Goal: Task Accomplishment & Management: Manage account settings

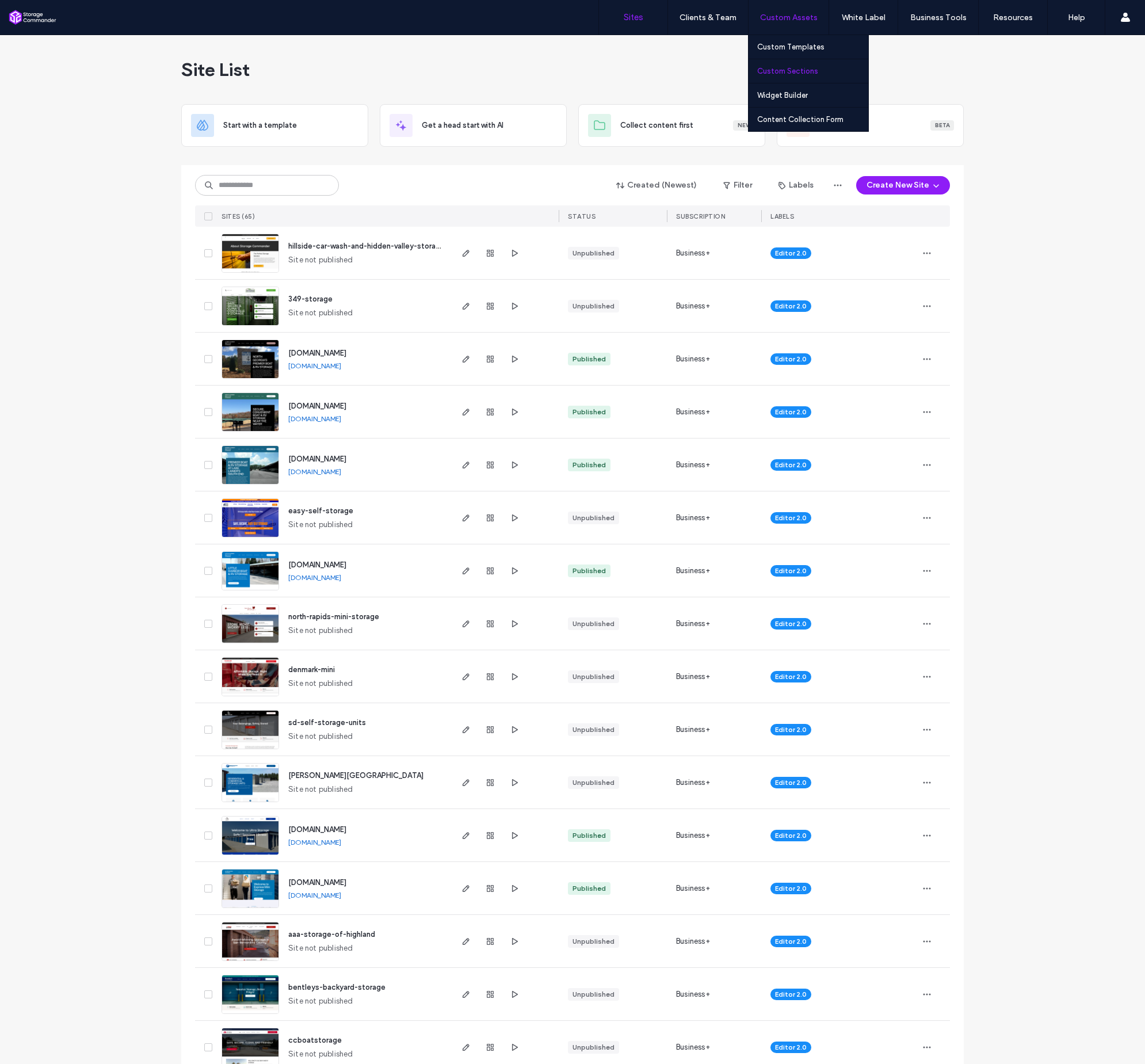
click at [794, 75] on link "Custom Sections" at bounding box center [813, 71] width 111 height 23
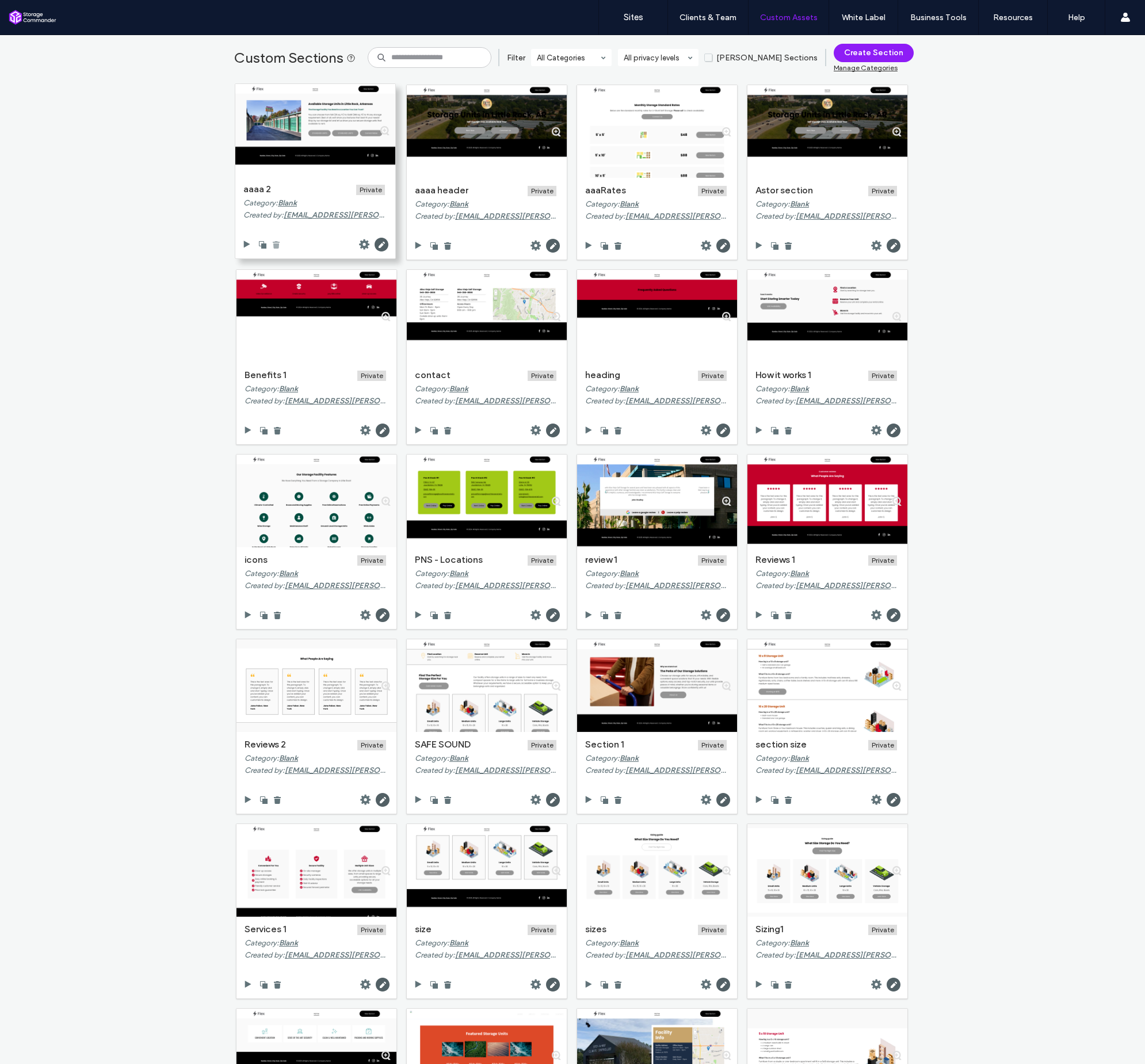
click at [273, 245] on use at bounding box center [276, 245] width 7 height 7
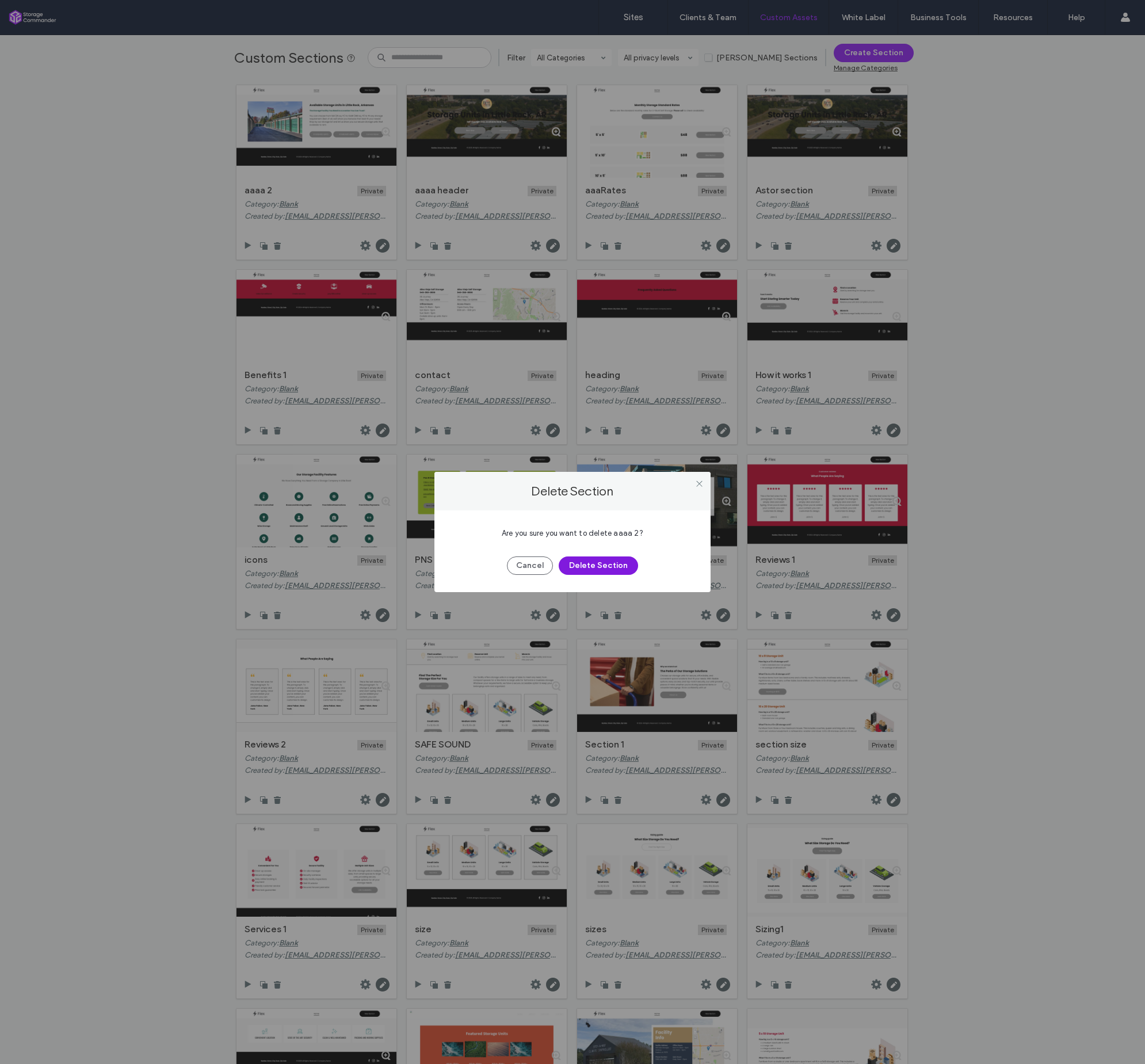
drag, startPoint x: 595, startPoint y: 565, endPoint x: 597, endPoint y: 556, distance: 9.2
click at [595, 565] on button "Delete Section" at bounding box center [598, 565] width 79 height 19
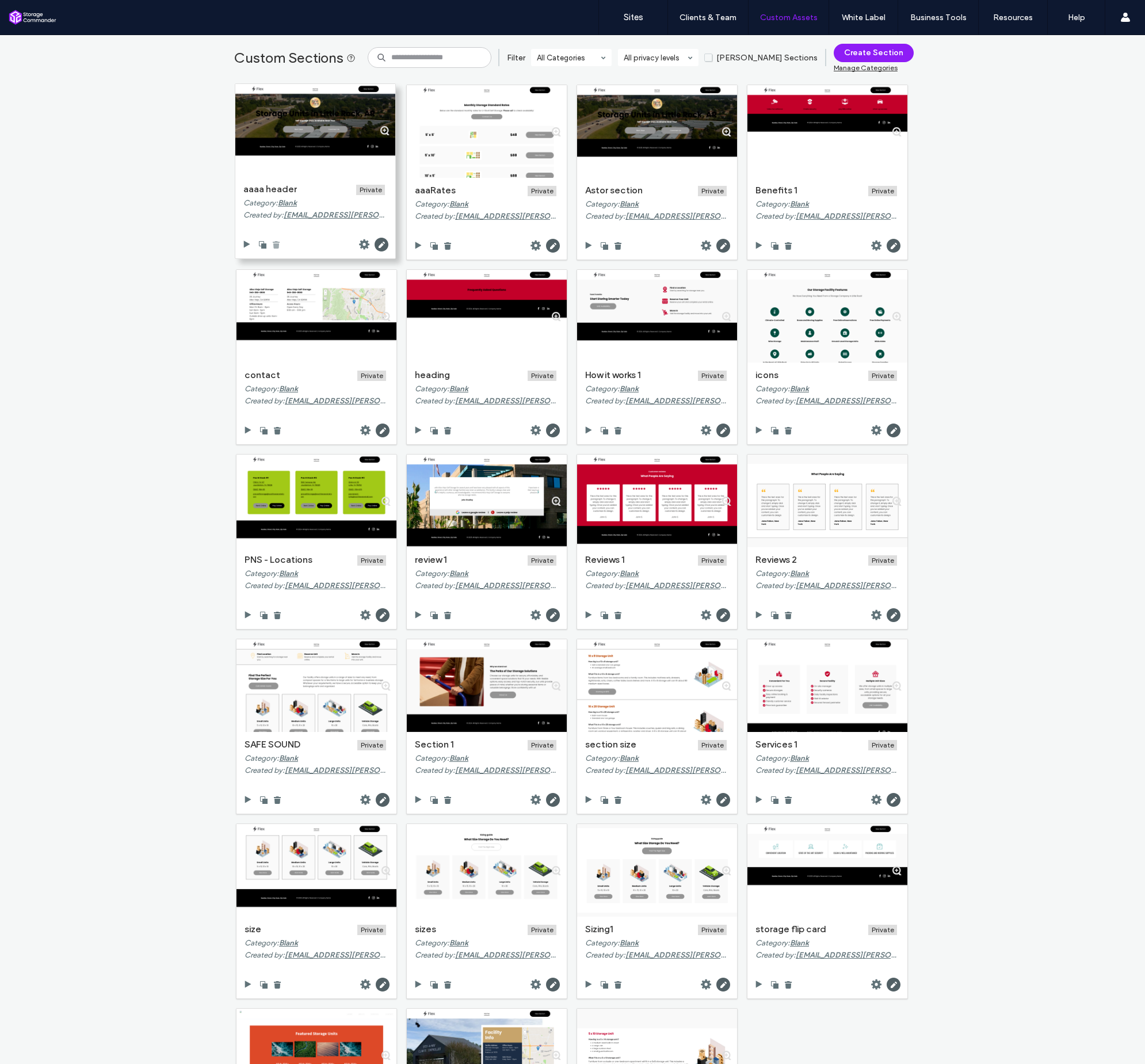
click at [274, 244] on use at bounding box center [276, 245] width 7 height 7
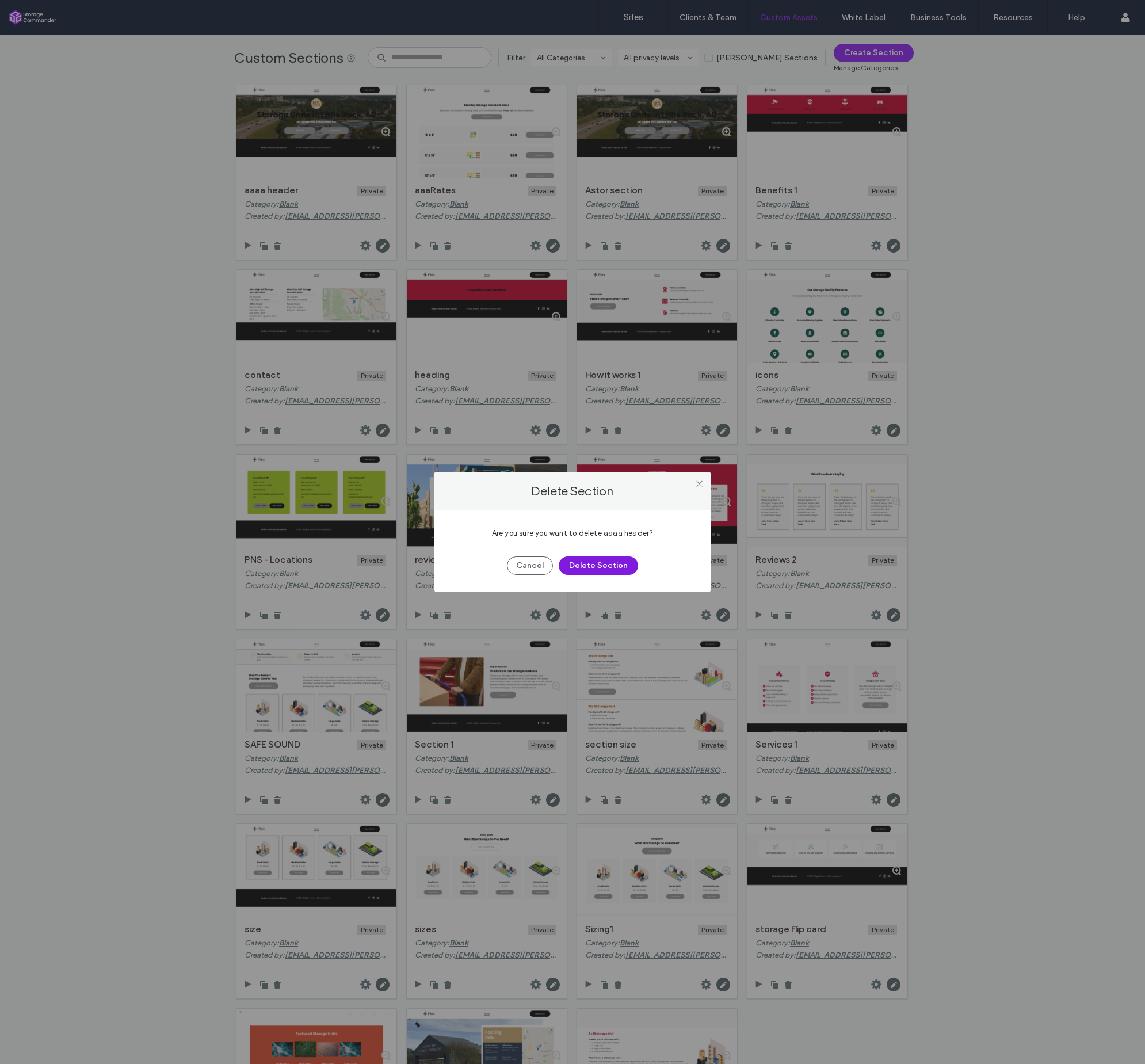
click at [577, 559] on button "Delete Section" at bounding box center [598, 565] width 79 height 19
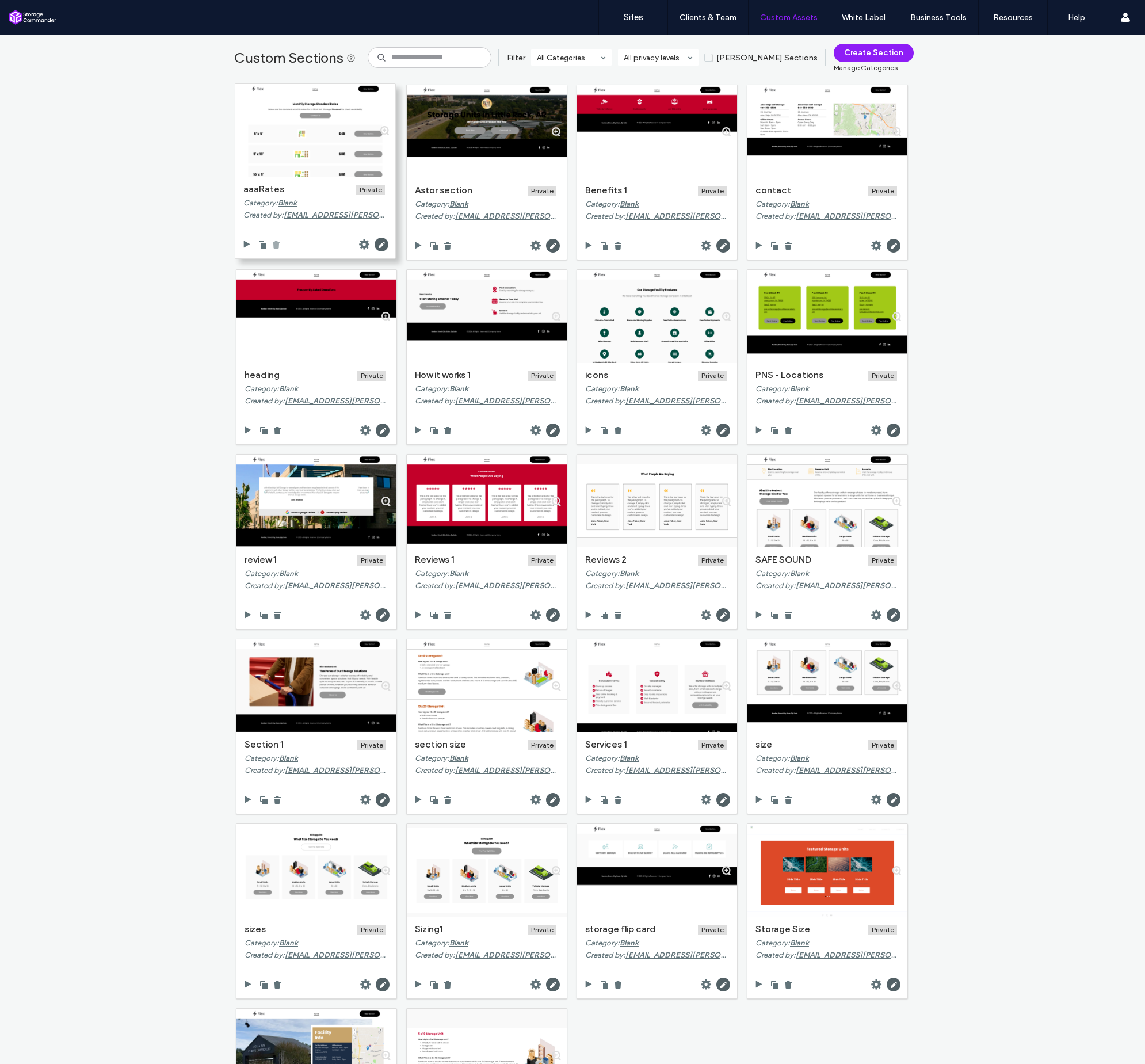
click at [273, 243] on use at bounding box center [276, 245] width 7 height 7
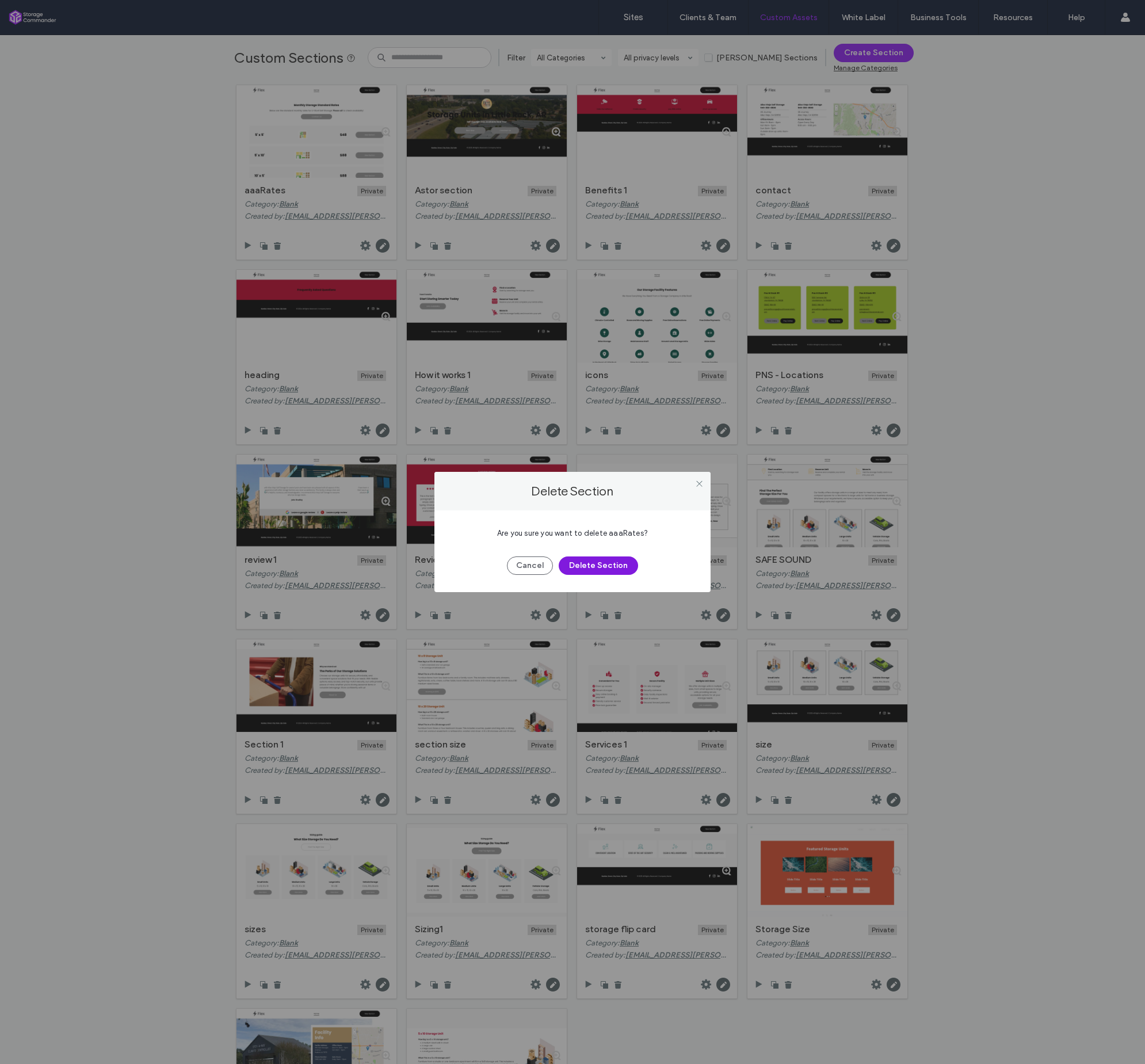
drag, startPoint x: 620, startPoint y: 567, endPoint x: 626, endPoint y: 561, distance: 8.5
click at [620, 567] on button "Delete Section" at bounding box center [598, 565] width 79 height 19
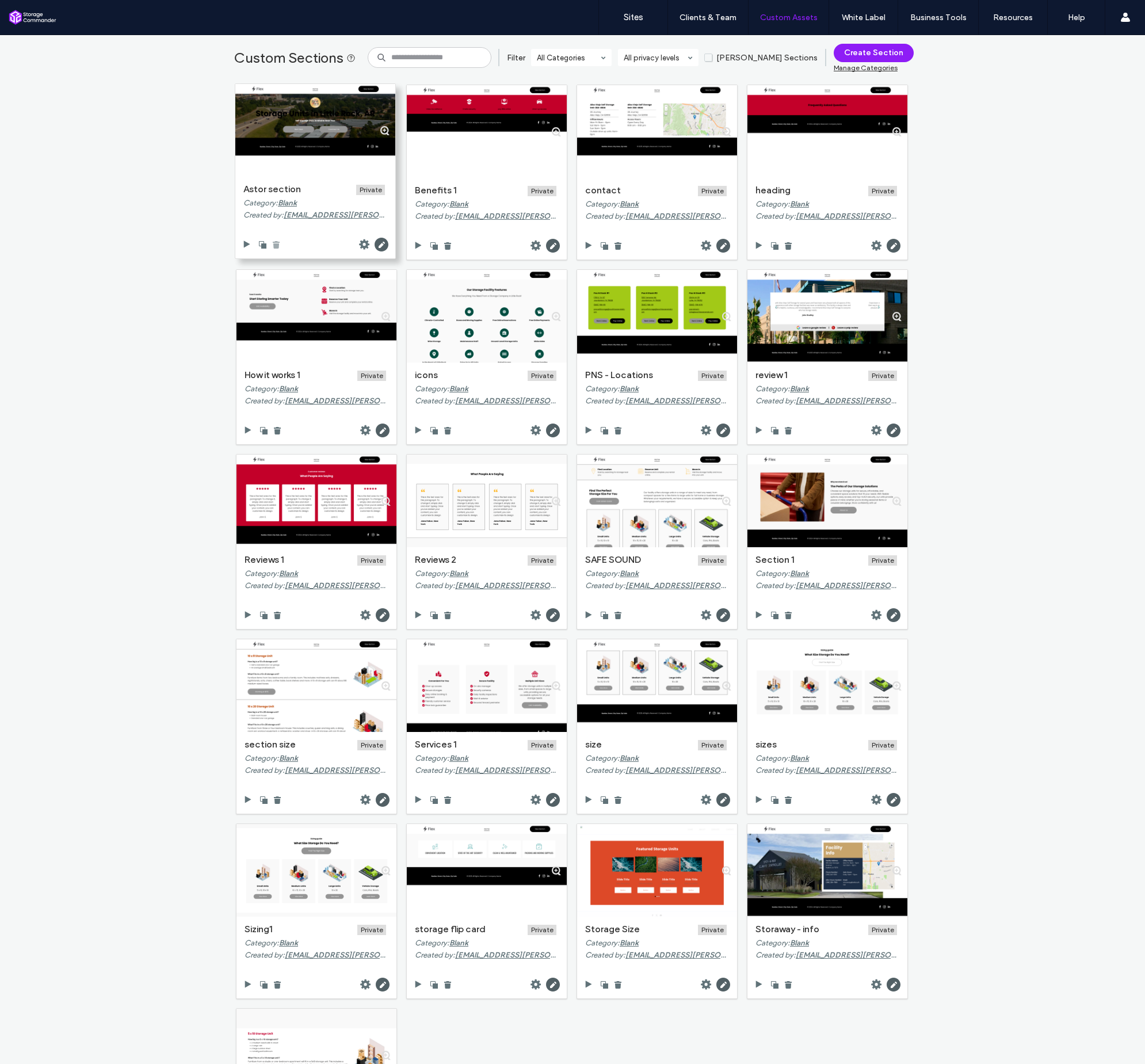
click at [276, 245] on icon at bounding box center [276, 244] width 9 height 9
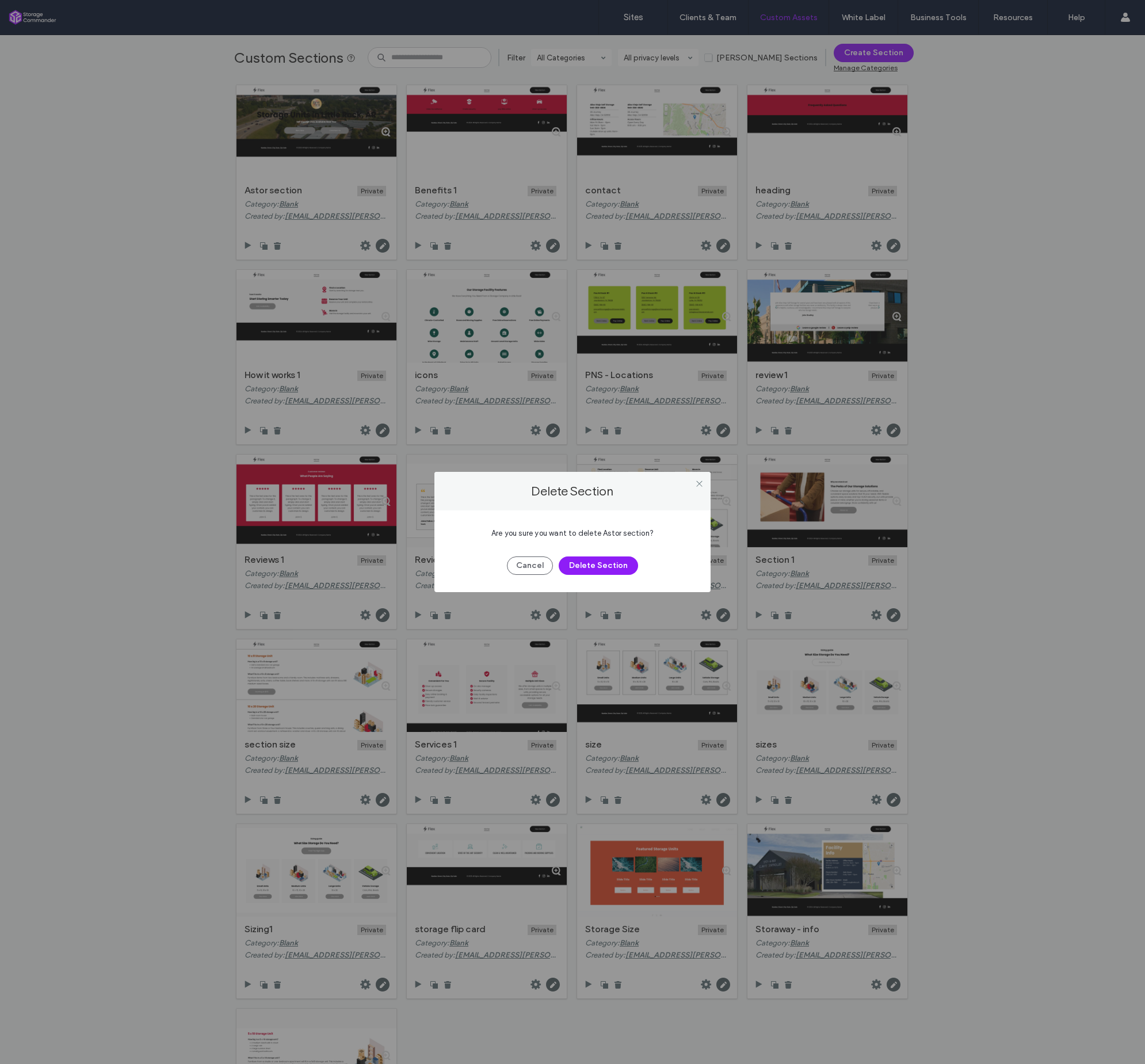
scroll to position [1, 0]
click at [589, 557] on button "Delete Section" at bounding box center [598, 565] width 79 height 19
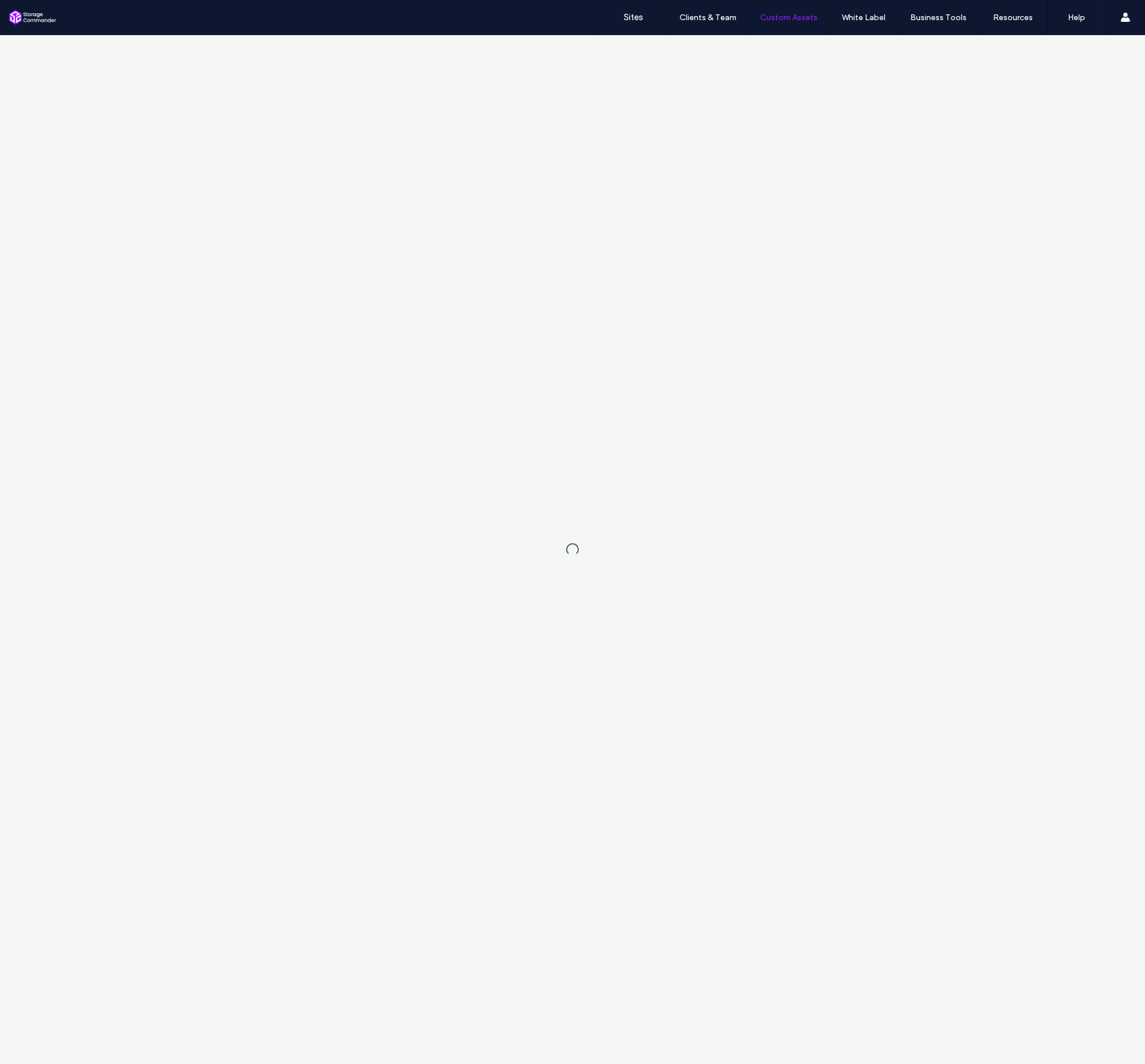
scroll to position [0, 0]
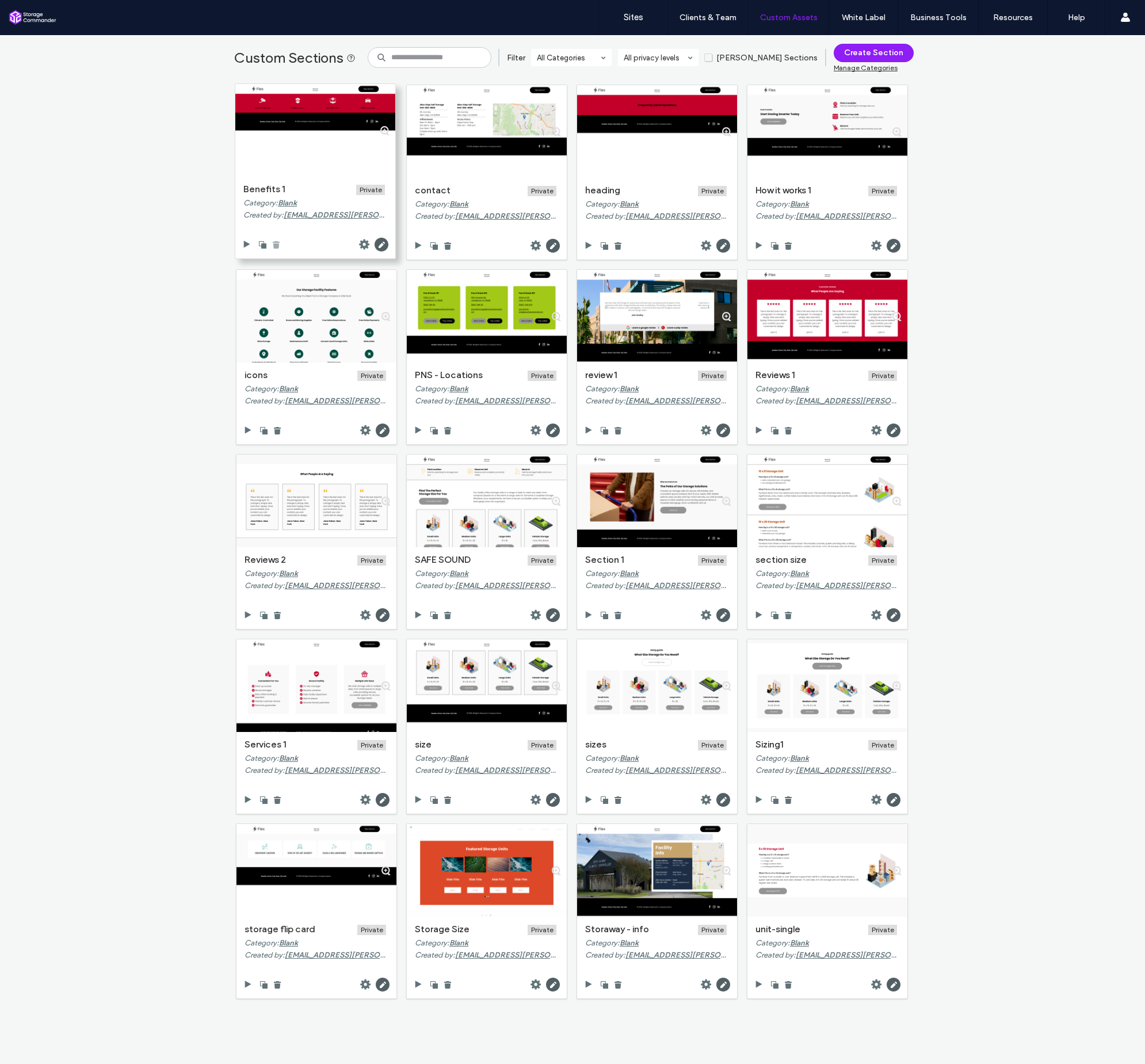
click at [275, 243] on use at bounding box center [276, 245] width 7 height 7
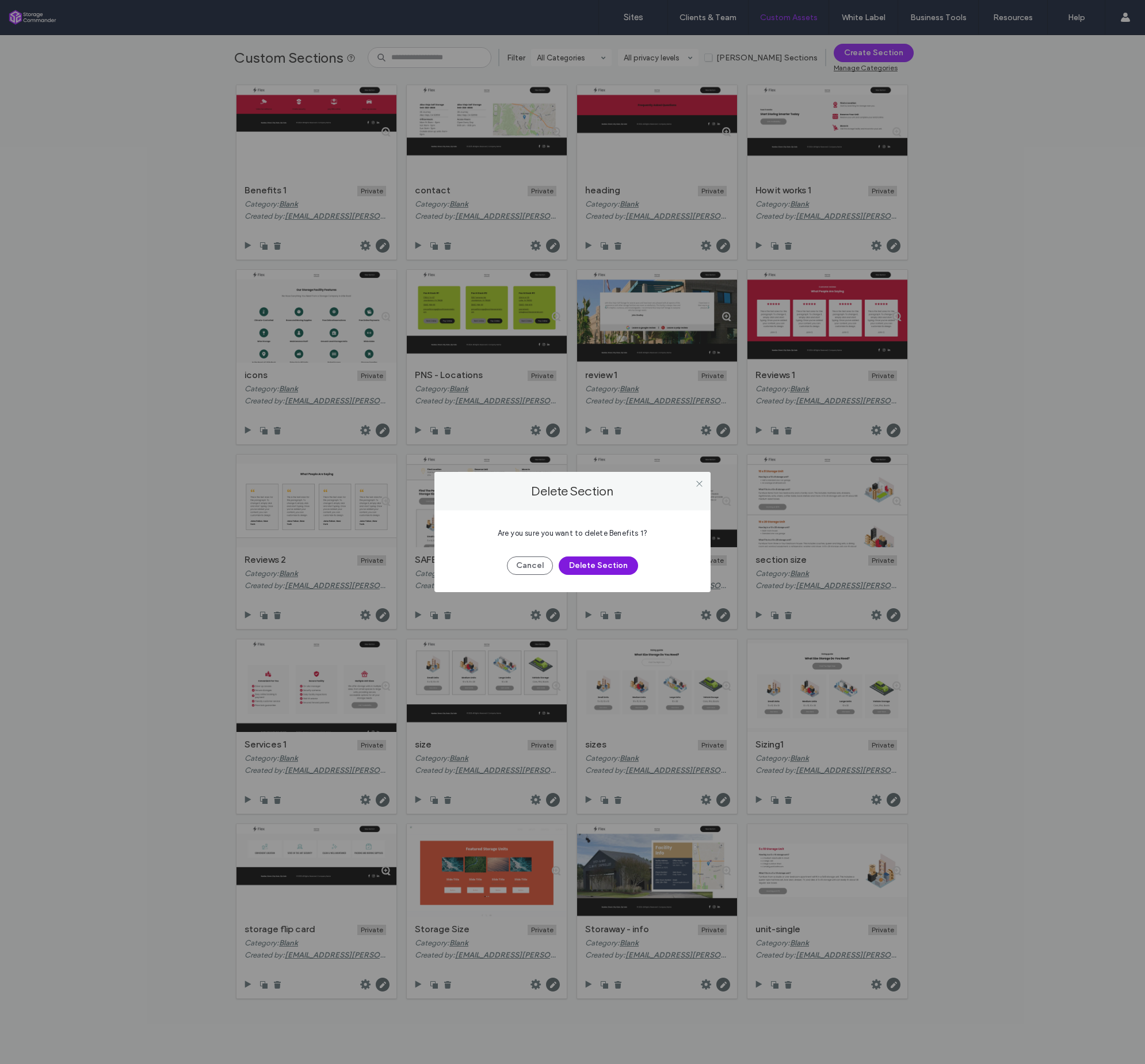
click at [617, 559] on button "Delete Section" at bounding box center [598, 565] width 79 height 19
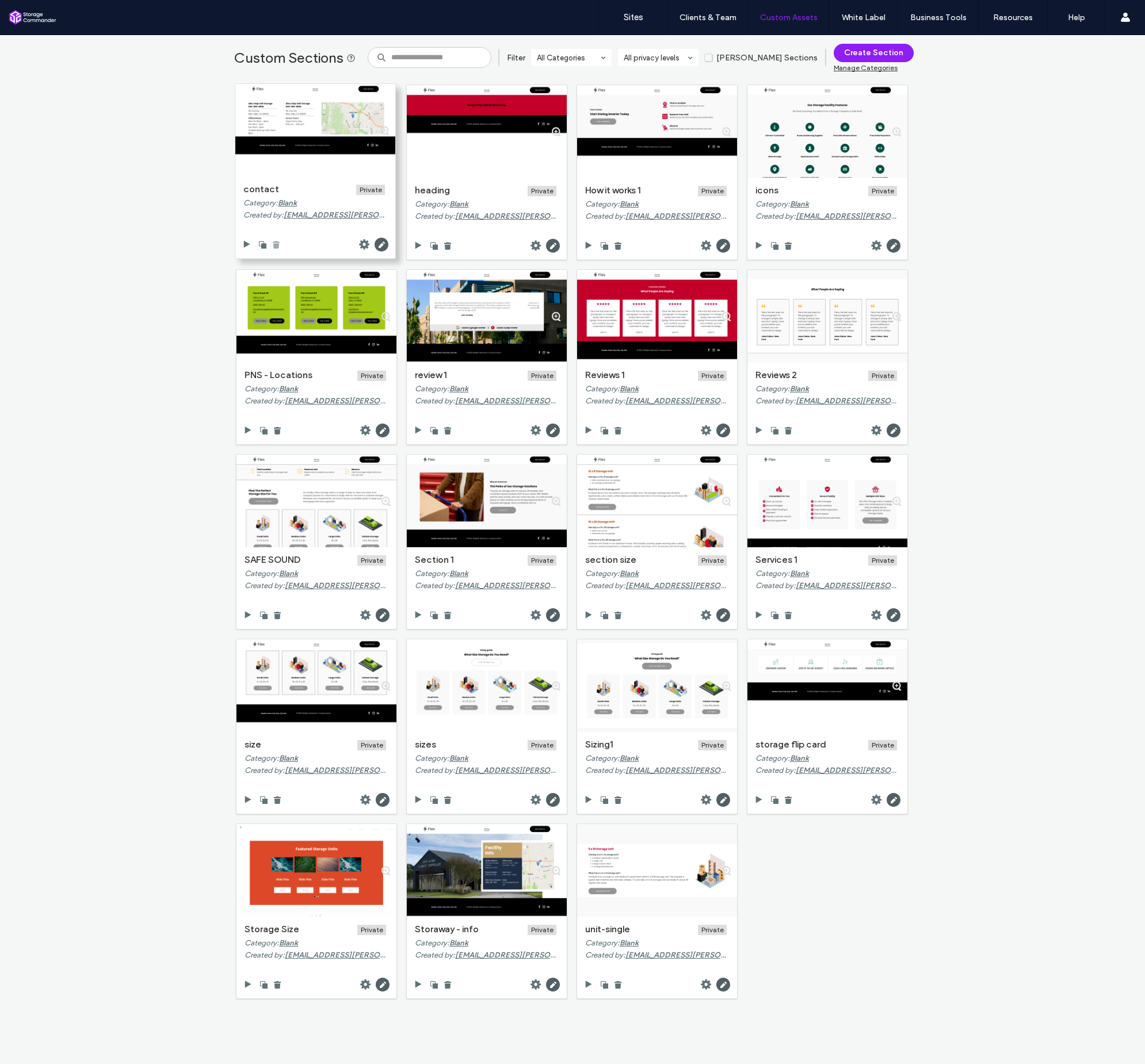
click at [275, 245] on use at bounding box center [276, 245] width 7 height 7
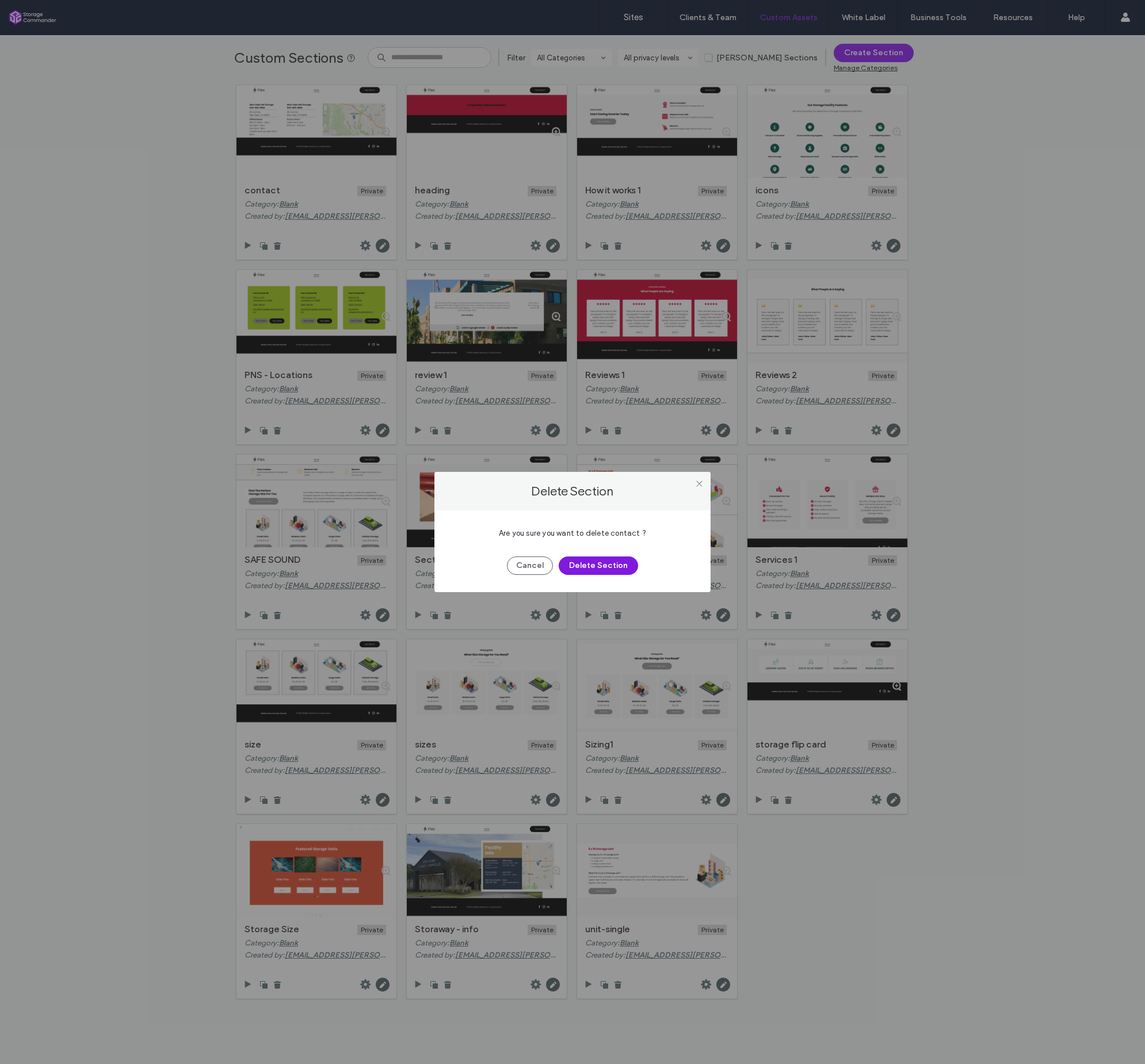
click at [603, 563] on button "Delete Section" at bounding box center [598, 565] width 79 height 19
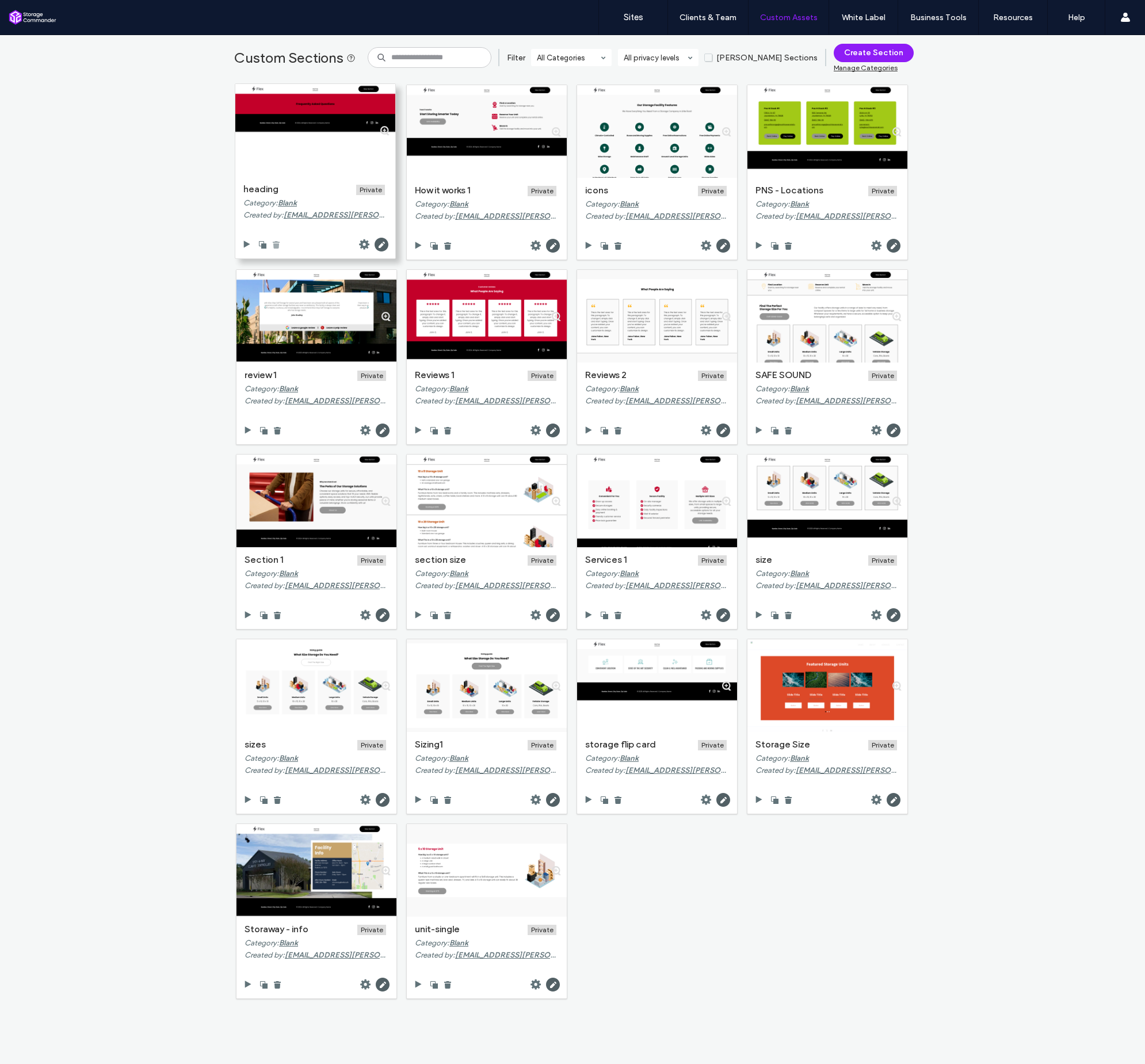
click at [273, 244] on use at bounding box center [276, 245] width 7 height 7
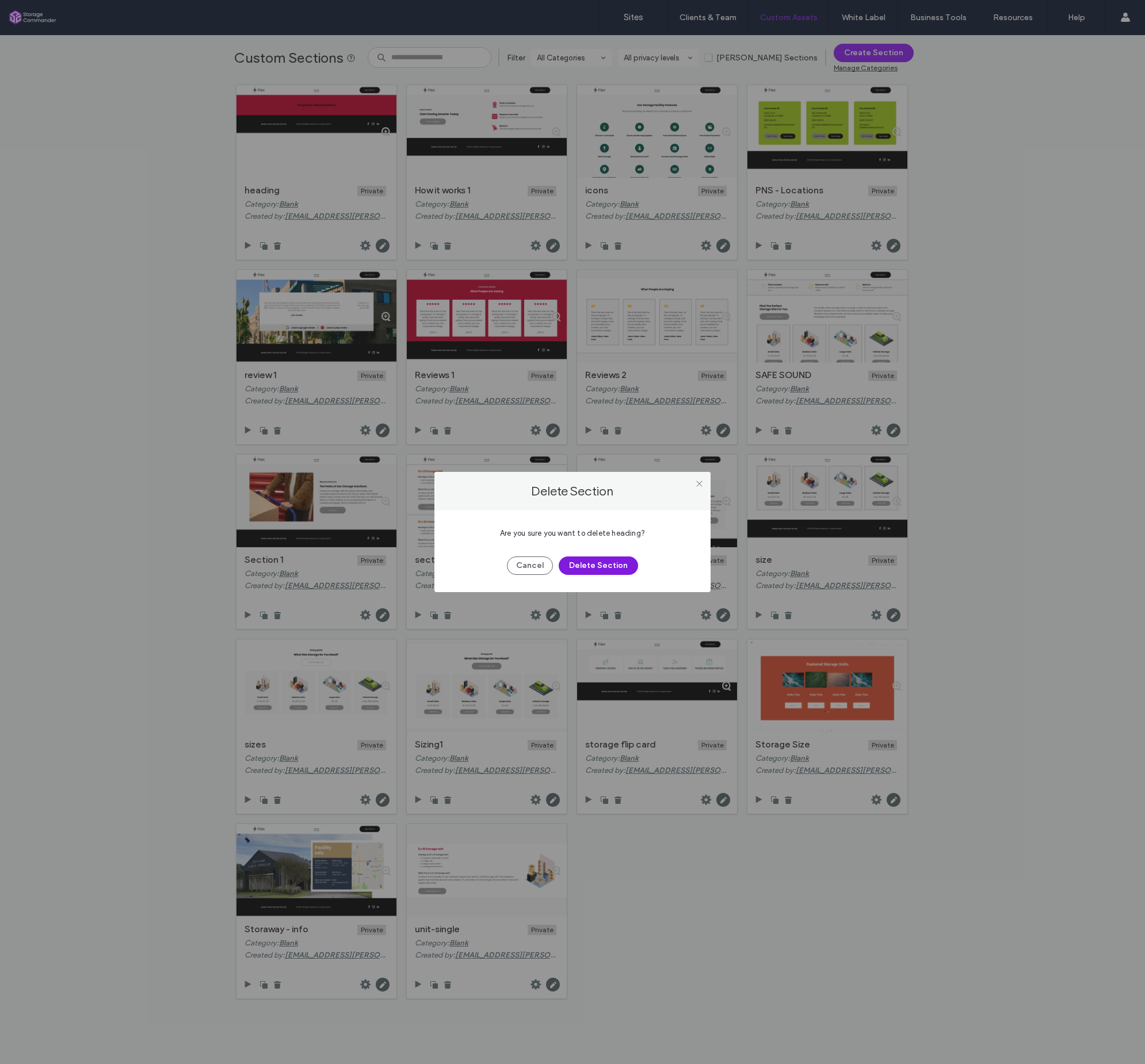
click at [609, 568] on button "Delete Section" at bounding box center [598, 565] width 79 height 19
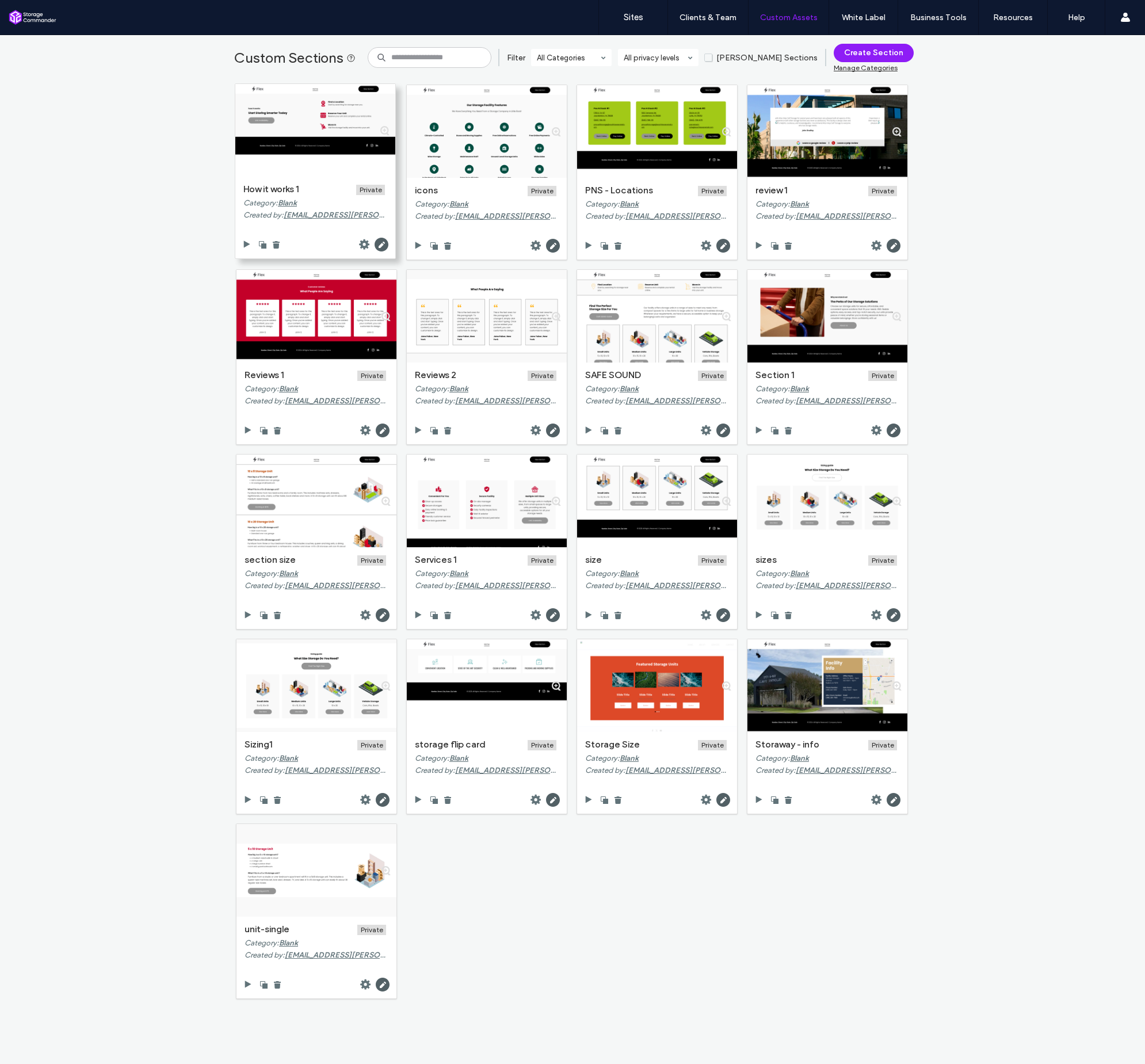
click at [278, 244] on div at bounding box center [315, 245] width 160 height 28
click at [275, 244] on icon at bounding box center [276, 244] width 9 height 9
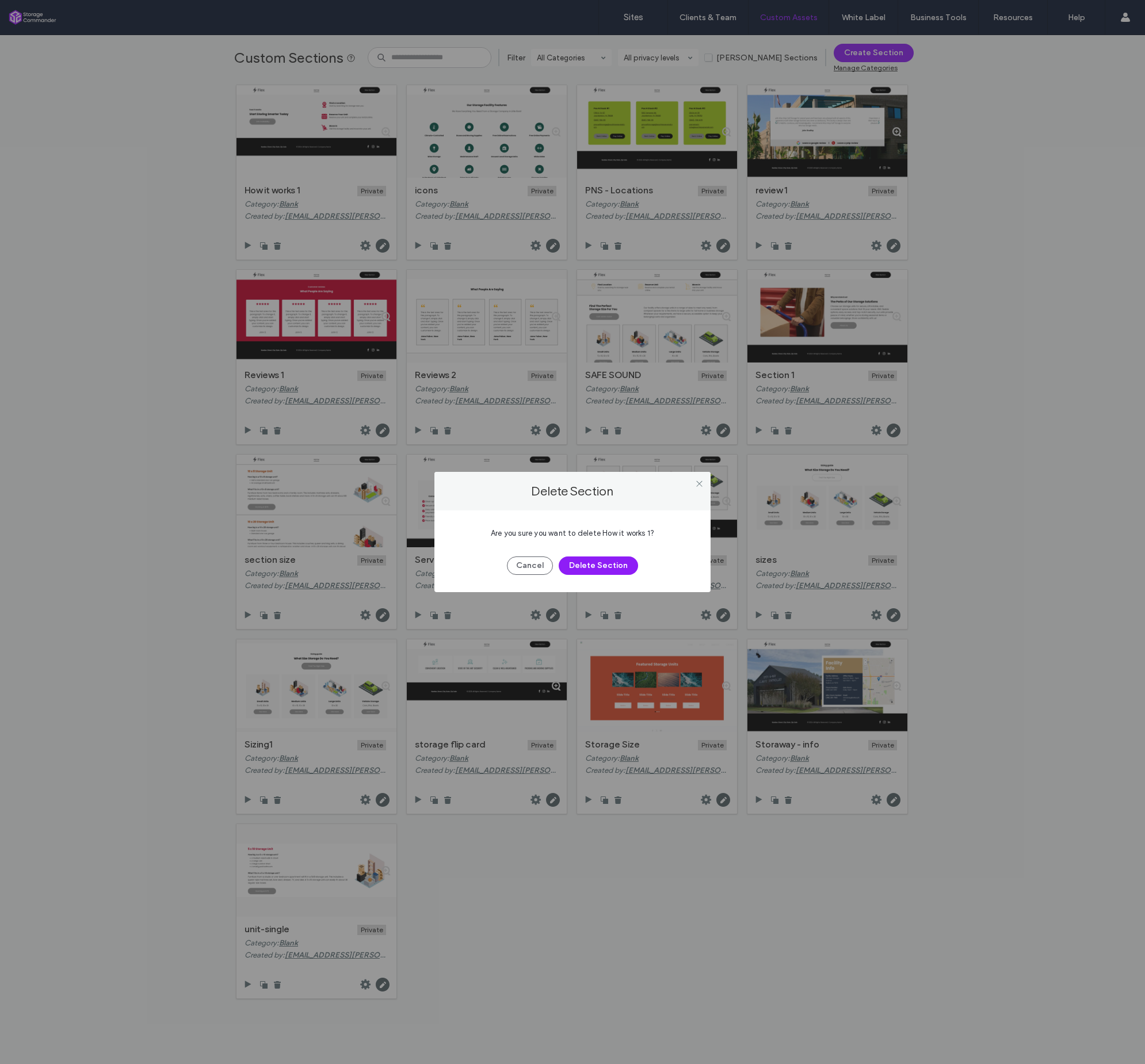
drag, startPoint x: 617, startPoint y: 570, endPoint x: 598, endPoint y: 515, distance: 58.2
click at [617, 570] on button "Delete Section" at bounding box center [598, 565] width 79 height 19
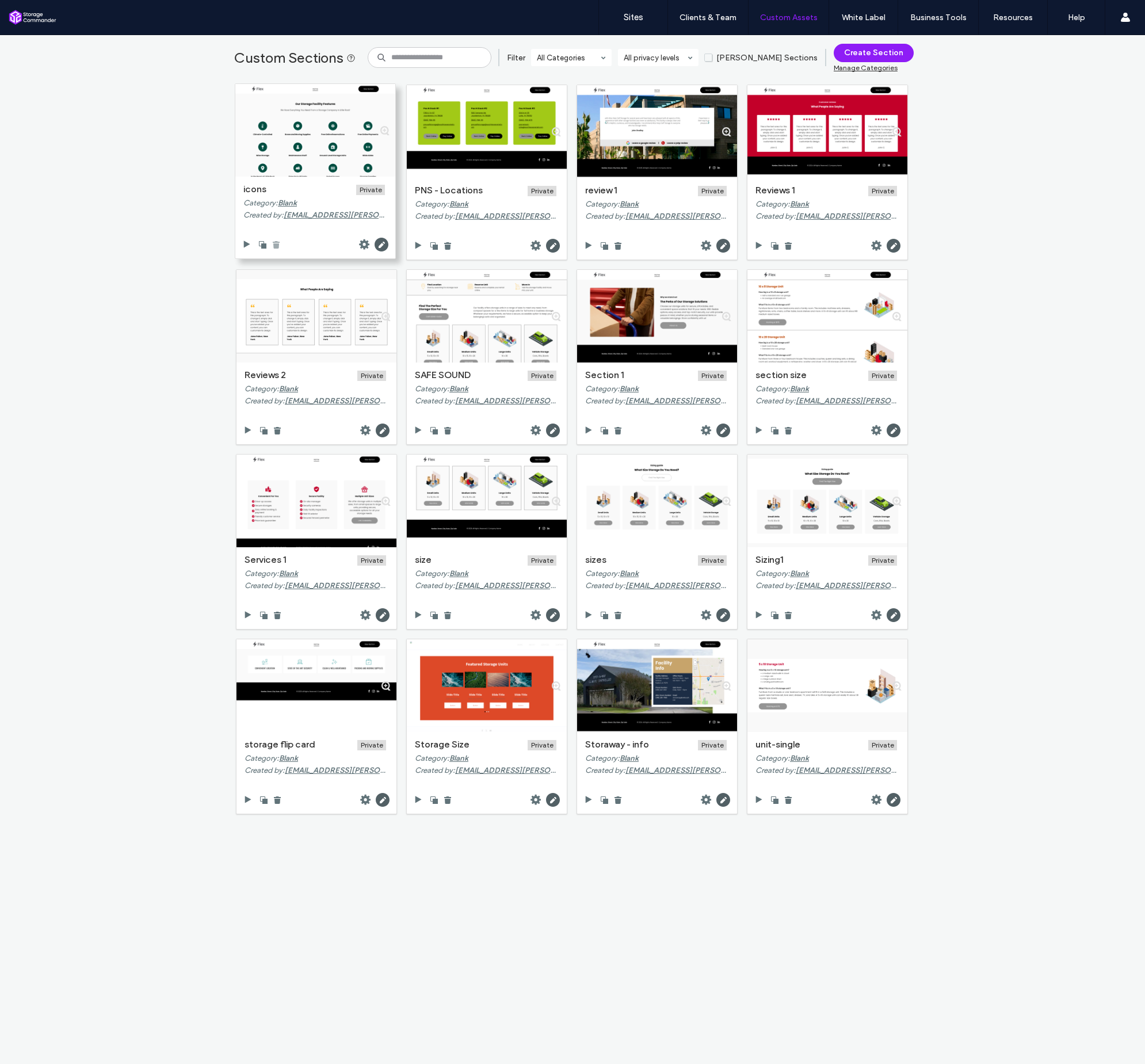
click at [273, 243] on use at bounding box center [276, 245] width 7 height 7
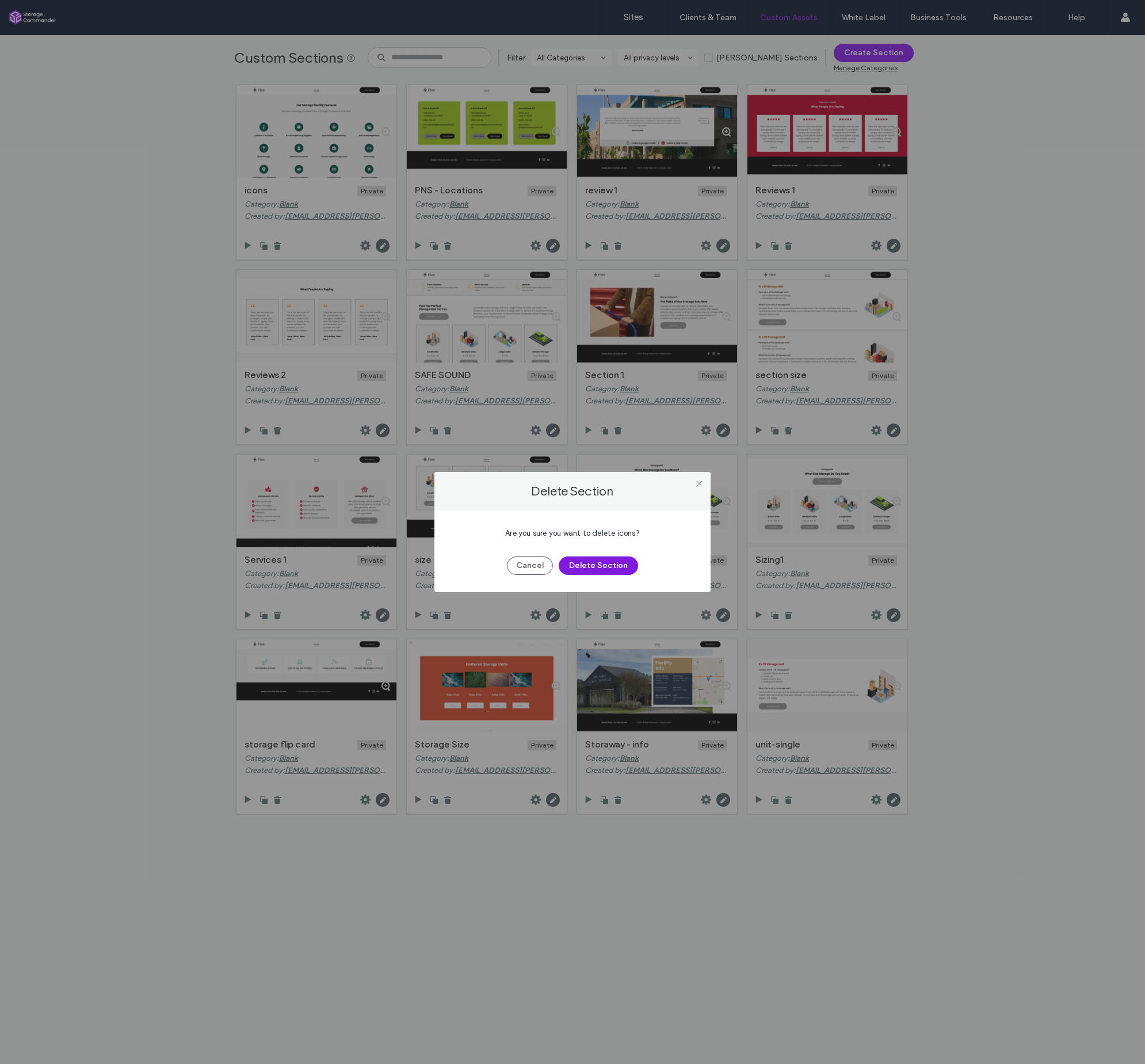
click at [609, 569] on button "Delete Section" at bounding box center [598, 565] width 79 height 19
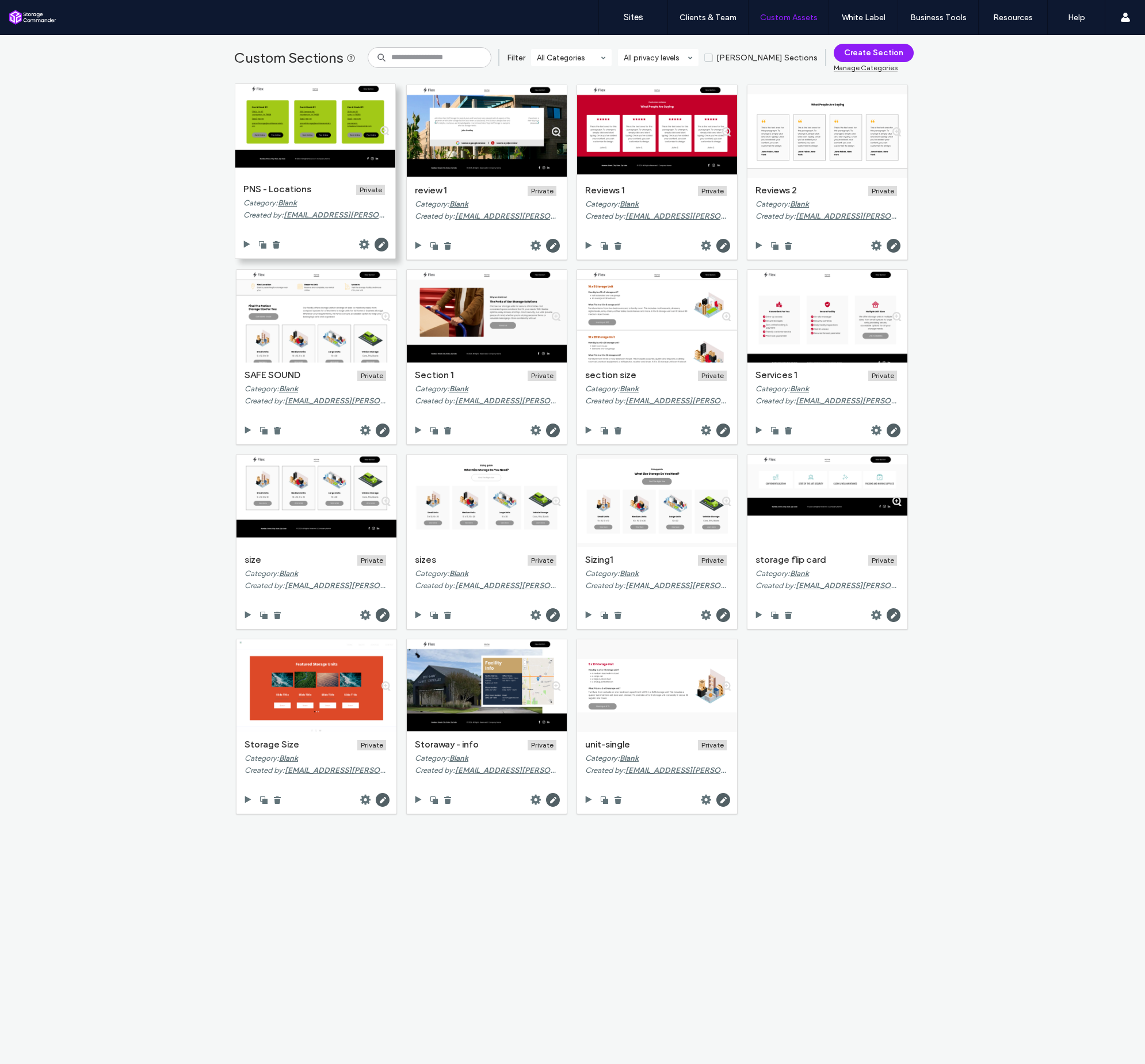
scroll to position [1, 0]
click at [274, 243] on use at bounding box center [276, 245] width 7 height 7
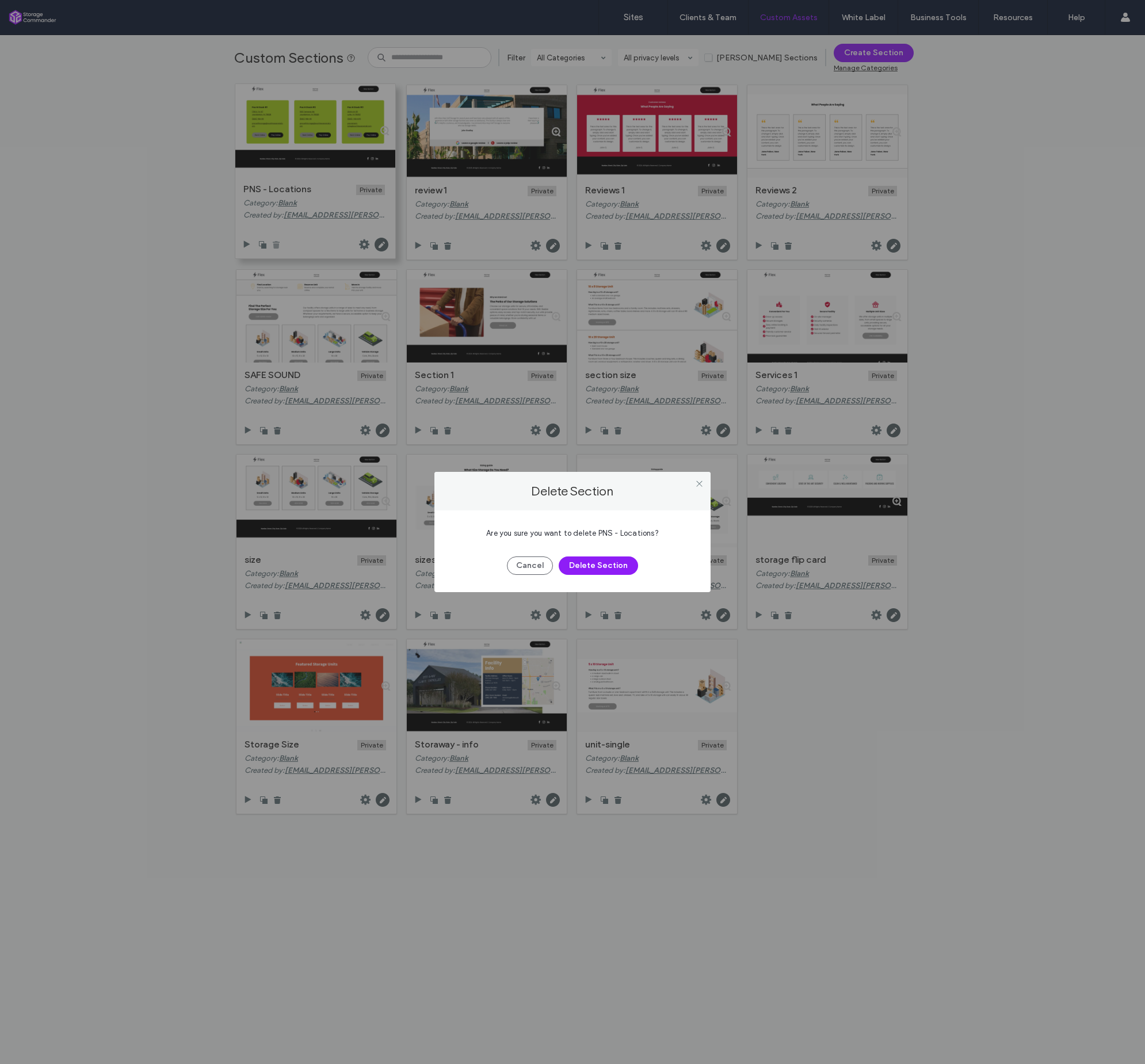
scroll to position [0, 0]
click at [615, 564] on button "Delete Section" at bounding box center [598, 565] width 79 height 19
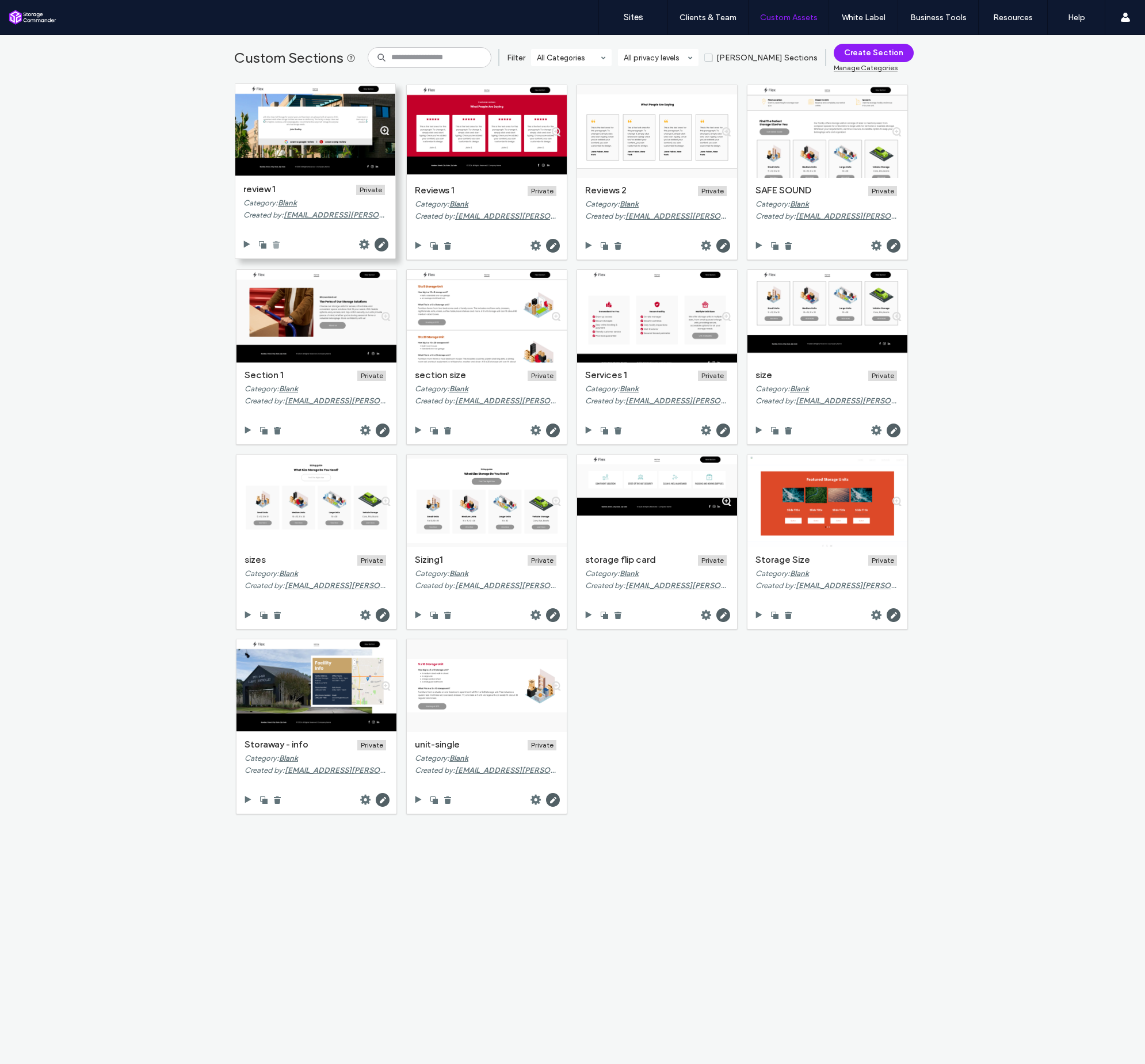
click at [275, 241] on icon at bounding box center [276, 244] width 9 height 9
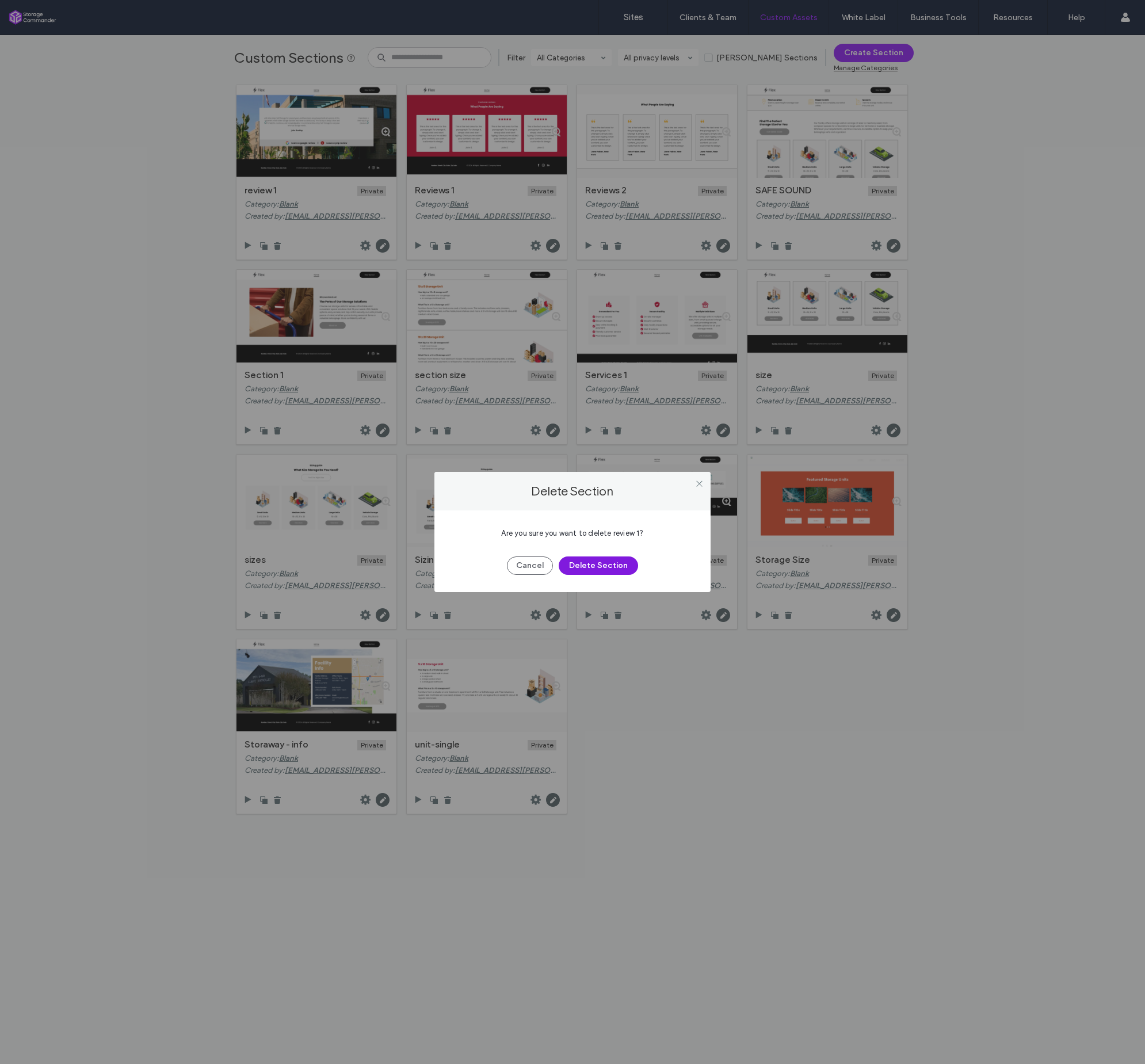
click at [629, 567] on button "Delete Section" at bounding box center [598, 565] width 79 height 19
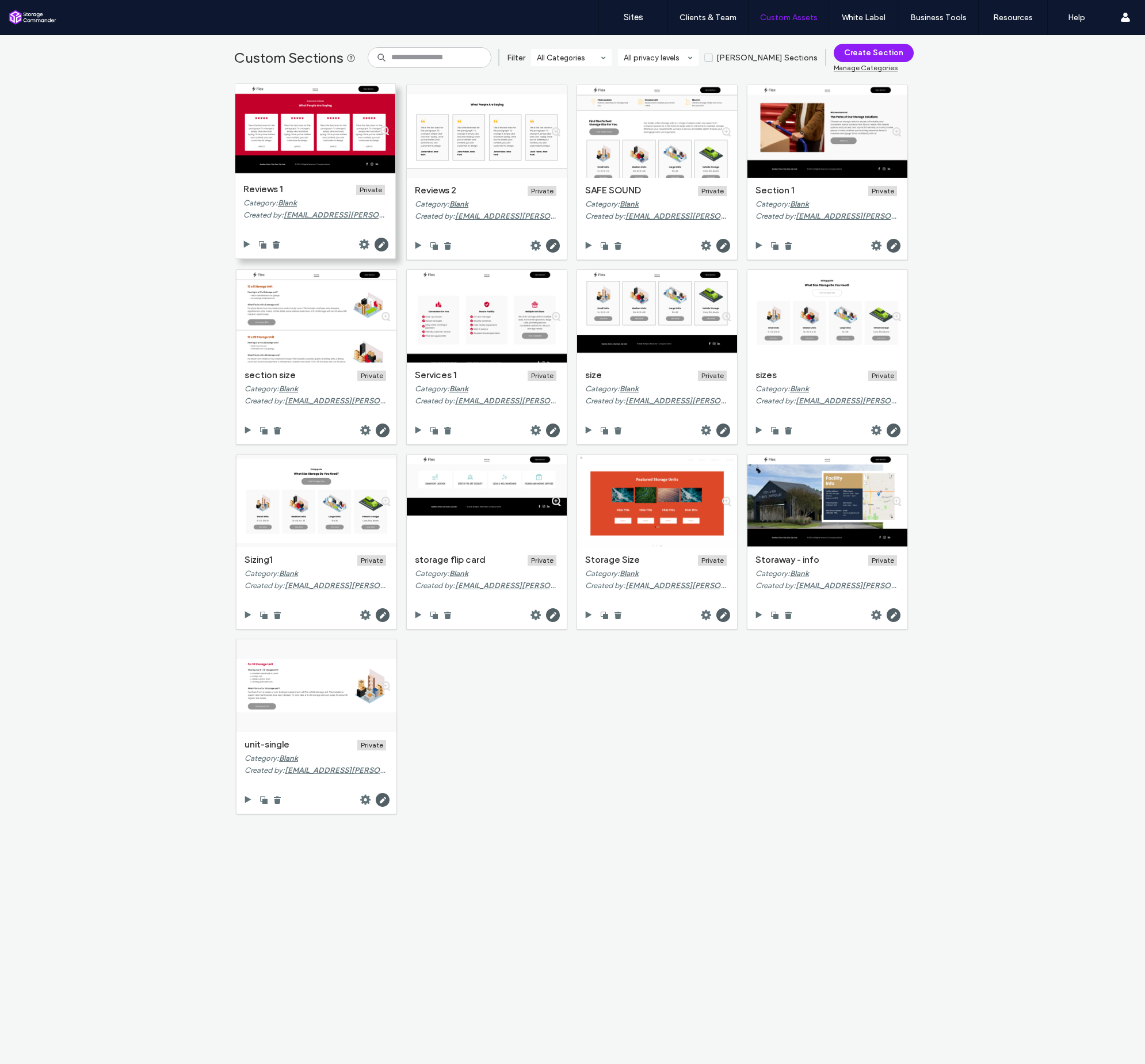
click at [276, 250] on div at bounding box center [315, 245] width 160 height 28
click at [272, 245] on icon at bounding box center [276, 244] width 9 height 9
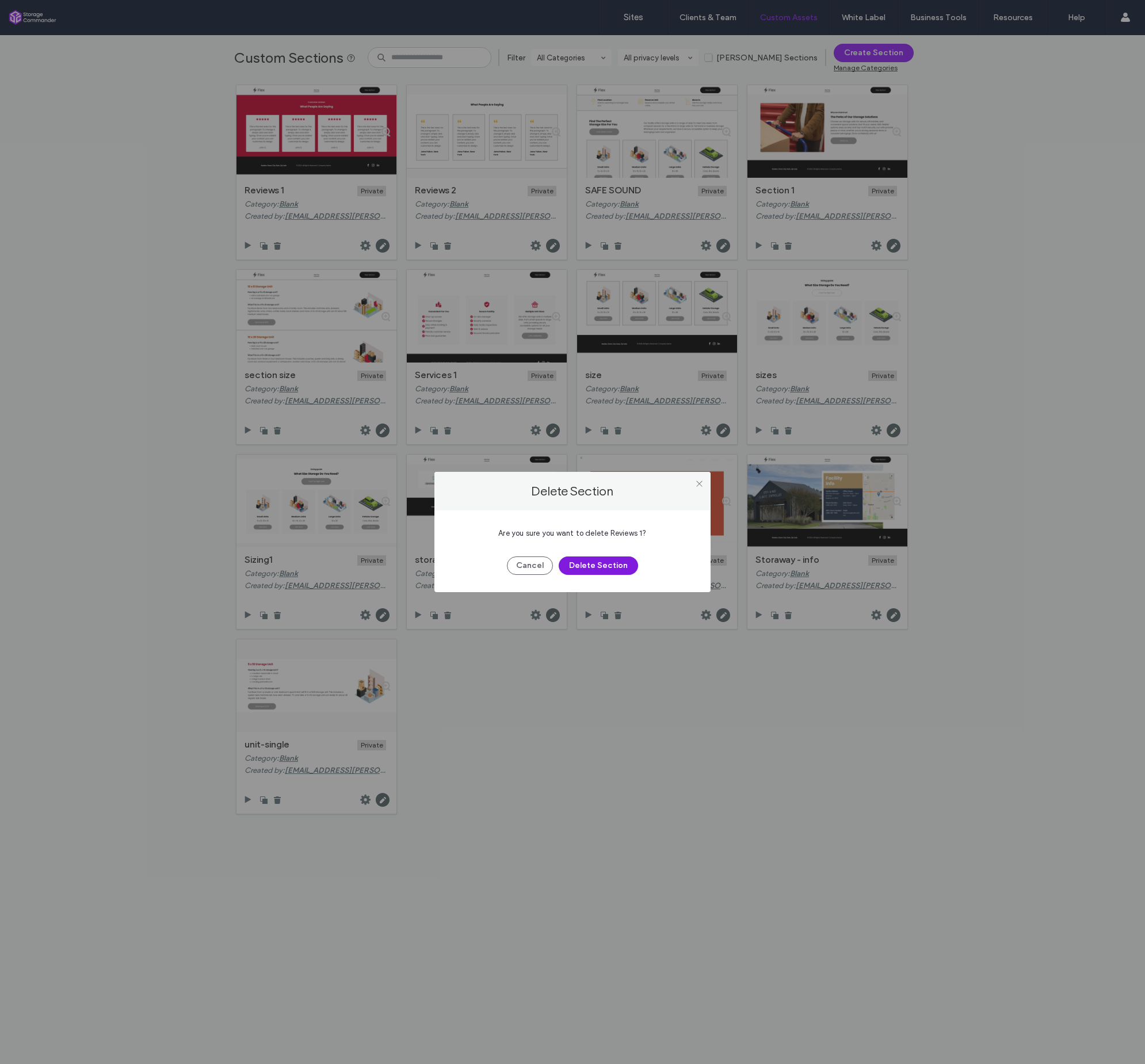
drag, startPoint x: 620, startPoint y: 566, endPoint x: 627, endPoint y: 570, distance: 8.1
click at [620, 566] on button "Delete Section" at bounding box center [598, 565] width 79 height 19
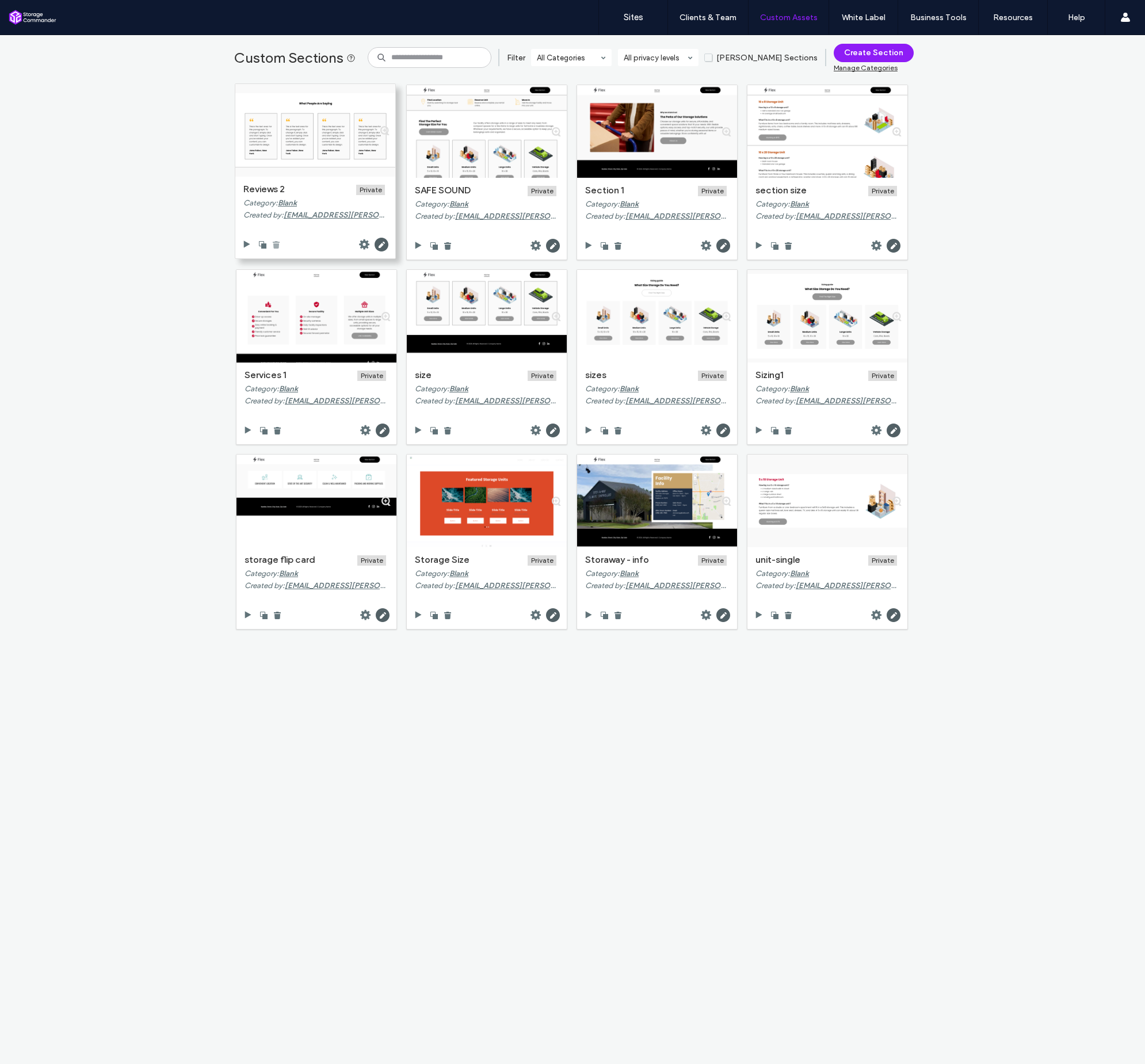
click at [273, 247] on use at bounding box center [276, 245] width 7 height 7
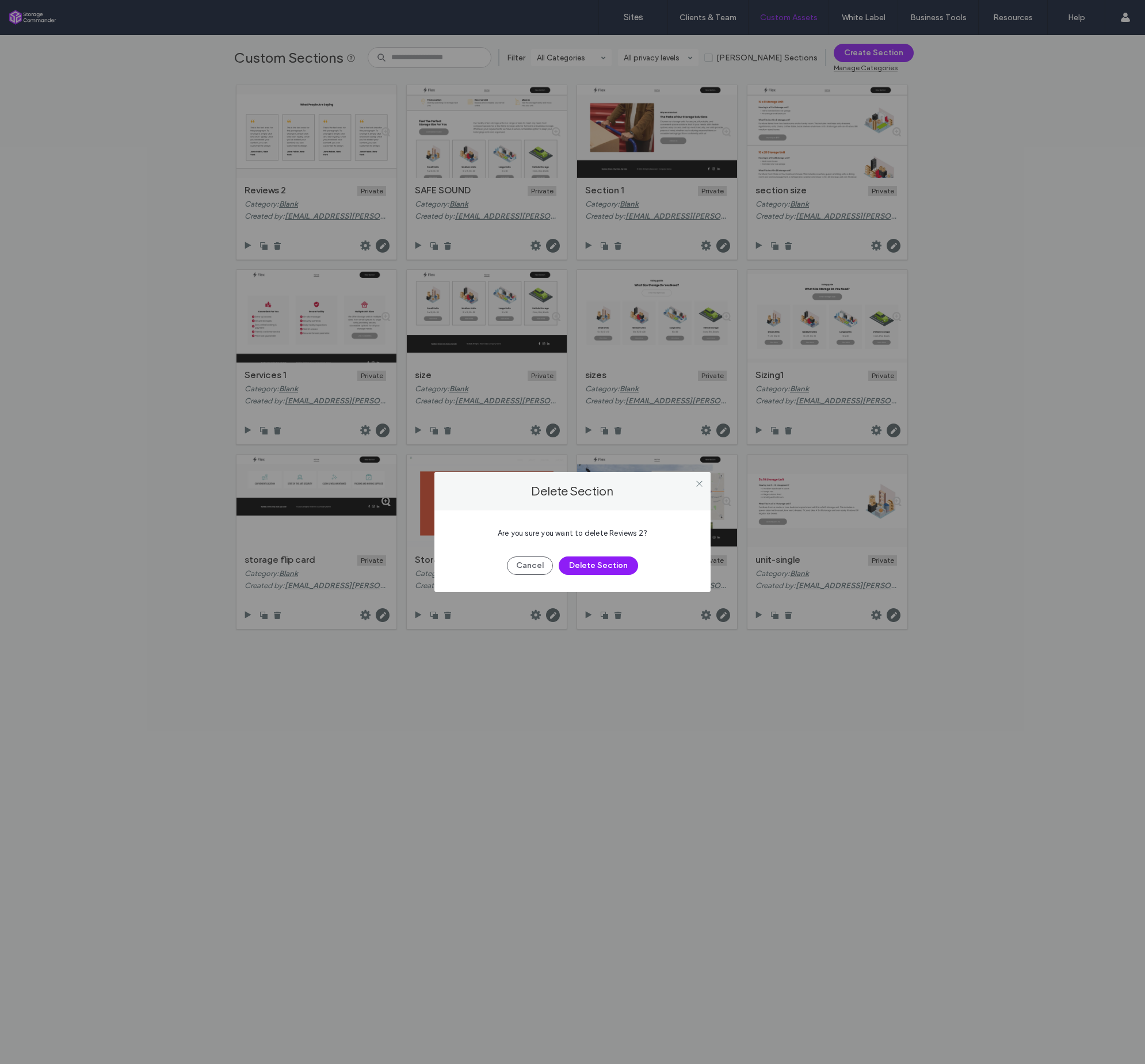
drag, startPoint x: 598, startPoint y: 571, endPoint x: 583, endPoint y: 455, distance: 117.0
click at [598, 571] on button "Delete Section" at bounding box center [598, 565] width 79 height 19
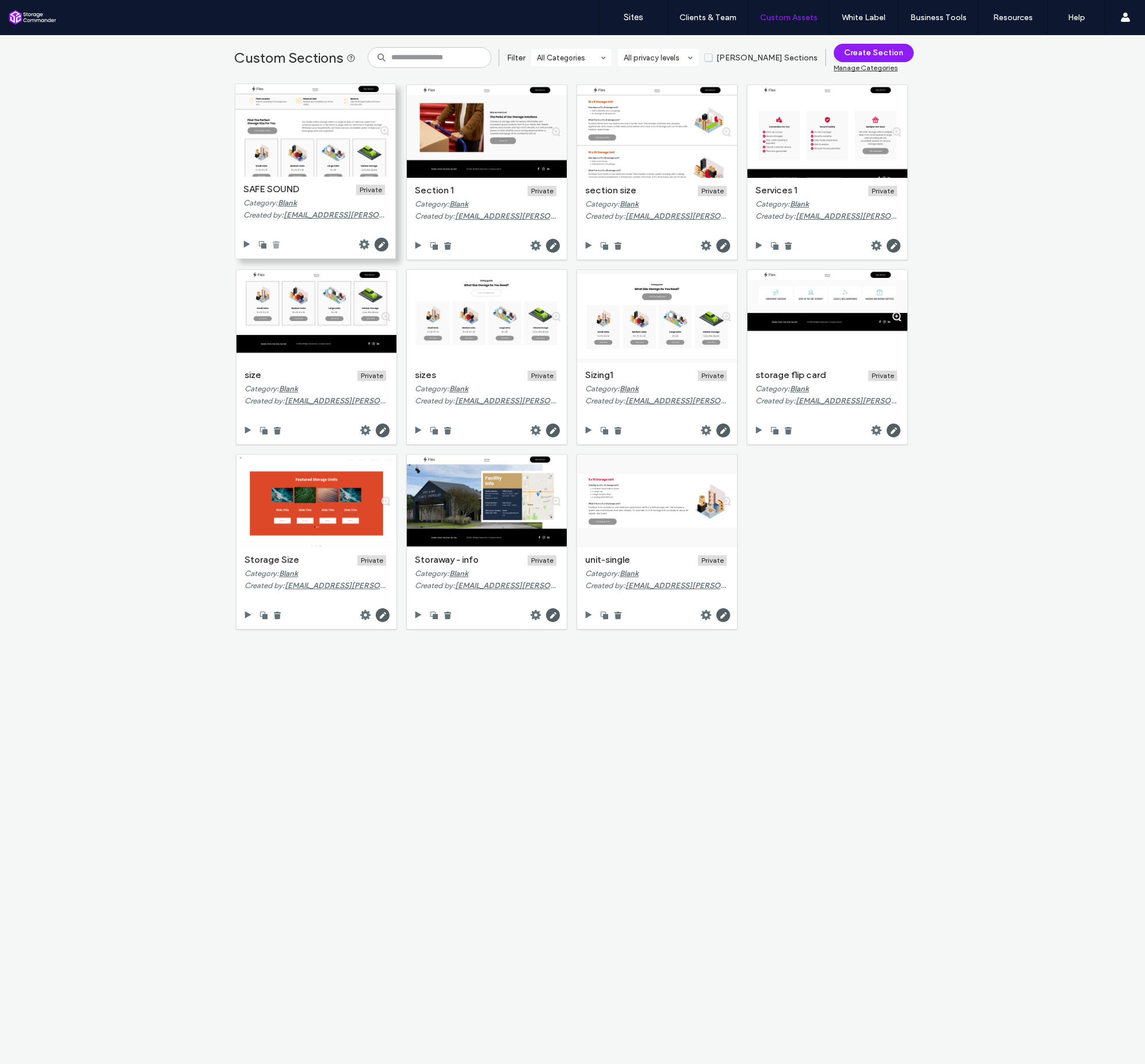
click at [276, 245] on icon at bounding box center [276, 244] width 9 height 9
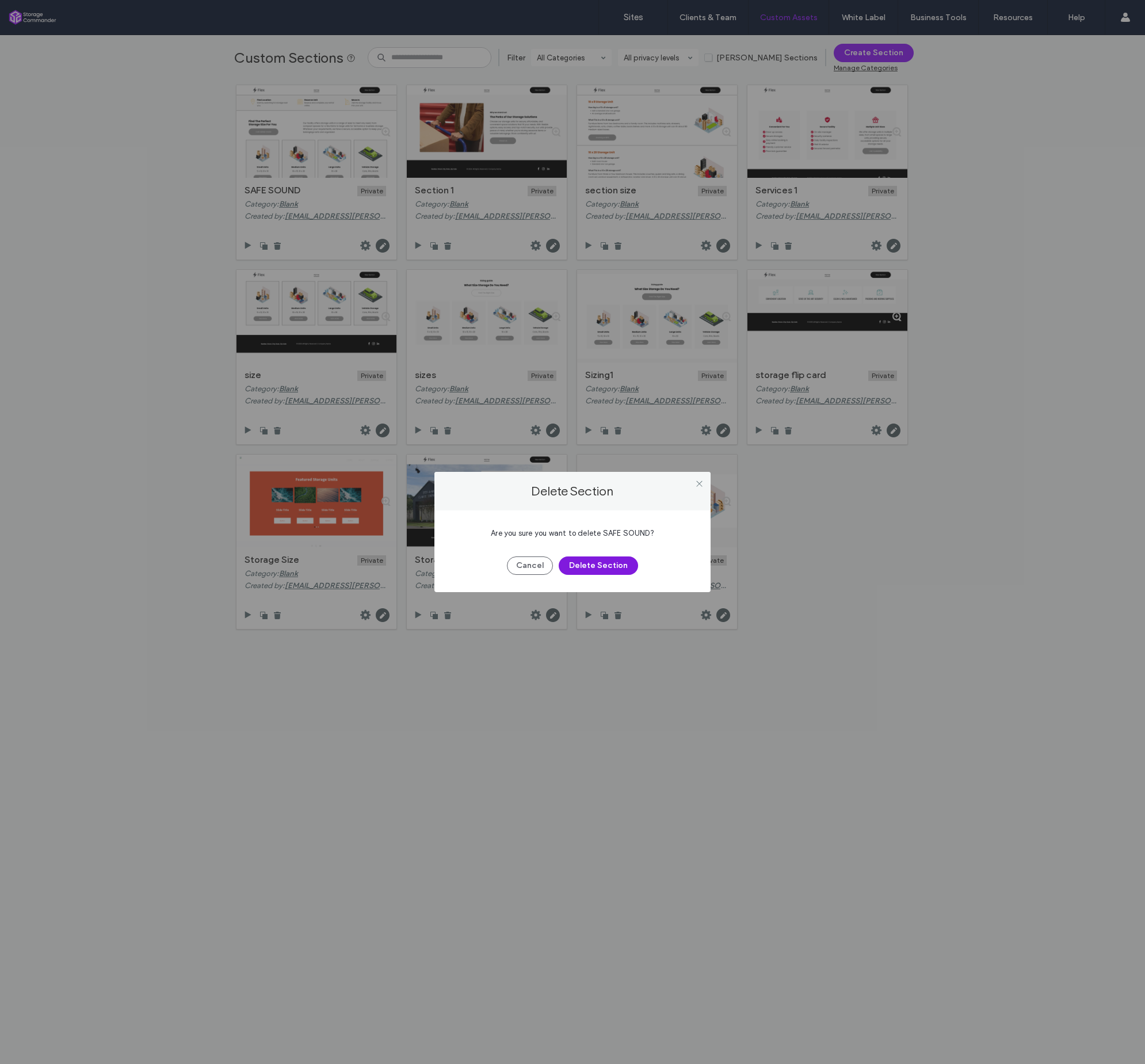
click at [602, 573] on button "Delete Section" at bounding box center [598, 565] width 79 height 19
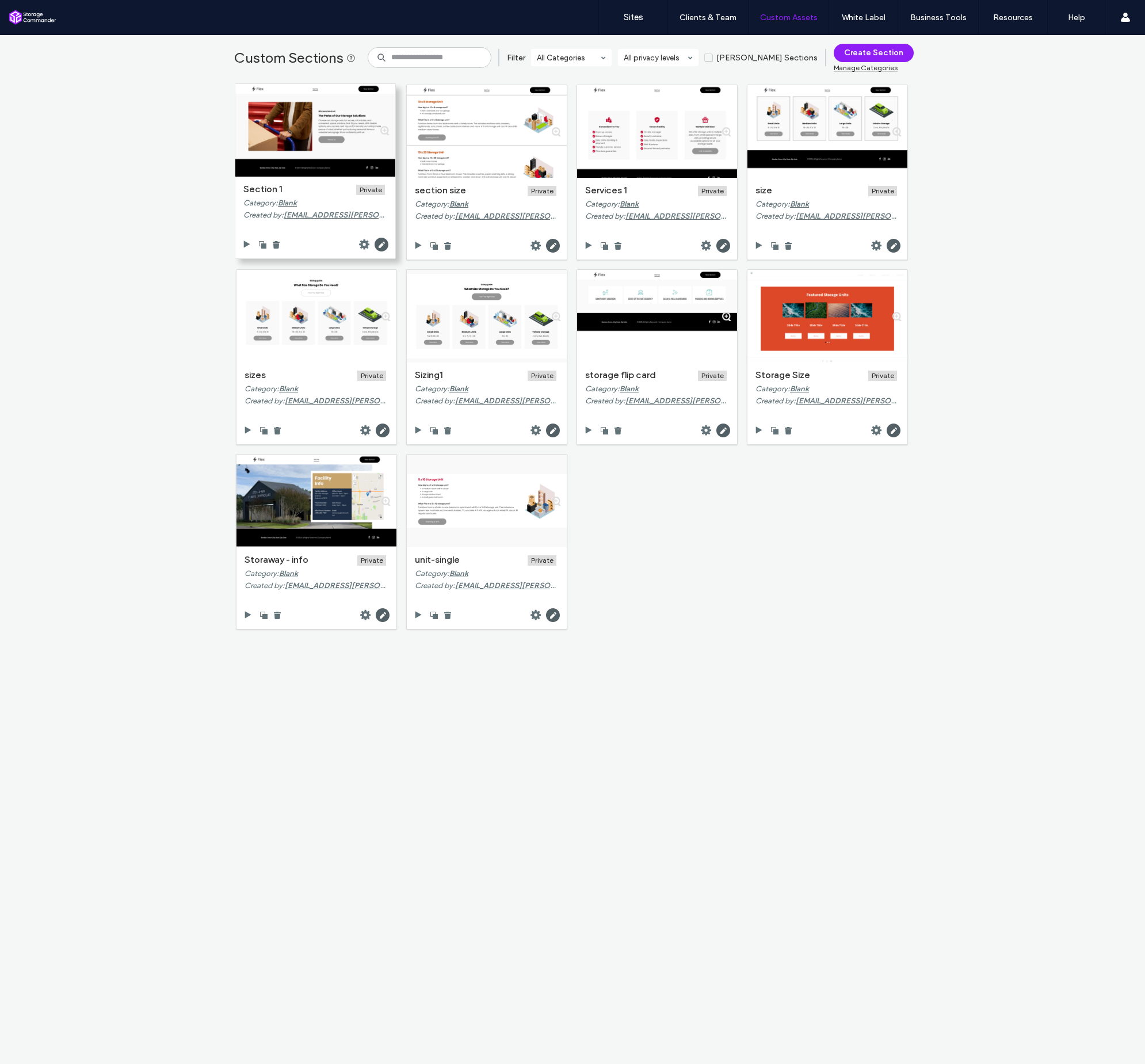
click at [278, 245] on div at bounding box center [315, 245] width 160 height 28
click at [275, 245] on icon at bounding box center [276, 244] width 9 height 9
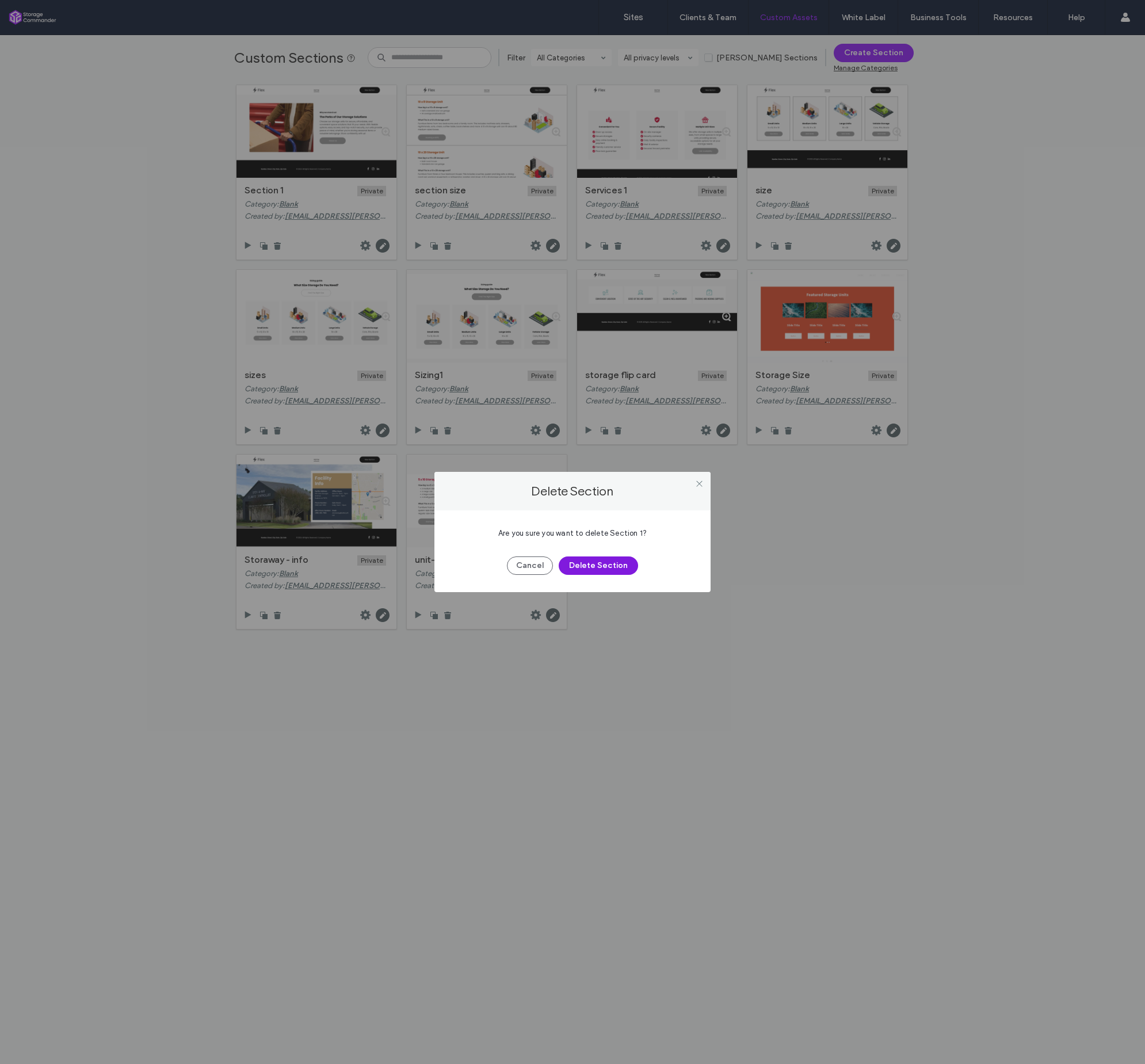
click at [616, 564] on button "Delete Section" at bounding box center [598, 565] width 79 height 19
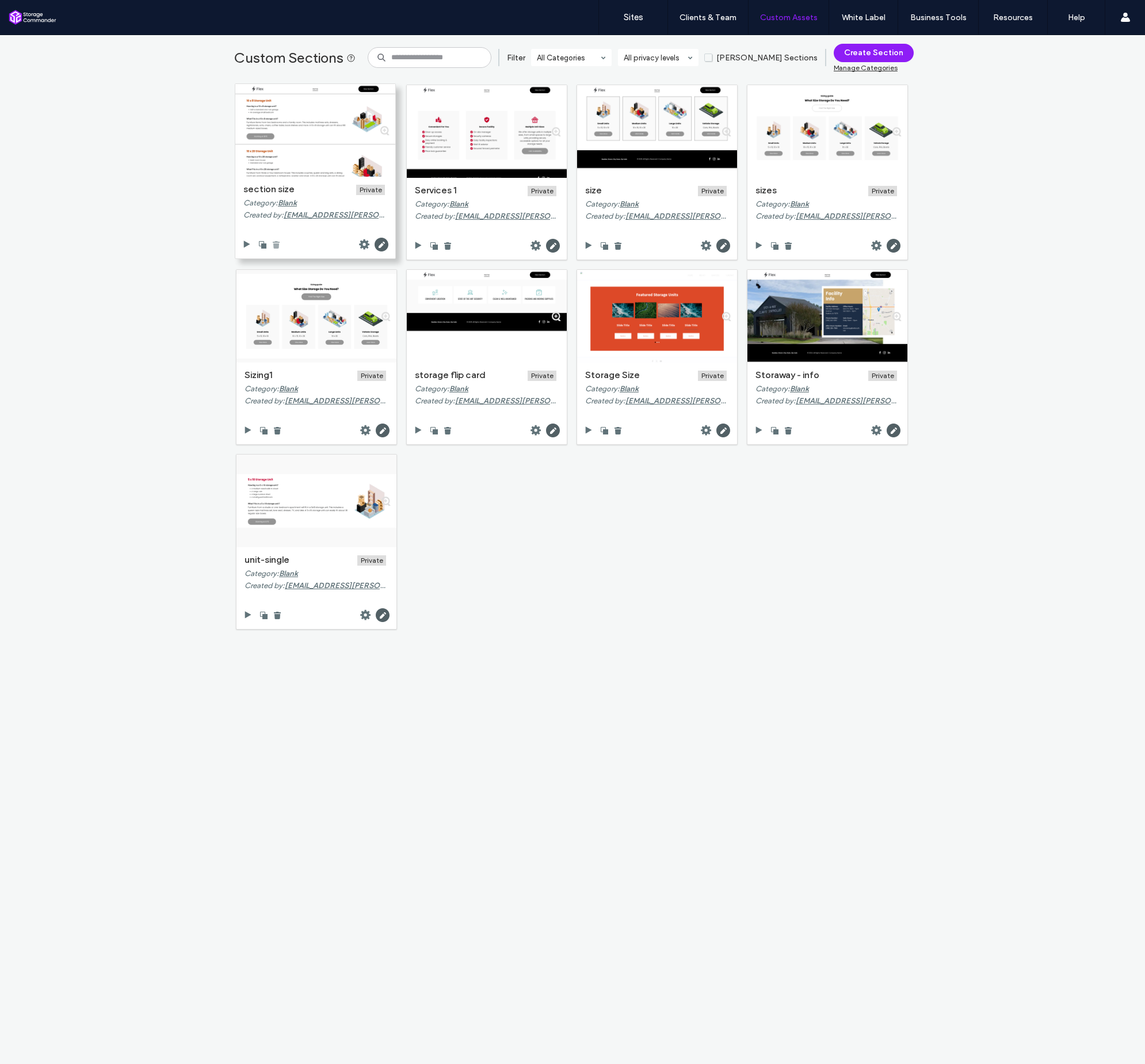
click at [273, 243] on use at bounding box center [276, 245] width 7 height 7
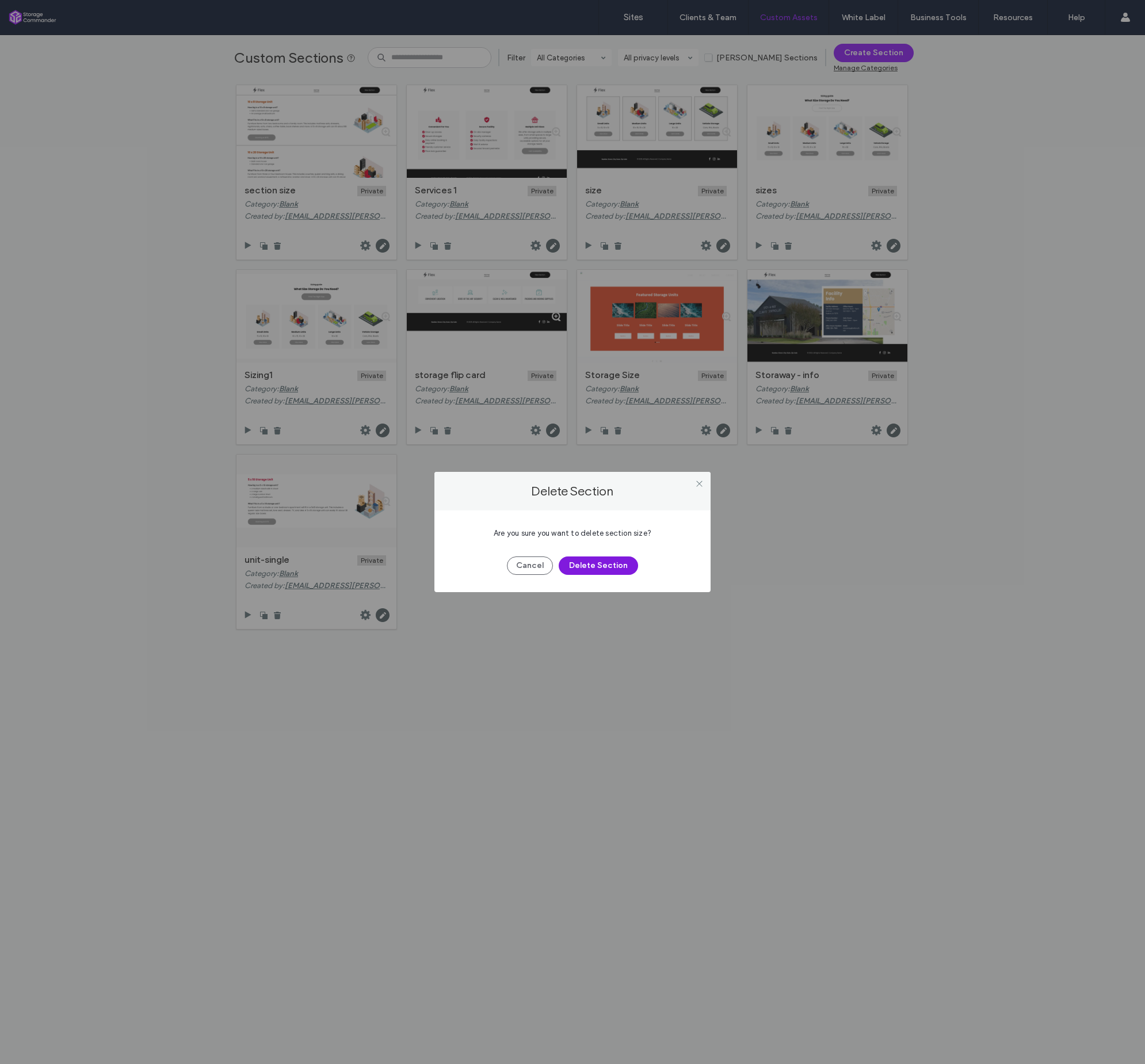
click at [582, 563] on button "Delete Section" at bounding box center [598, 565] width 79 height 19
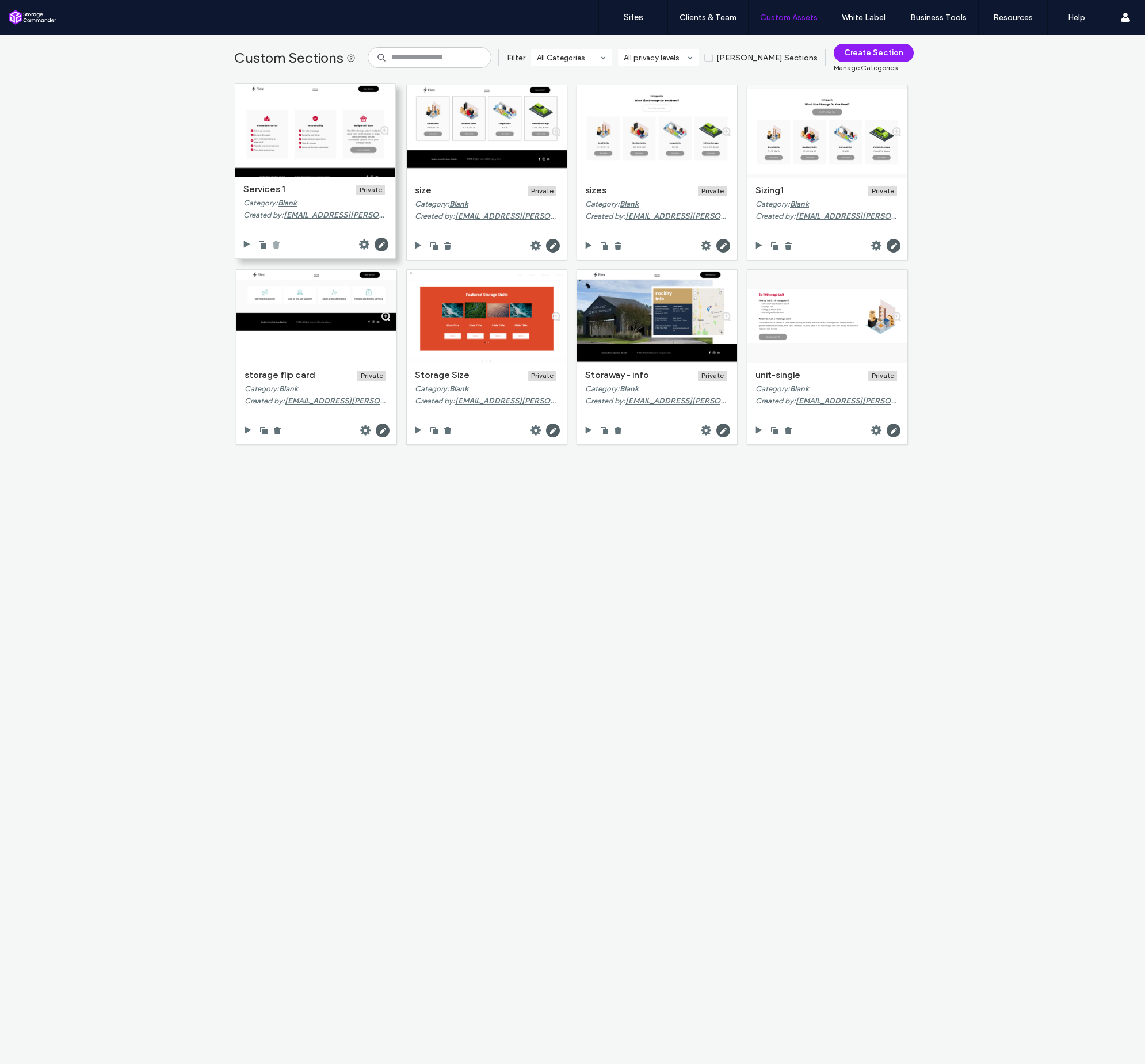
click at [273, 246] on use at bounding box center [276, 245] width 7 height 7
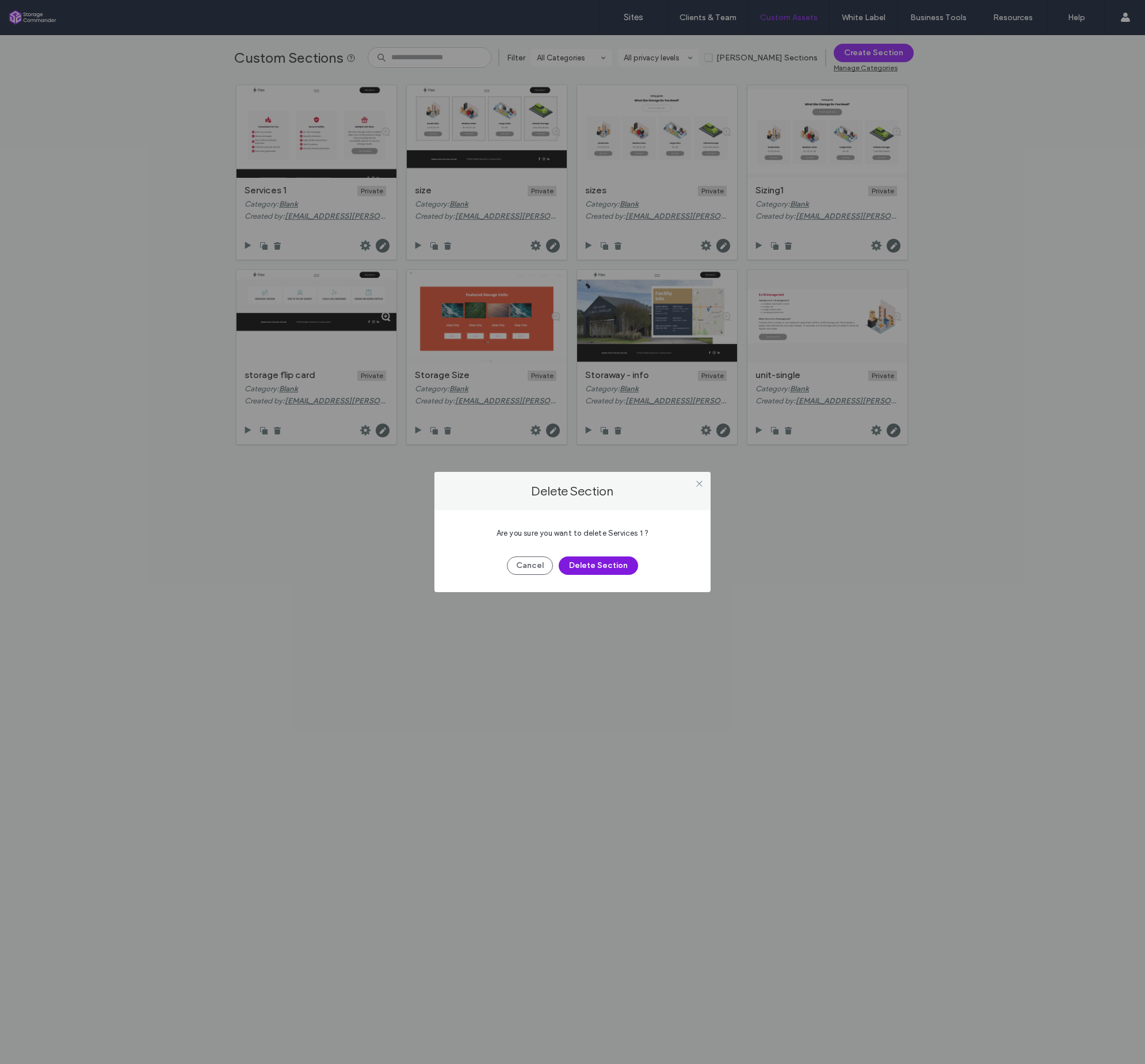
click at [616, 569] on button "Delete Section" at bounding box center [598, 565] width 79 height 19
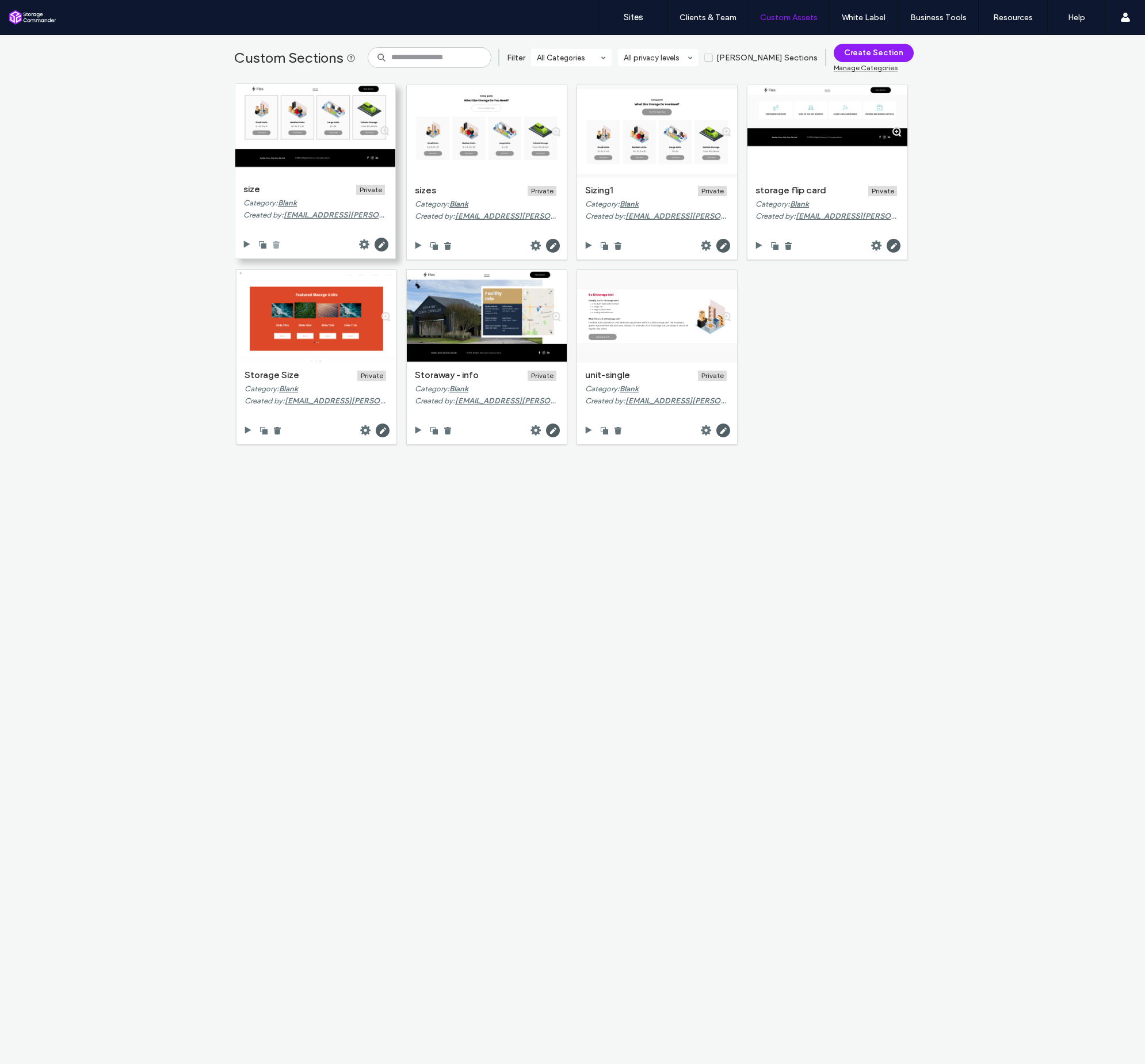
click at [273, 246] on use at bounding box center [276, 245] width 7 height 7
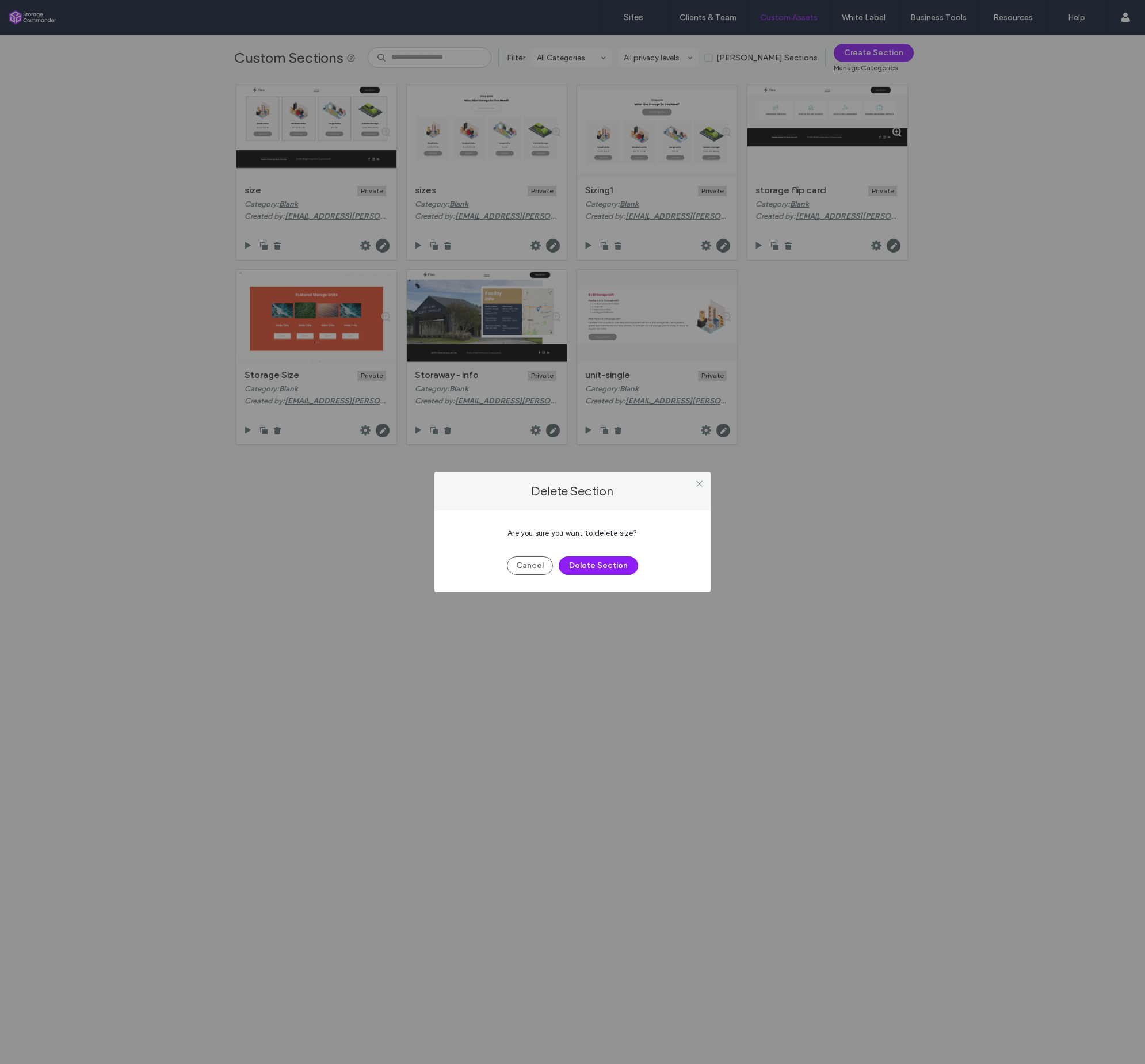
click at [603, 567] on button "Delete Section" at bounding box center [598, 565] width 79 height 19
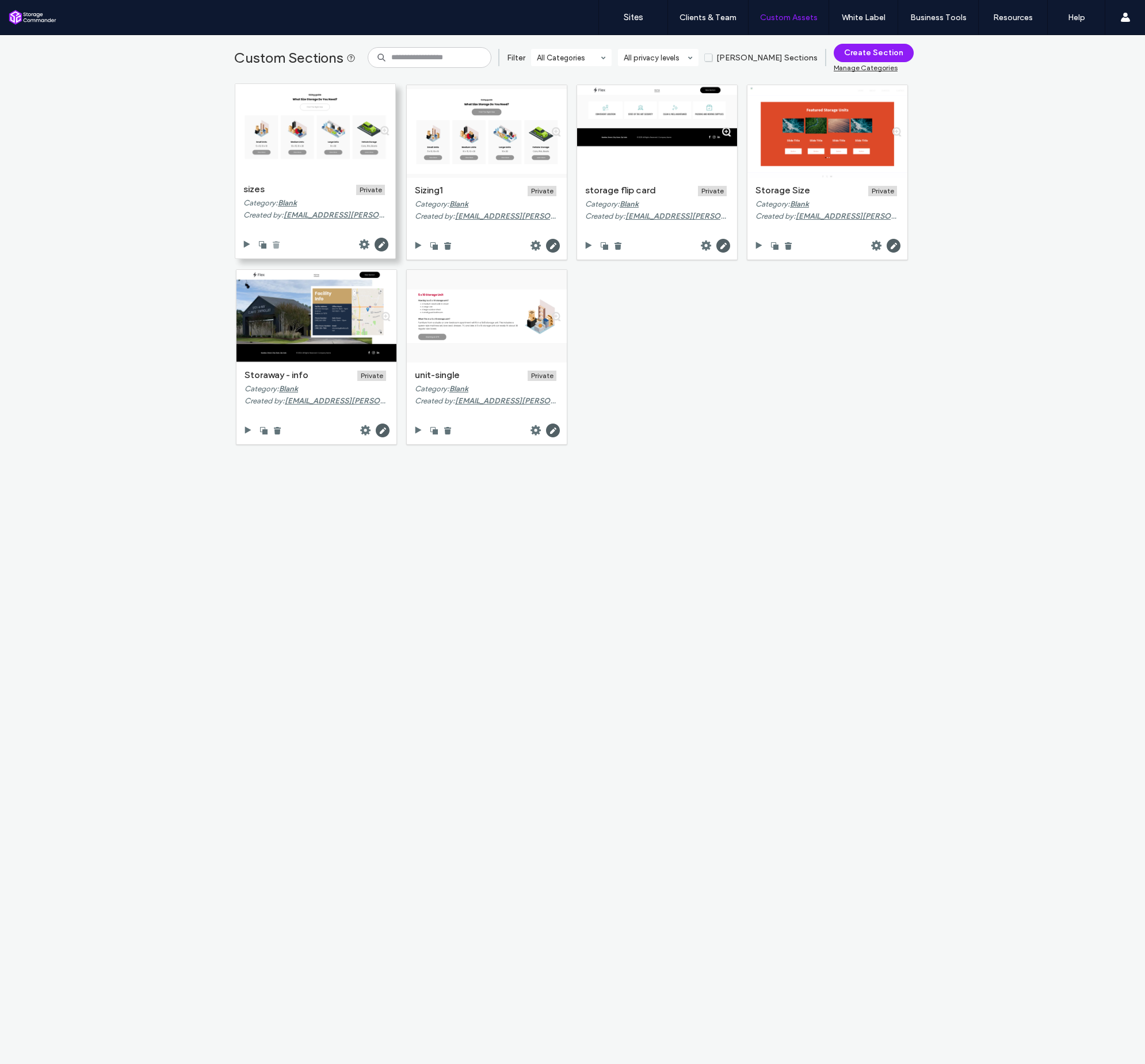
click at [275, 245] on use at bounding box center [276, 245] width 7 height 7
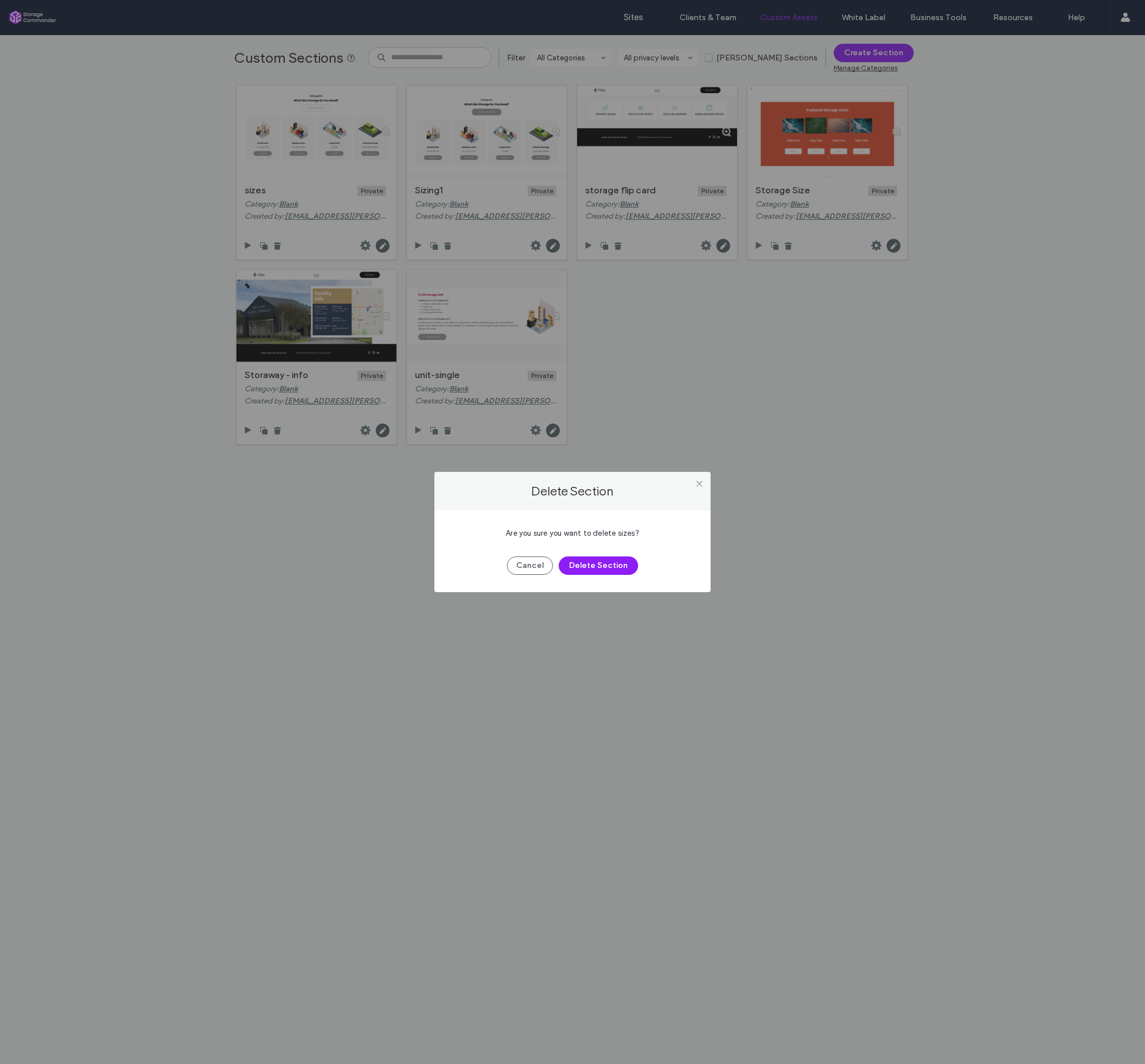
click at [585, 553] on div "Cancel Delete Section" at bounding box center [572, 560] width 241 height 30
drag, startPoint x: 593, startPoint y: 553, endPoint x: 605, endPoint y: 558, distance: 13.0
click at [599, 556] on div "Cancel Delete Section" at bounding box center [572, 560] width 241 height 30
drag, startPoint x: 605, startPoint y: 558, endPoint x: 663, endPoint y: 558, distance: 58.0
click at [606, 558] on button "Delete Section" at bounding box center [598, 565] width 79 height 19
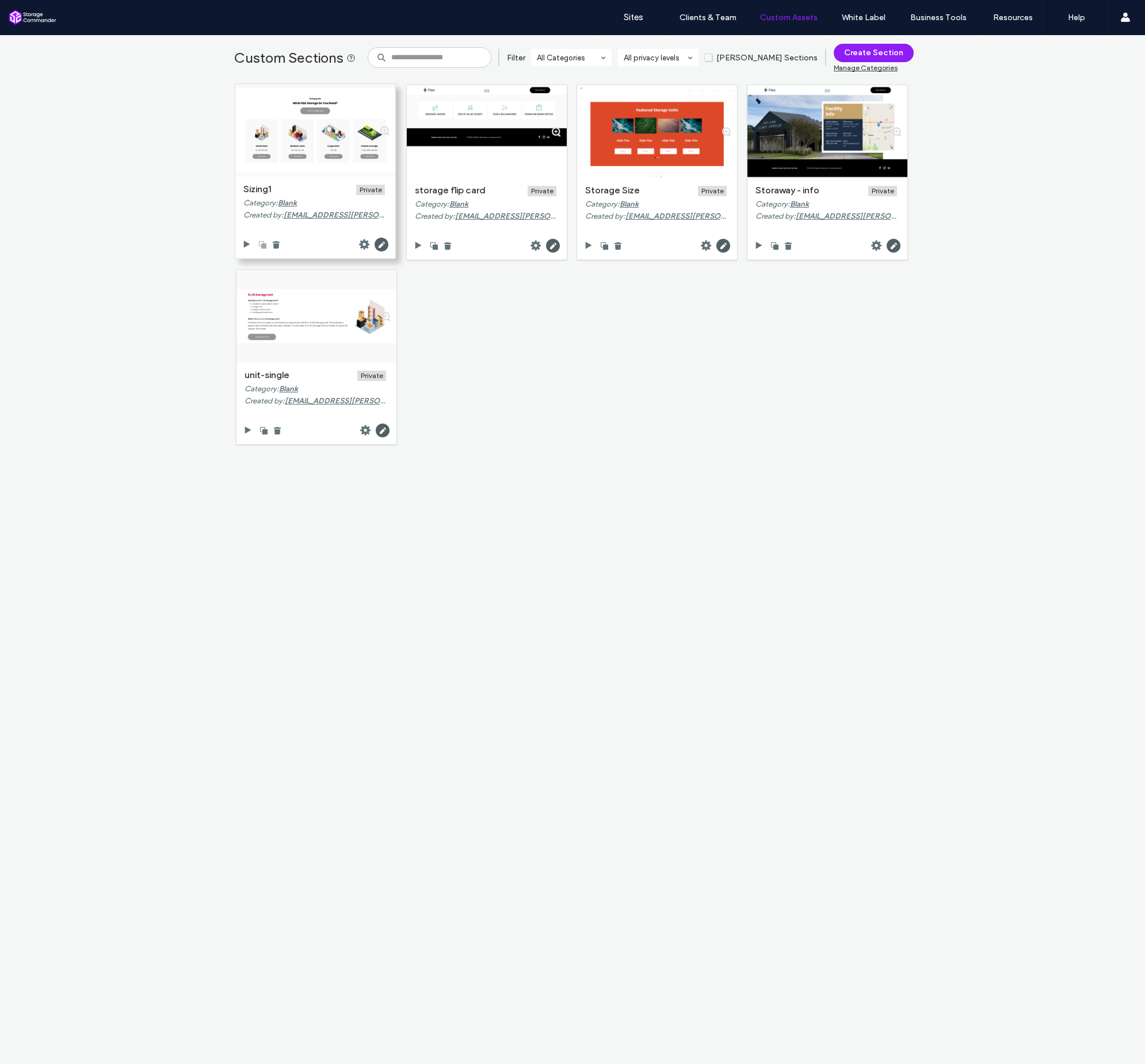
click at [261, 243] on use at bounding box center [263, 245] width 7 height 7
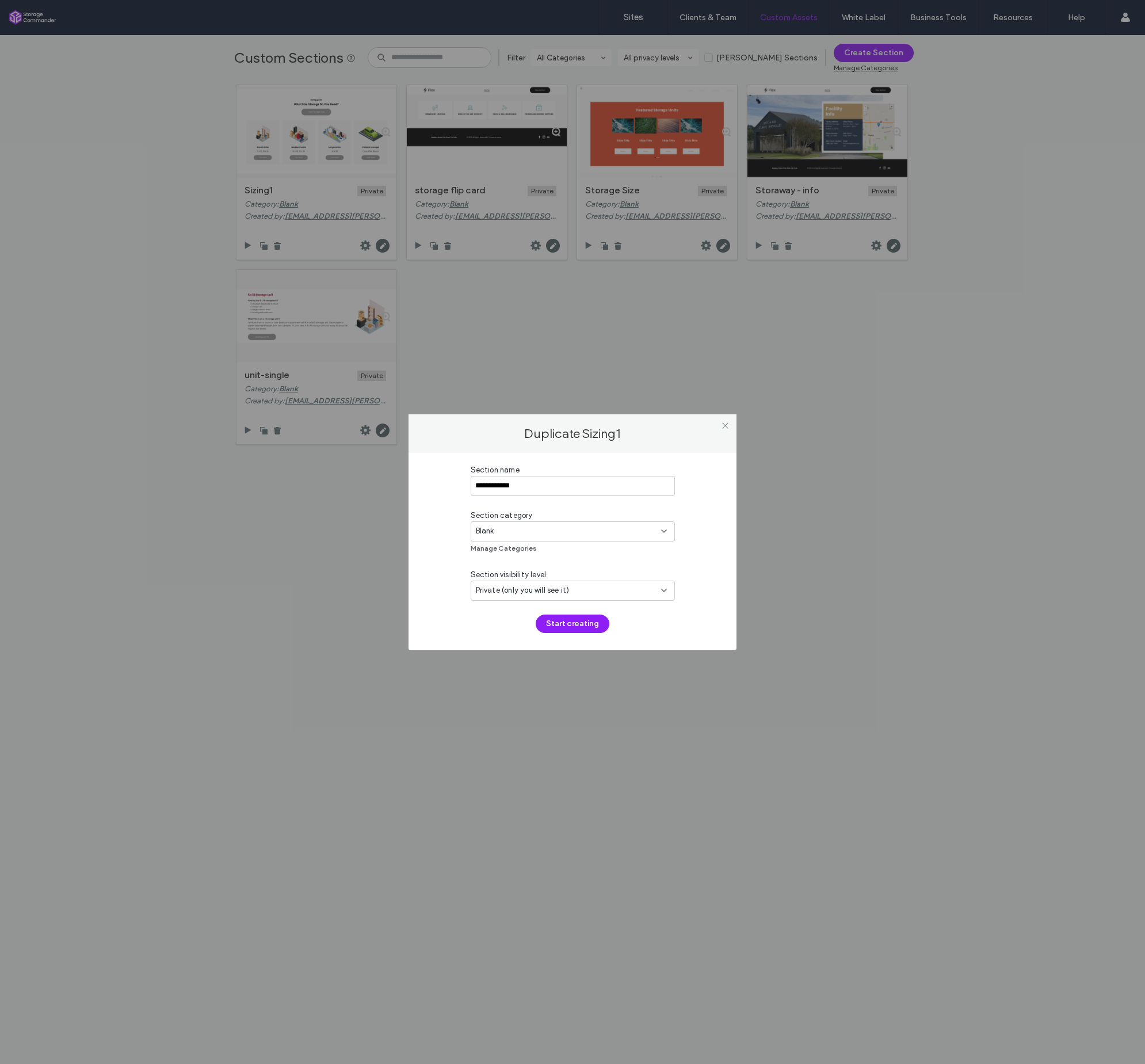
click at [413, 285] on div "**********" at bounding box center [572, 532] width 1145 height 1064
click at [718, 425] on div at bounding box center [725, 426] width 17 height 17
drag, startPoint x: 723, startPoint y: 424, endPoint x: 627, endPoint y: 386, distance: 103.2
click at [723, 424] on icon at bounding box center [725, 425] width 8 height 8
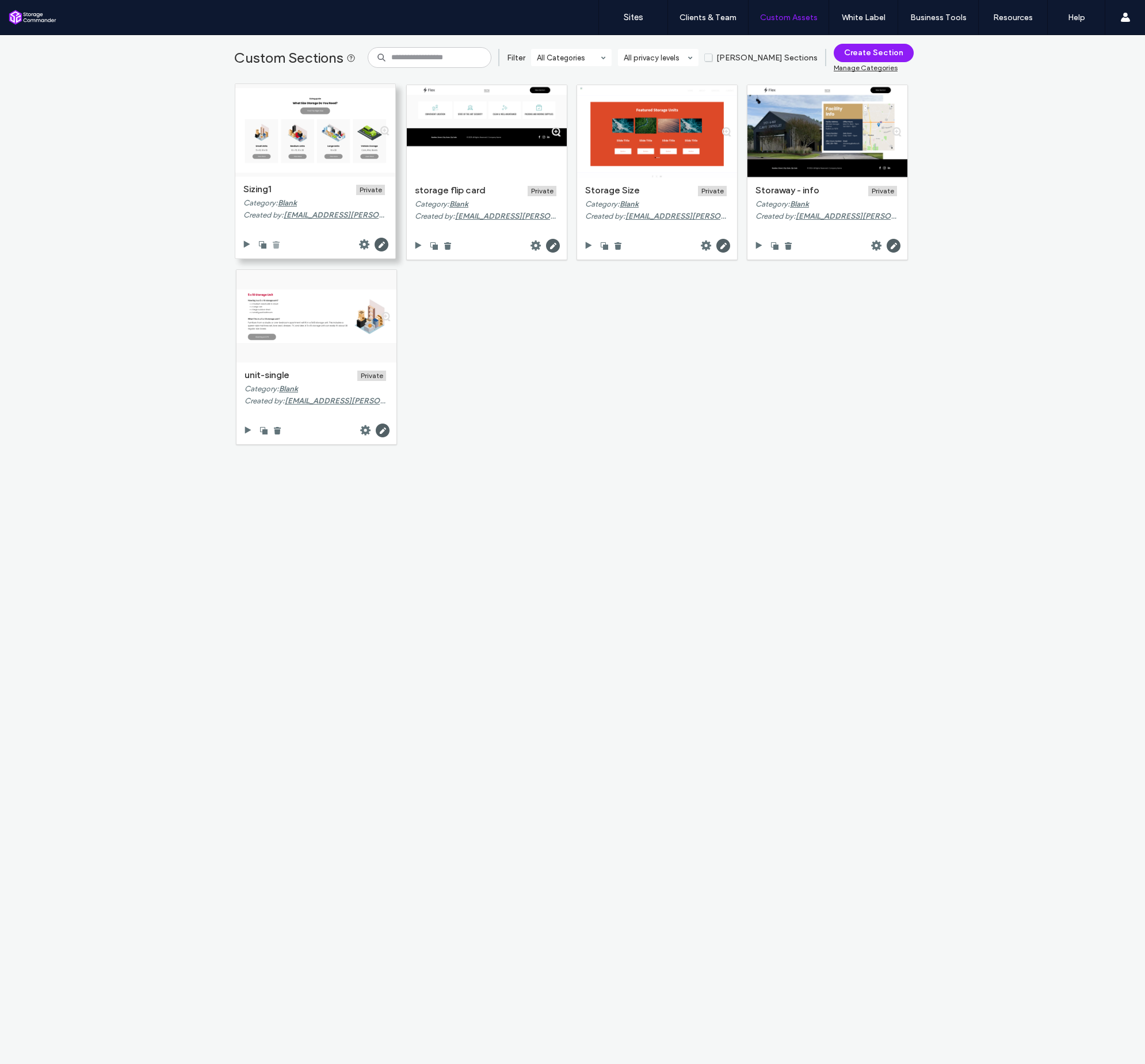
click at [273, 245] on use at bounding box center [276, 245] width 7 height 7
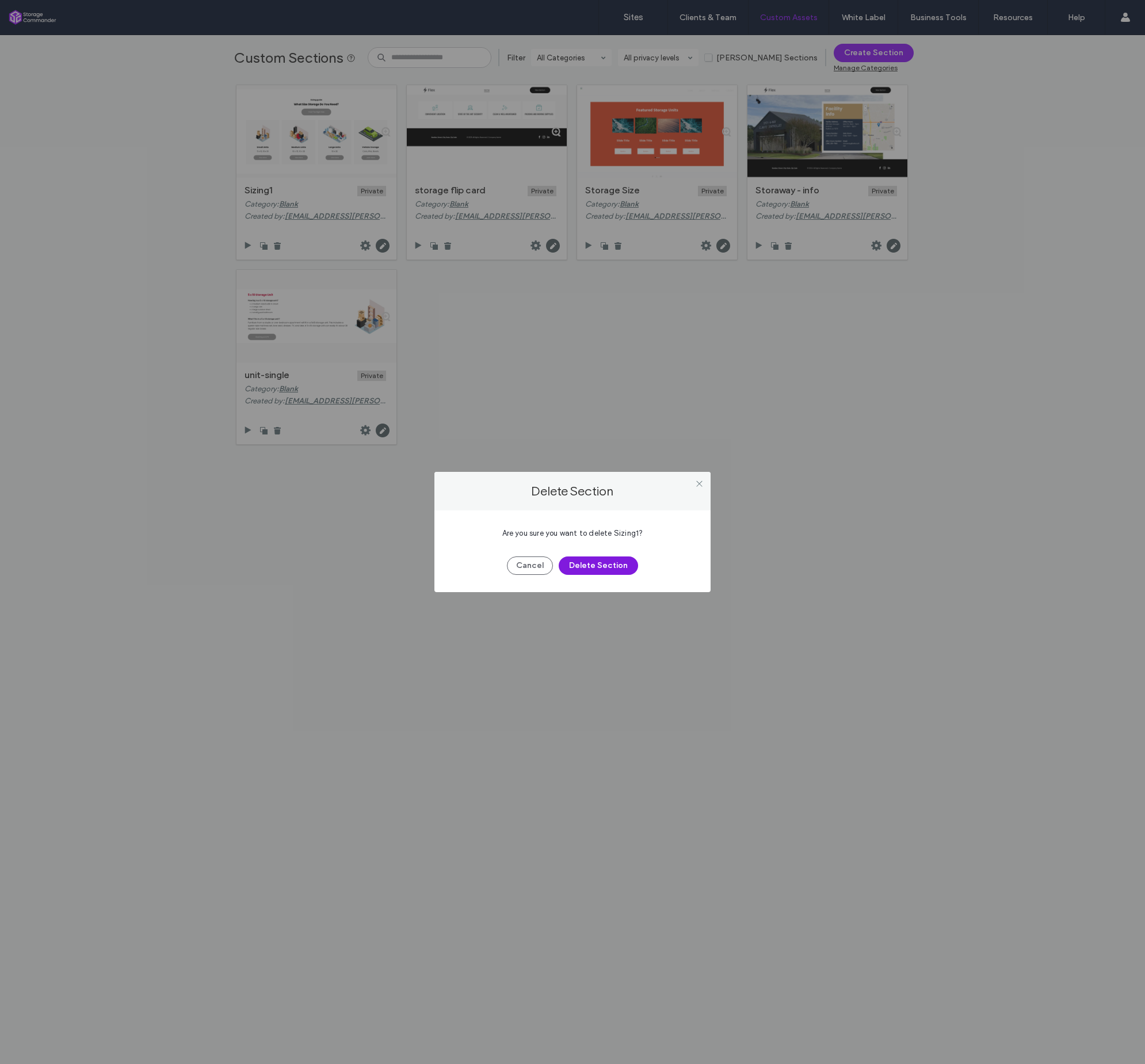
click at [597, 571] on button "Delete Section" at bounding box center [598, 565] width 79 height 19
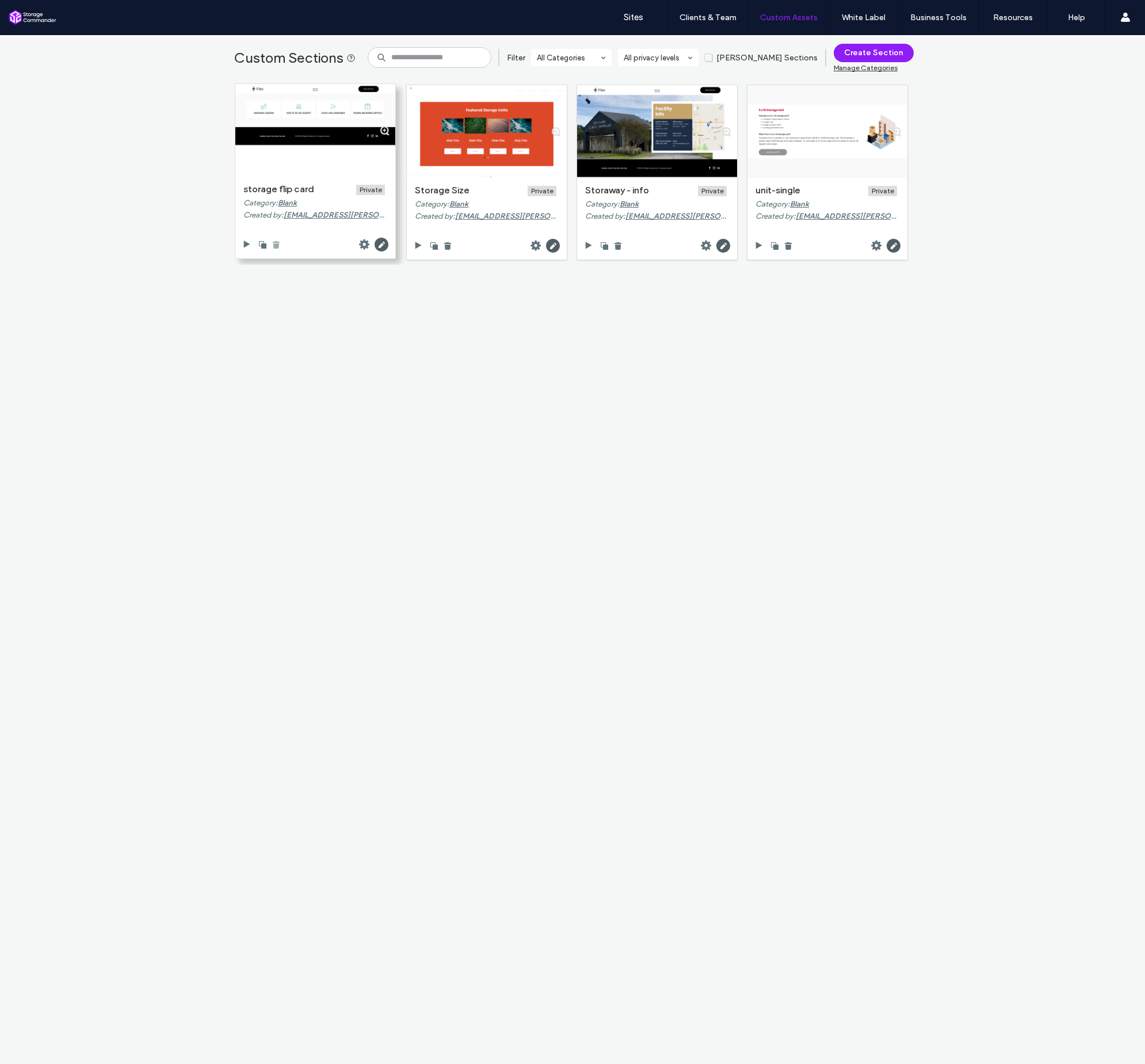
click at [274, 246] on use at bounding box center [276, 245] width 7 height 7
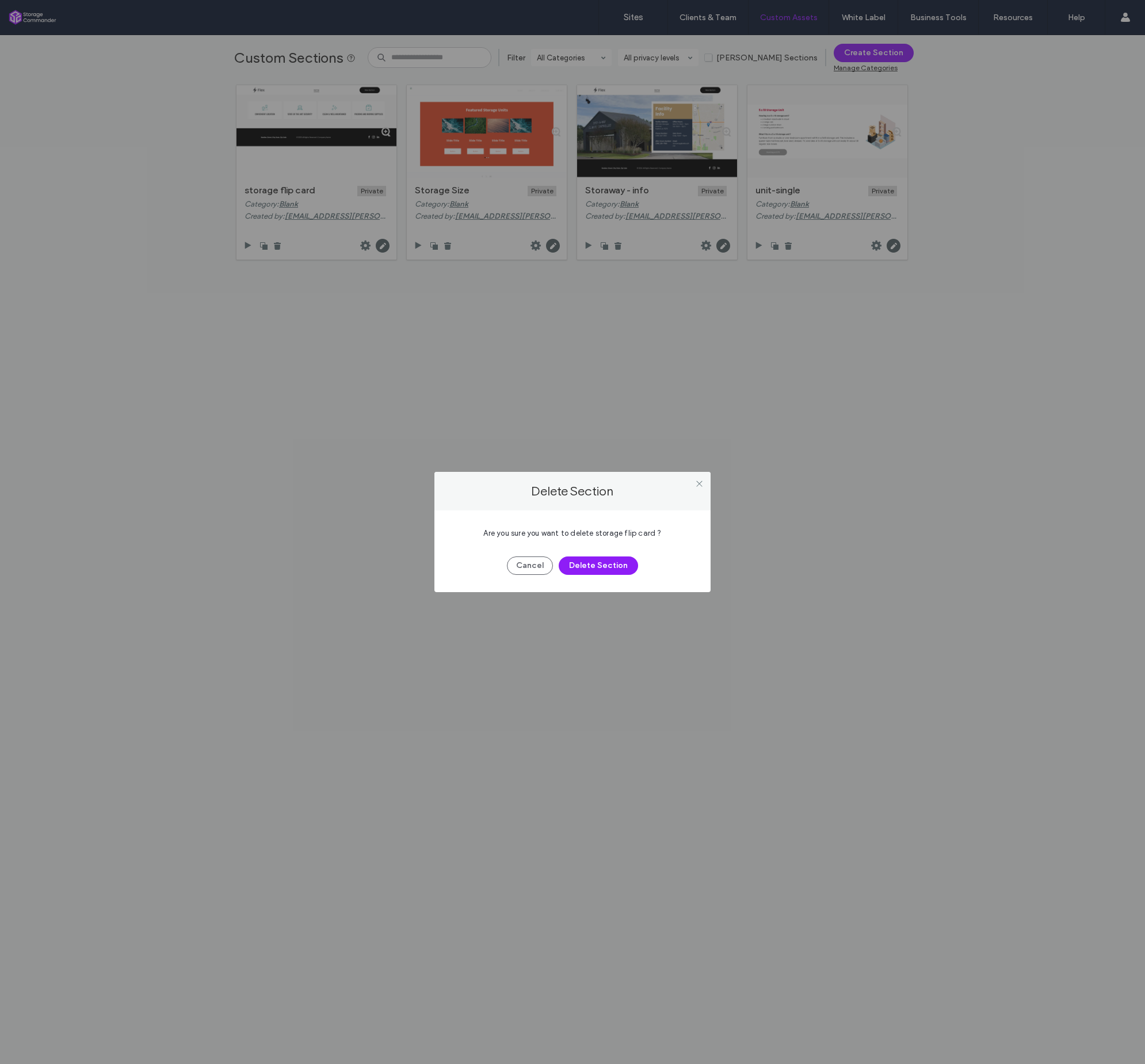
drag, startPoint x: 621, startPoint y: 565, endPoint x: 663, endPoint y: 413, distance: 157.7
click at [624, 563] on button "Delete Section" at bounding box center [598, 565] width 79 height 19
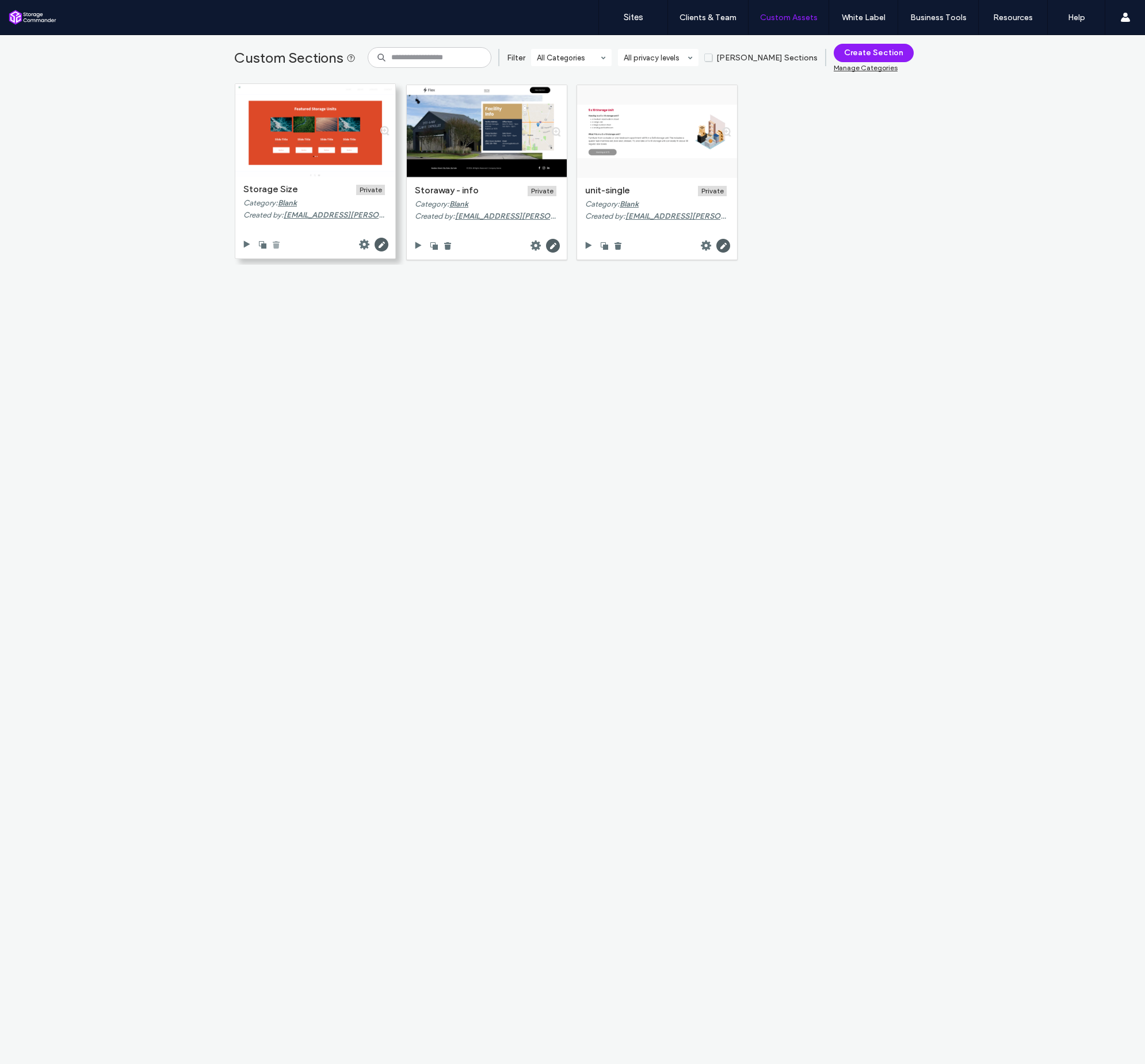
click at [273, 243] on use at bounding box center [276, 245] width 7 height 7
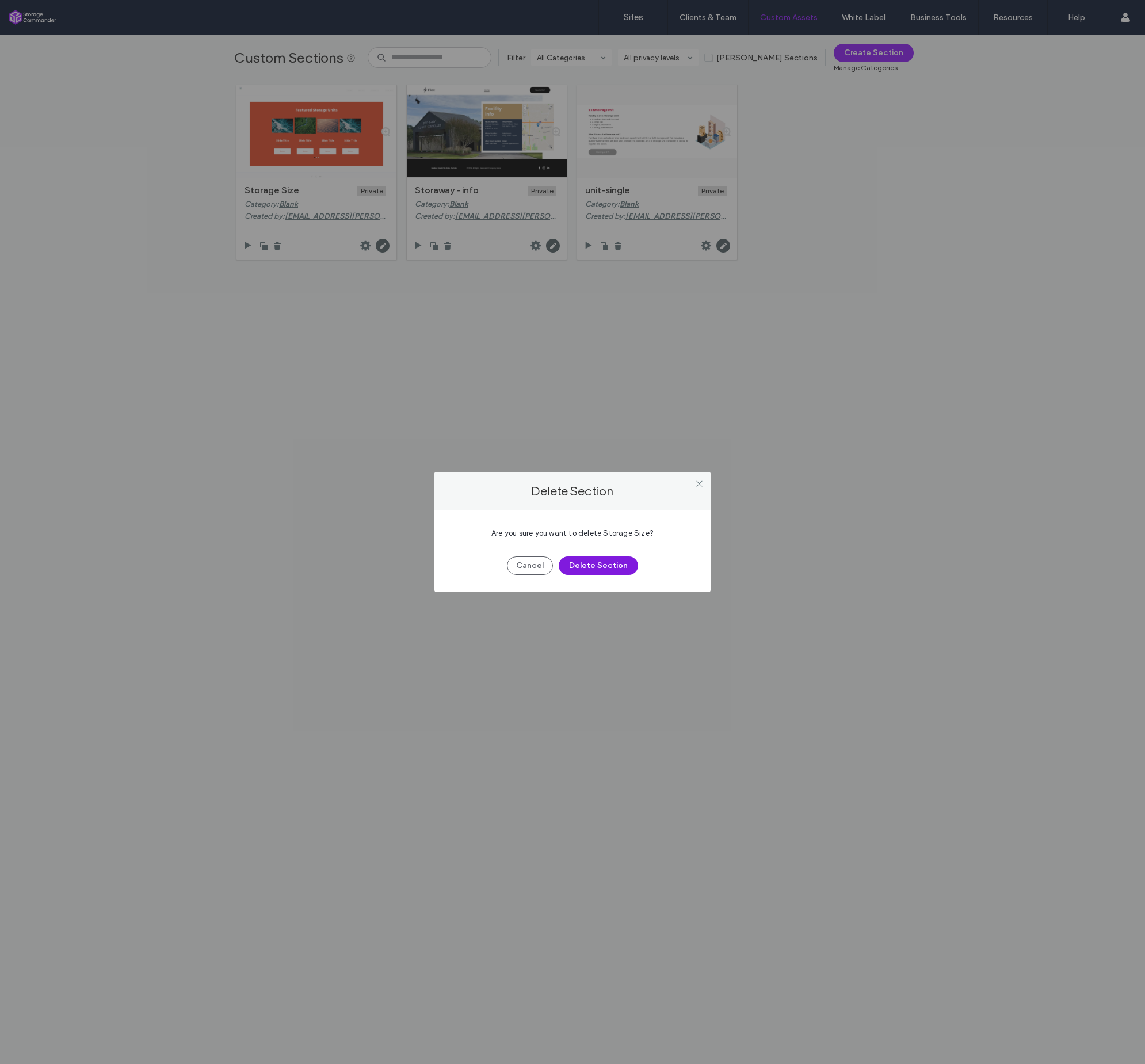
click at [612, 559] on button "Delete Section" at bounding box center [598, 565] width 79 height 19
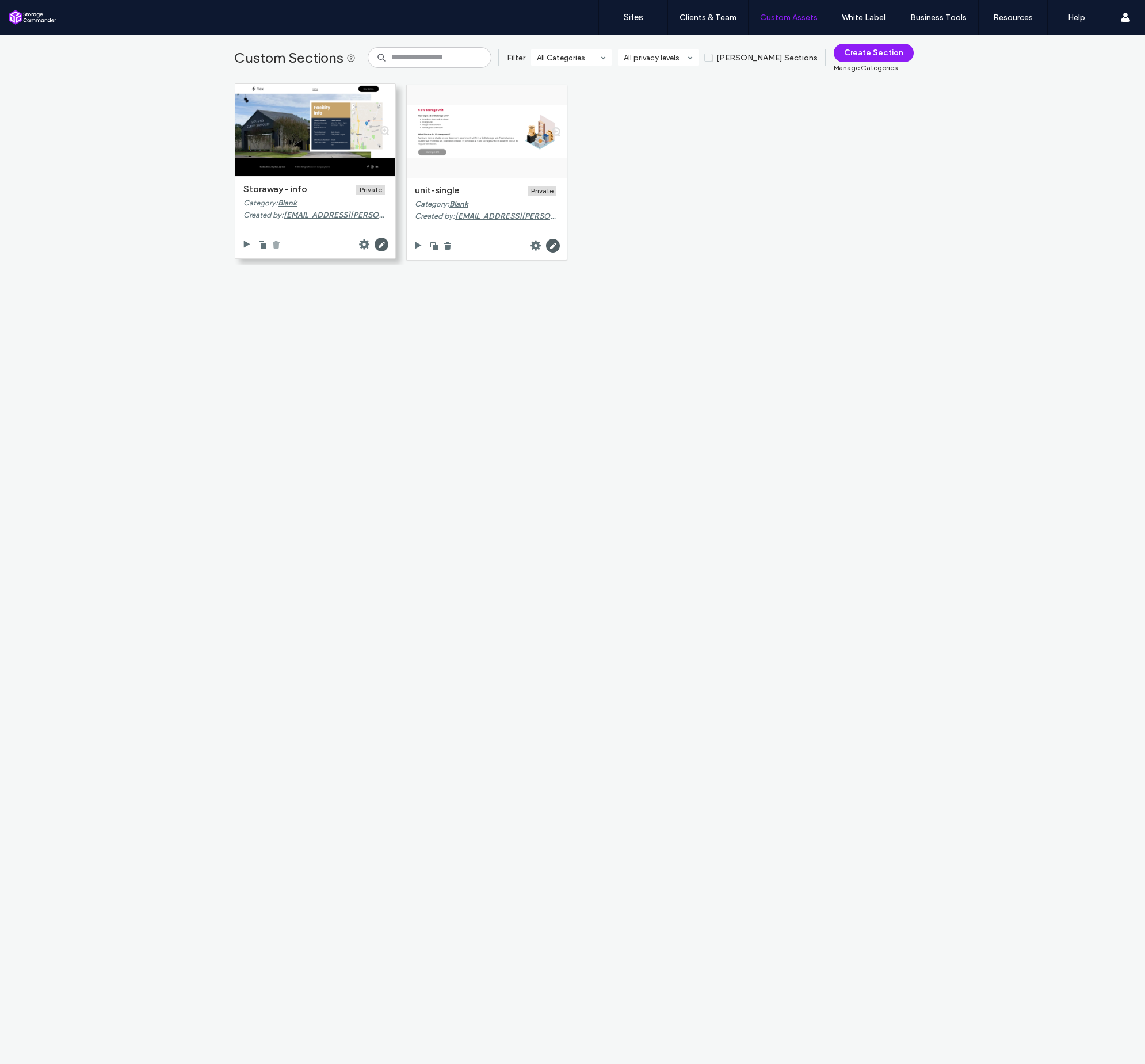
click at [273, 243] on use at bounding box center [276, 245] width 7 height 7
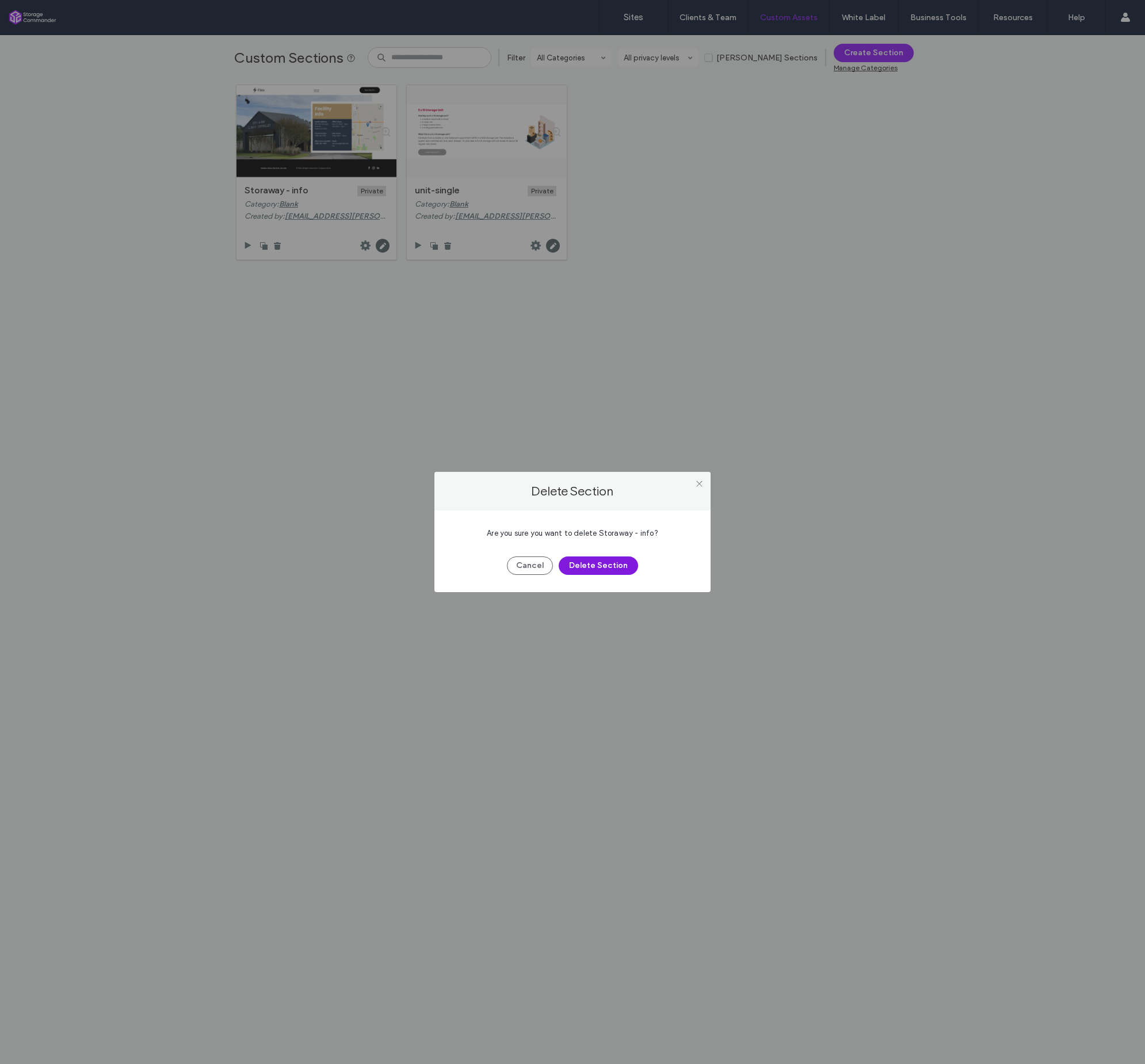
click at [622, 568] on button "Delete Section" at bounding box center [598, 565] width 79 height 19
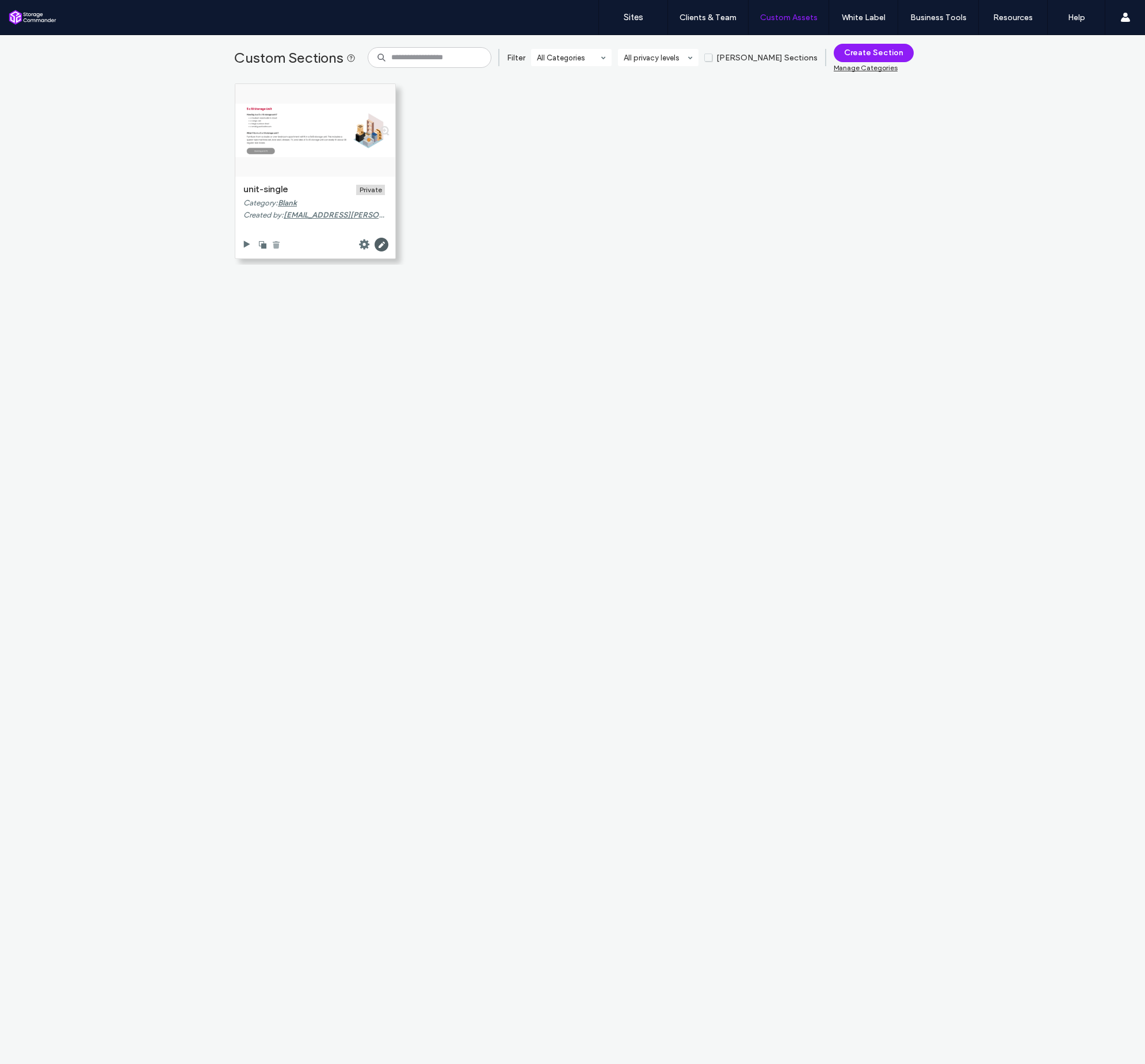
click at [273, 246] on use at bounding box center [276, 245] width 7 height 7
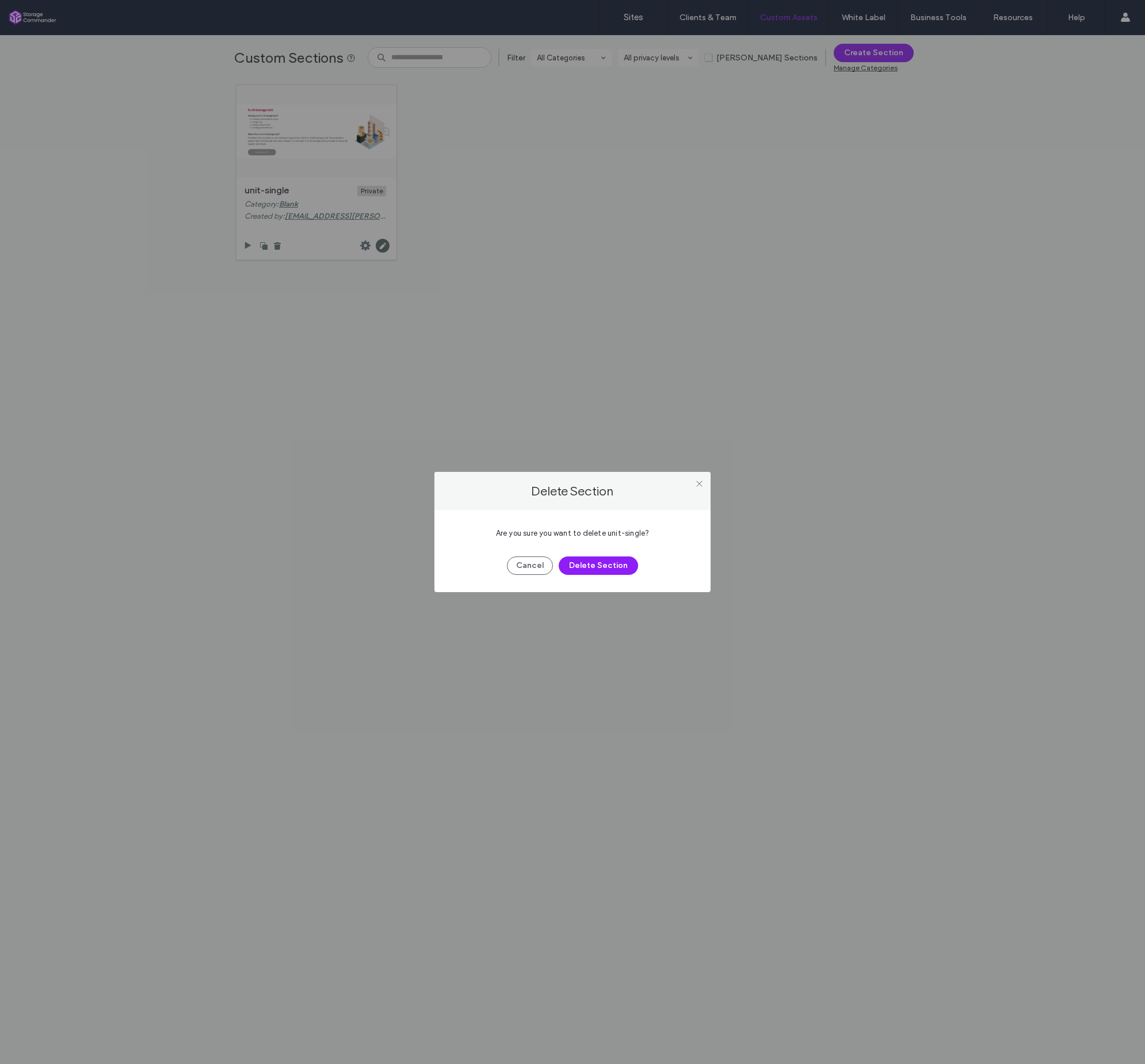
click at [615, 554] on div "Cancel Delete Section" at bounding box center [572, 560] width 241 height 30
click at [607, 556] on button "Delete Section" at bounding box center [598, 565] width 79 height 19
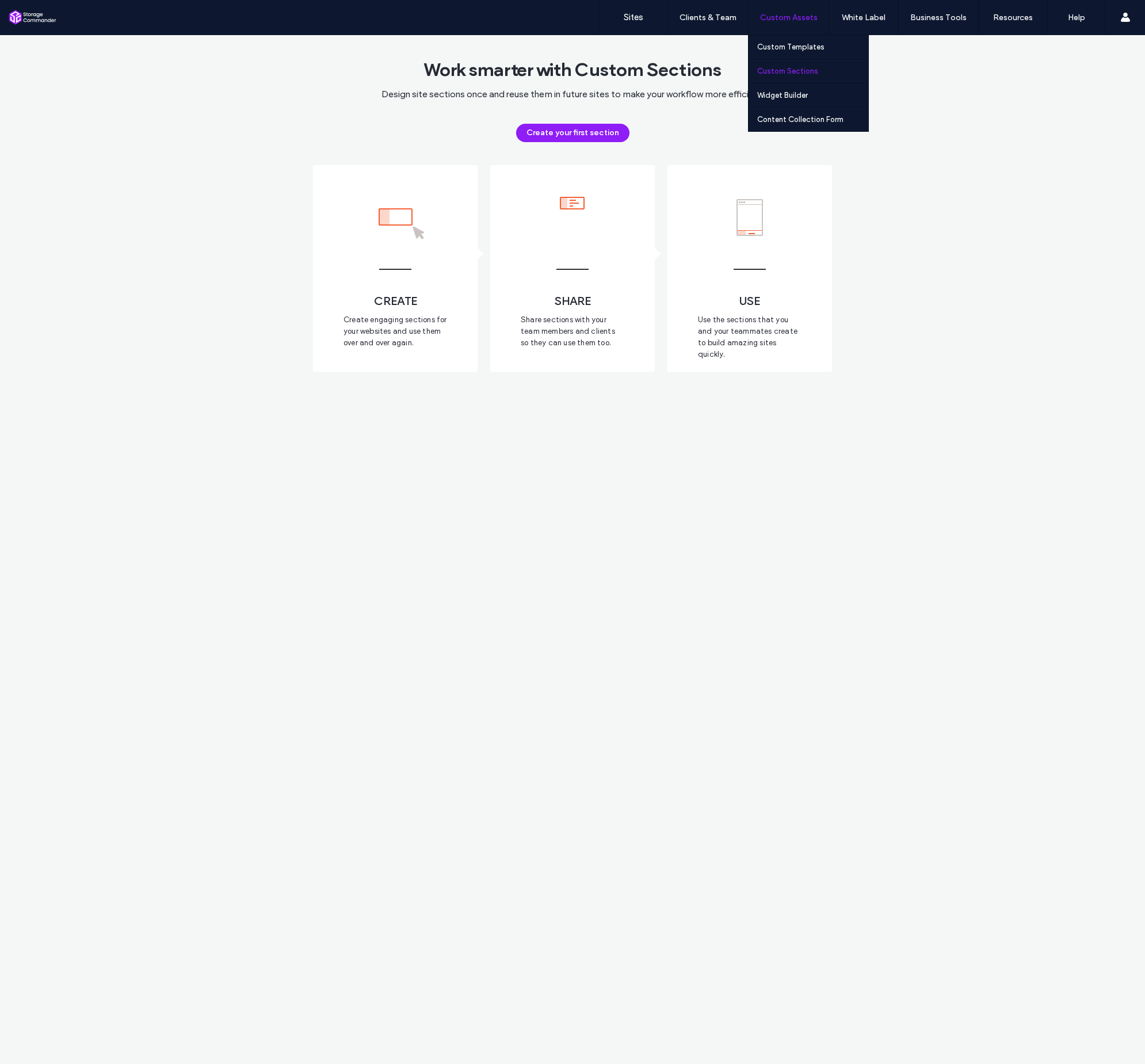
click at [801, 70] on label "Custom Sections" at bounding box center [788, 71] width 61 height 8
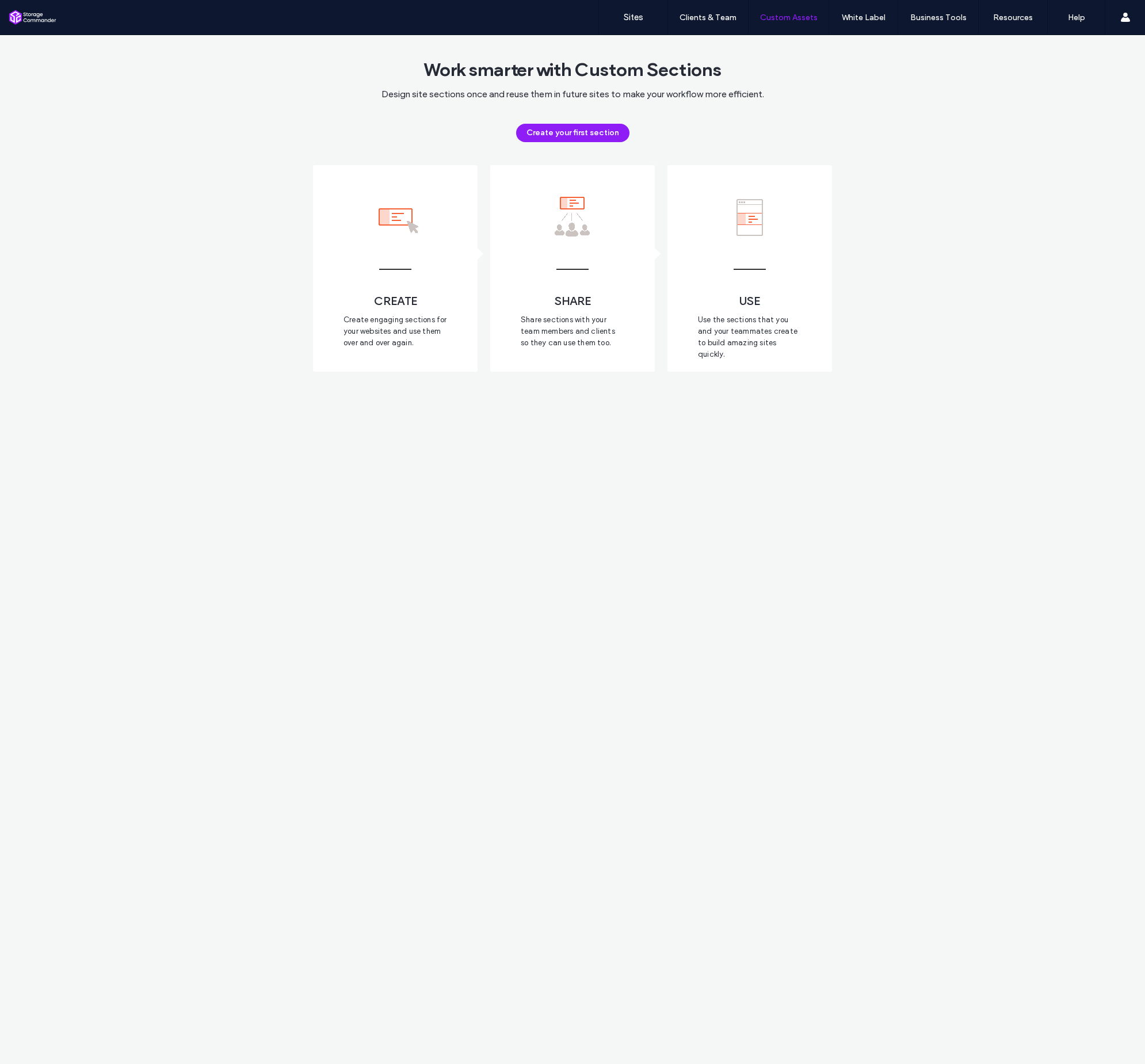
click at [691, 100] on span "Design site sections once and reuse them in future sites to make your workflow …" at bounding box center [572, 94] width 383 height 13
click at [600, 131] on button "Create your first section" at bounding box center [572, 133] width 114 height 19
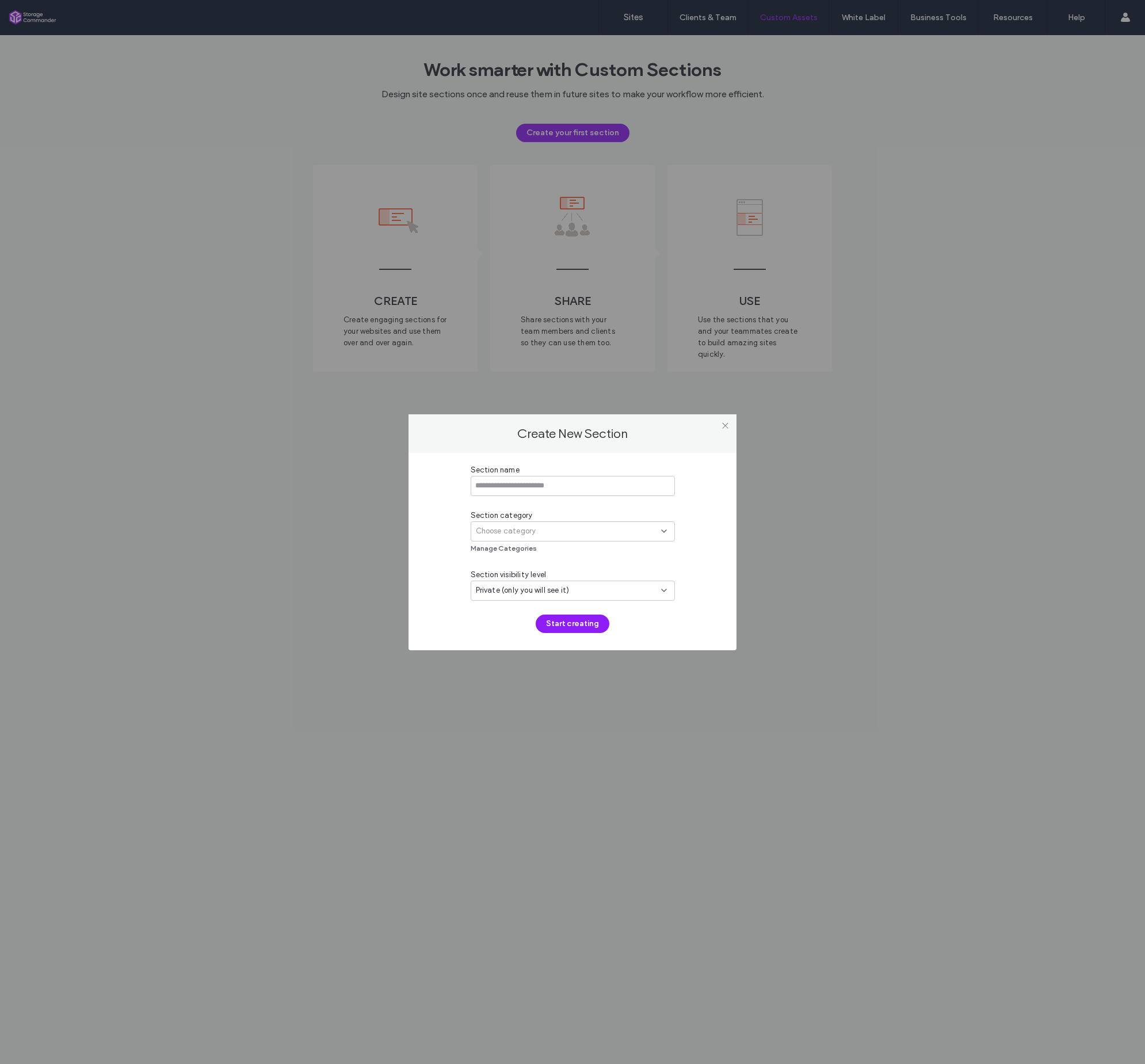
click at [623, 544] on div "Section category Choose category Manage Categories" at bounding box center [573, 533] width 204 height 46
click at [624, 541] on div "Section category Choose category Manage Categories" at bounding box center [573, 533] width 204 height 46
click at [639, 533] on div "Choose category" at bounding box center [568, 531] width 185 height 11
drag, startPoint x: 734, startPoint y: 429, endPoint x: 729, endPoint y: 428, distance: 5.1
click at [734, 429] on div "Create New Section" at bounding box center [572, 434] width 328 height 38
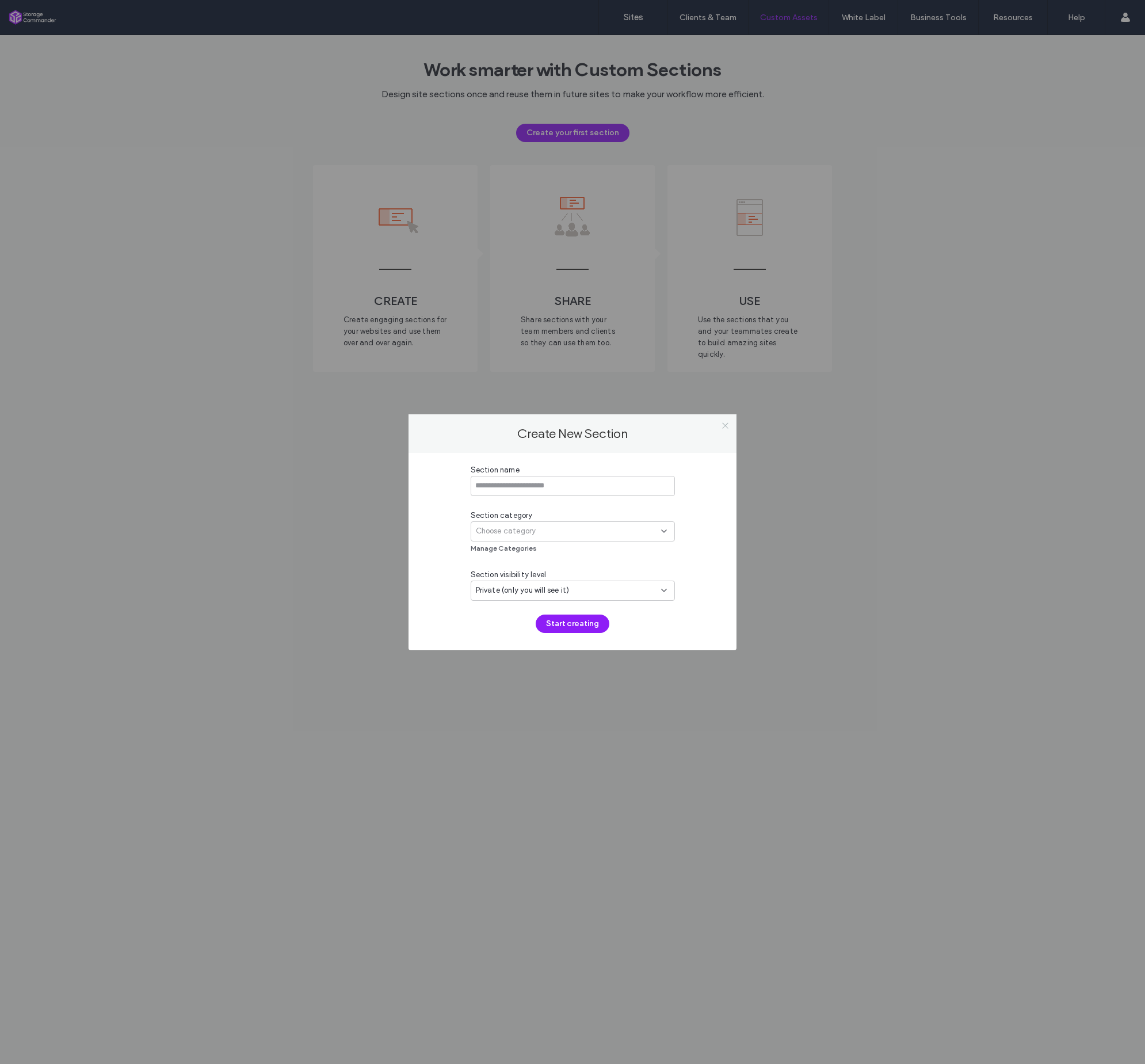
click at [725, 427] on icon at bounding box center [725, 425] width 8 height 8
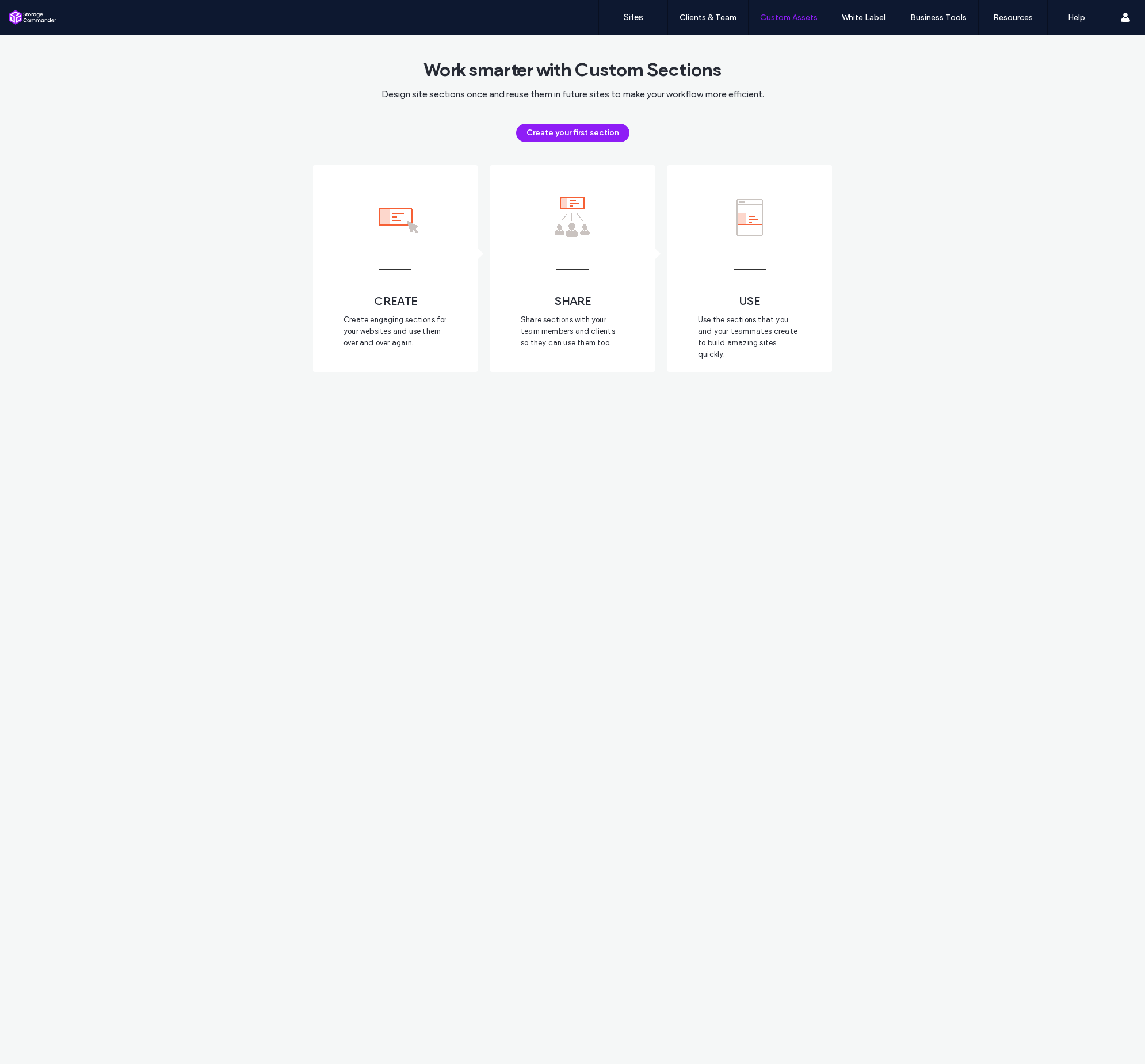
click at [971, 405] on div "Work smarter with Custom Sections Design site sections once and reuse them in f…" at bounding box center [572, 549] width 1145 height 1029
click at [646, 25] on link "Sites" at bounding box center [633, 17] width 68 height 34
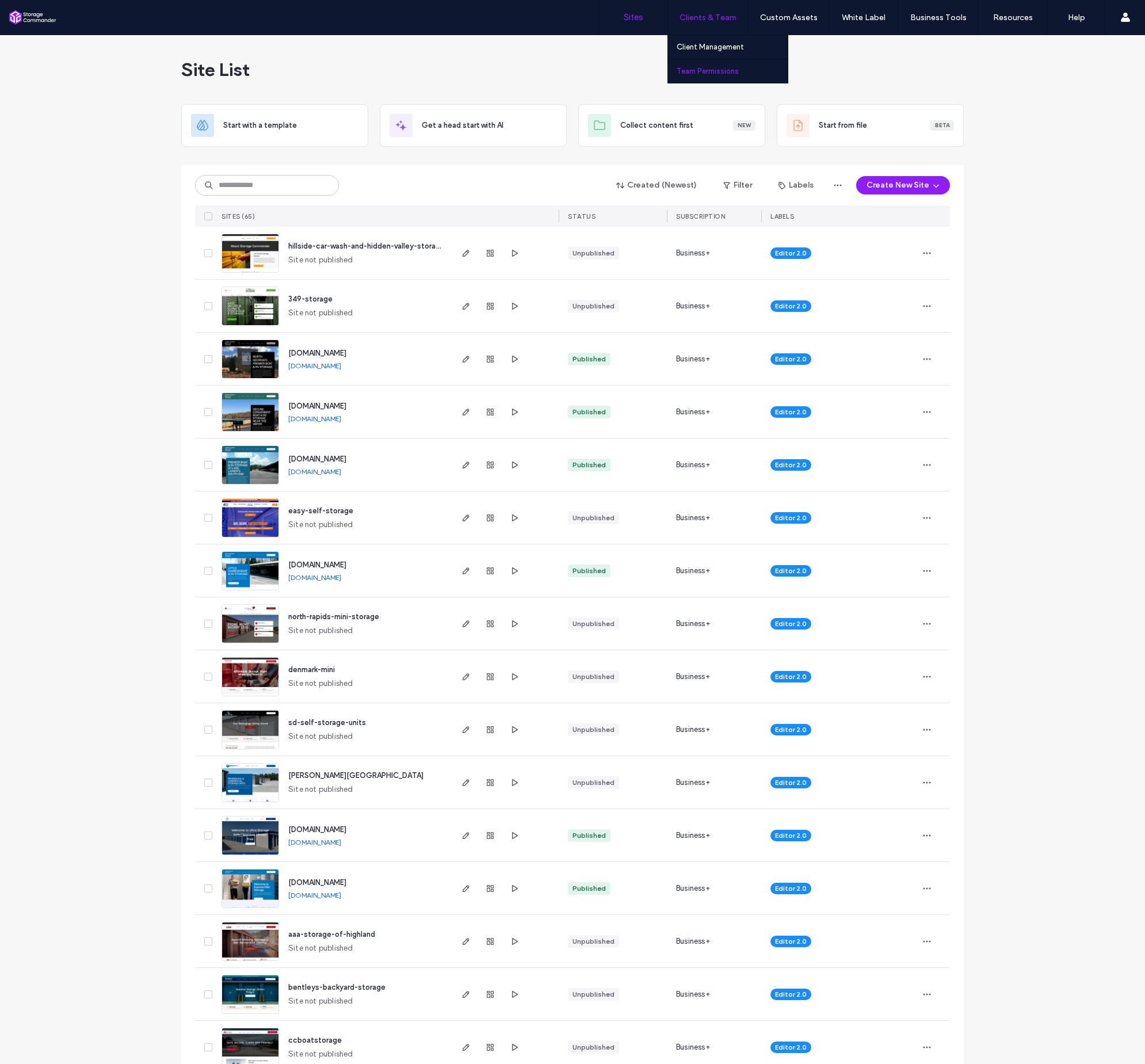
click at [723, 75] on label "Team Permissions" at bounding box center [708, 71] width 62 height 8
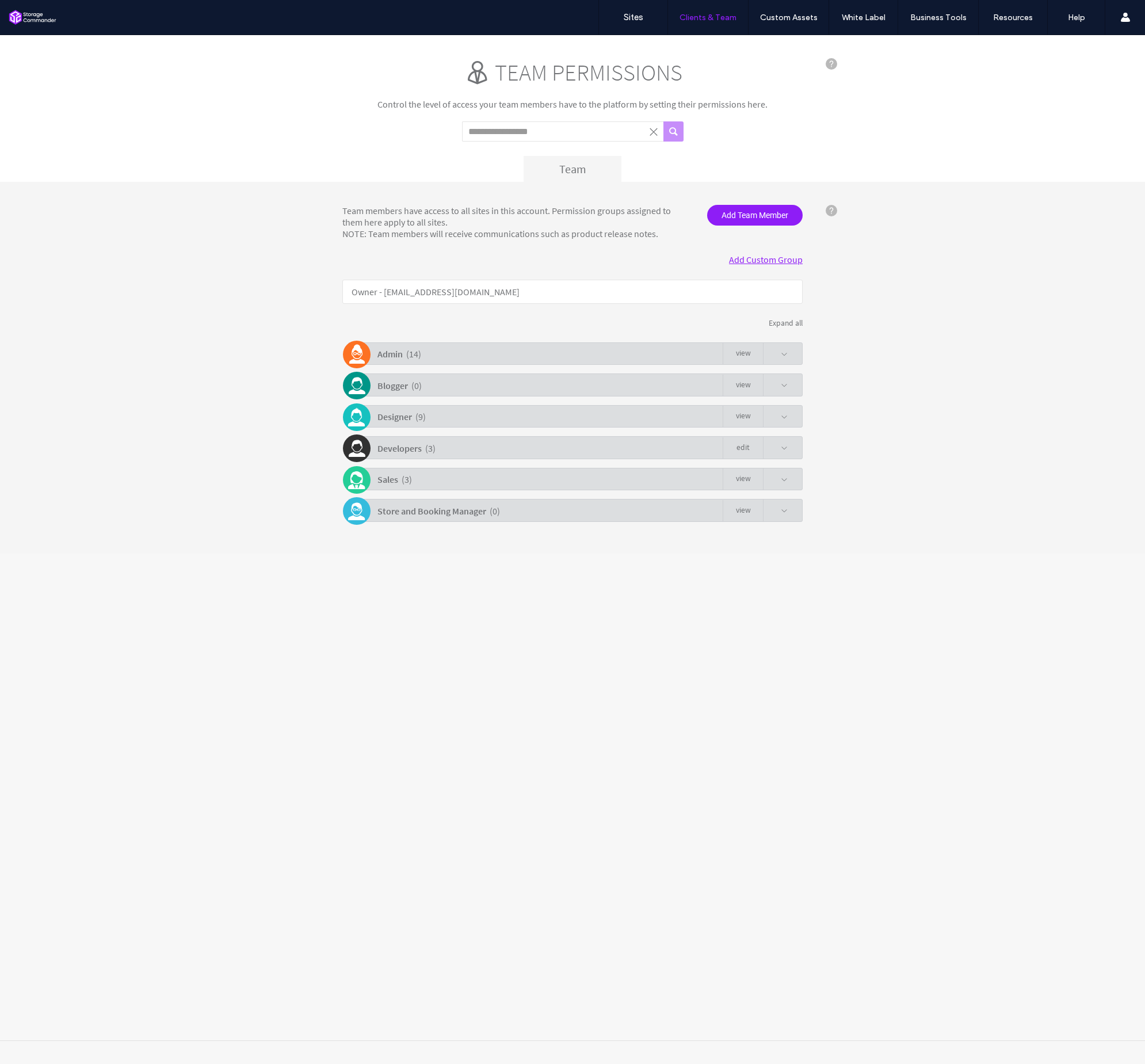
click at [623, 351] on div "Admin ( 14 ) view" at bounding box center [576, 353] width 455 height 22
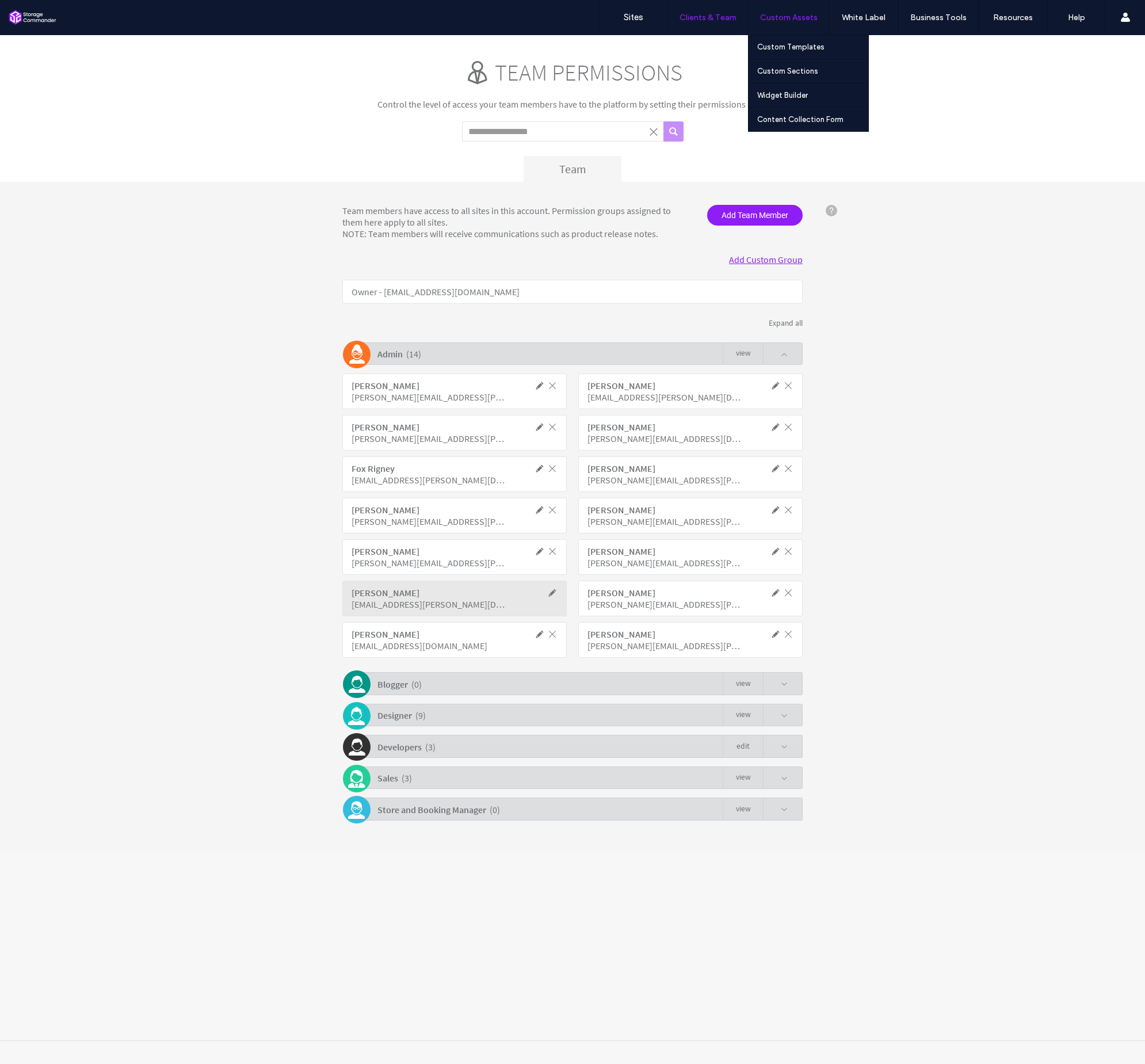
click at [786, 17] on label "Custom Assets" at bounding box center [789, 17] width 58 height 10
click at [800, 75] on label "Custom Sections" at bounding box center [788, 71] width 61 height 8
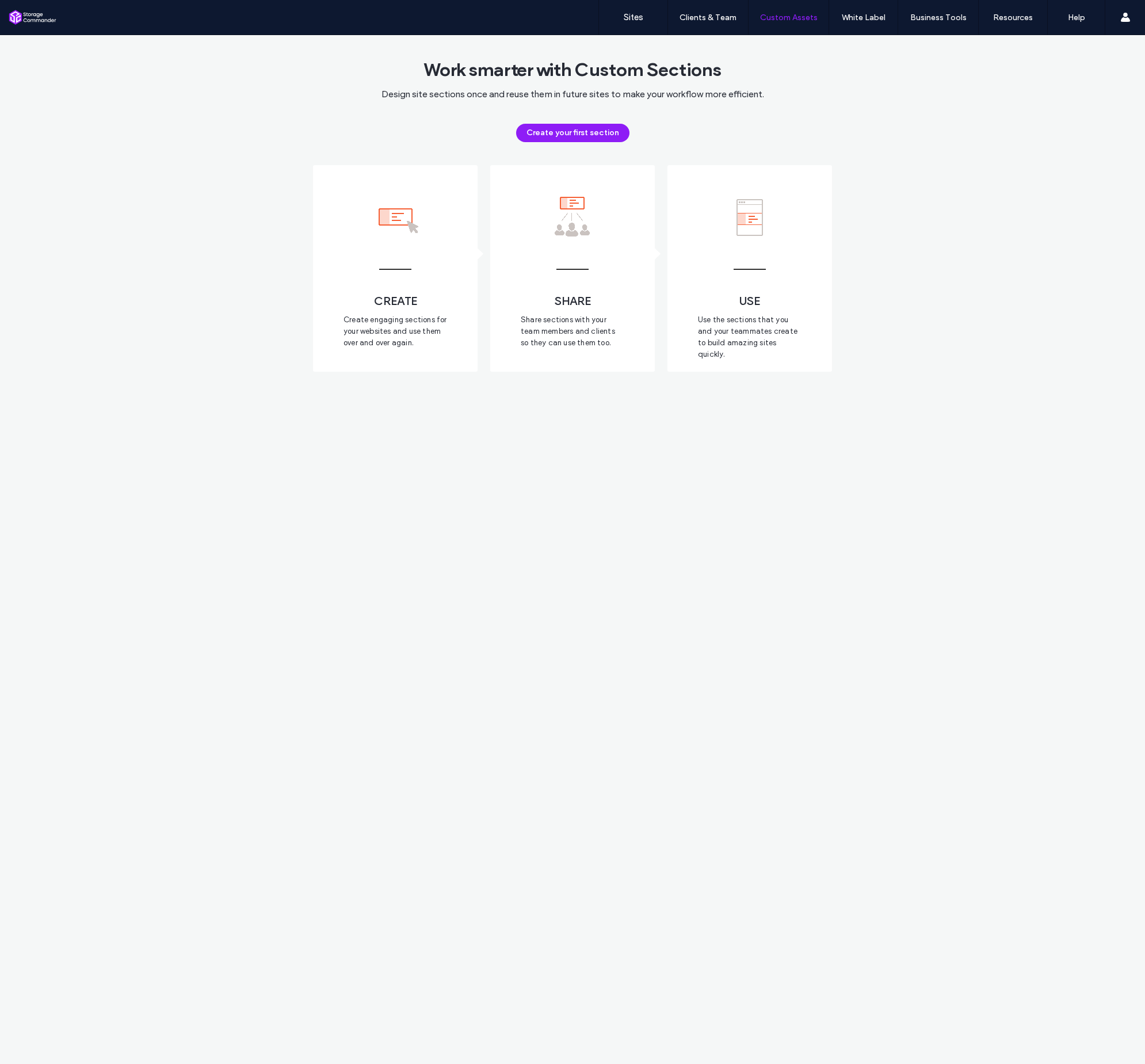
click at [900, 225] on div "Work smarter with Custom Sections Design site sections once and reuse them in f…" at bounding box center [572, 549] width 1145 height 1029
click at [645, 20] on link "Sites" at bounding box center [633, 17] width 68 height 34
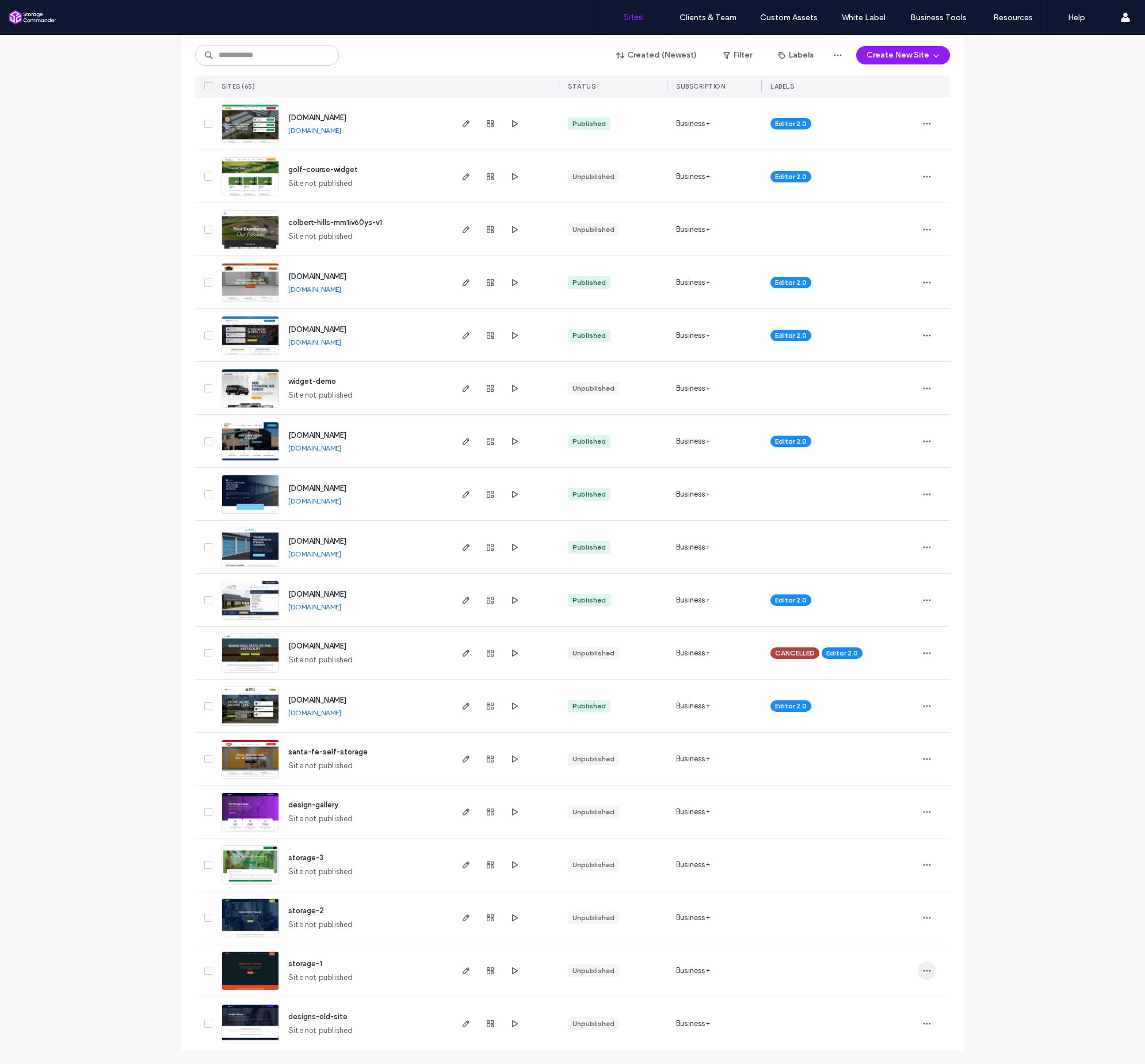
click at [924, 971] on use "button" at bounding box center [928, 970] width 7 height 2
click at [885, 941] on span "Delete Site" at bounding box center [870, 941] width 39 height 11
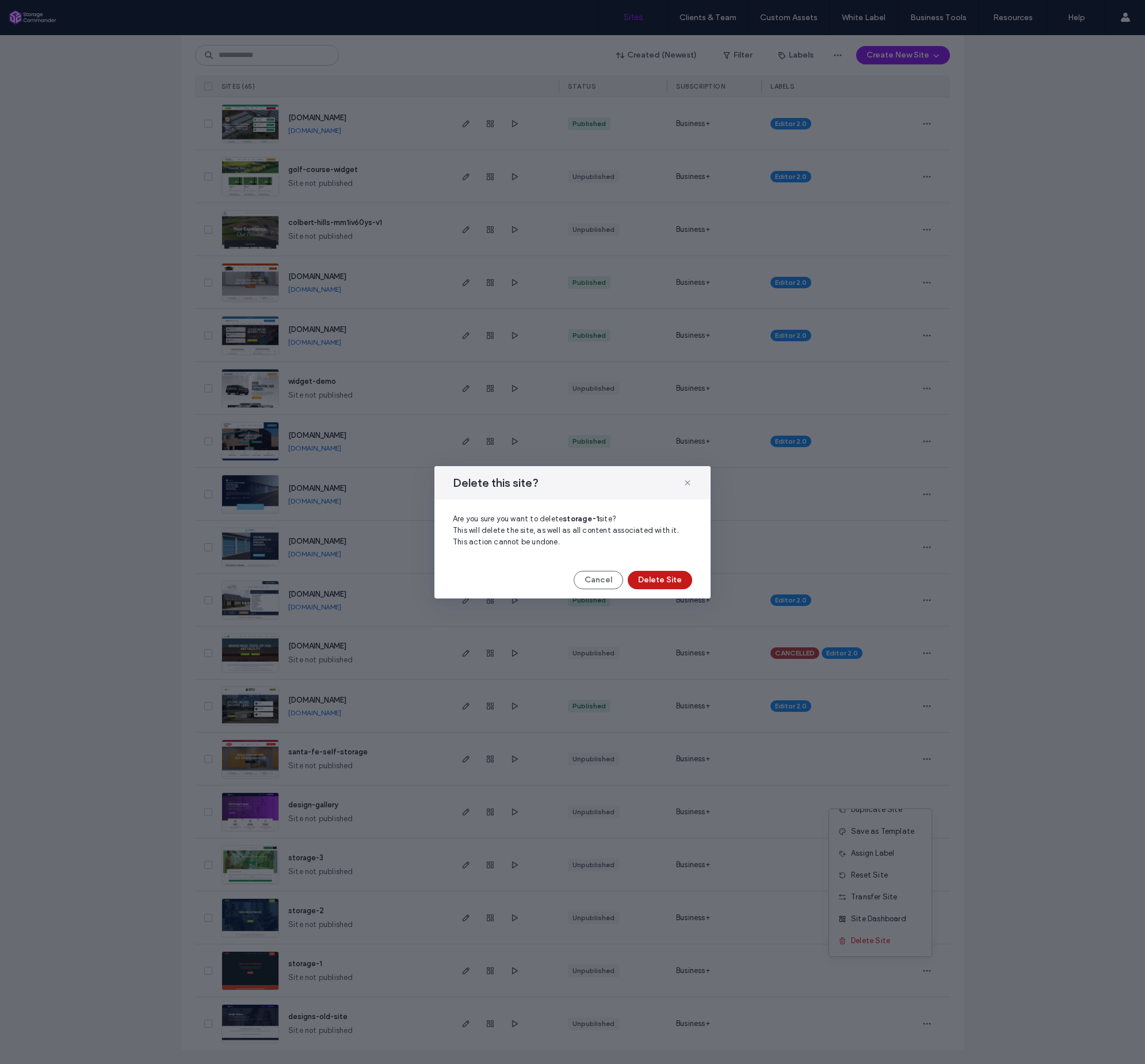
click at [685, 588] on button "Delete Site" at bounding box center [660, 580] width 64 height 19
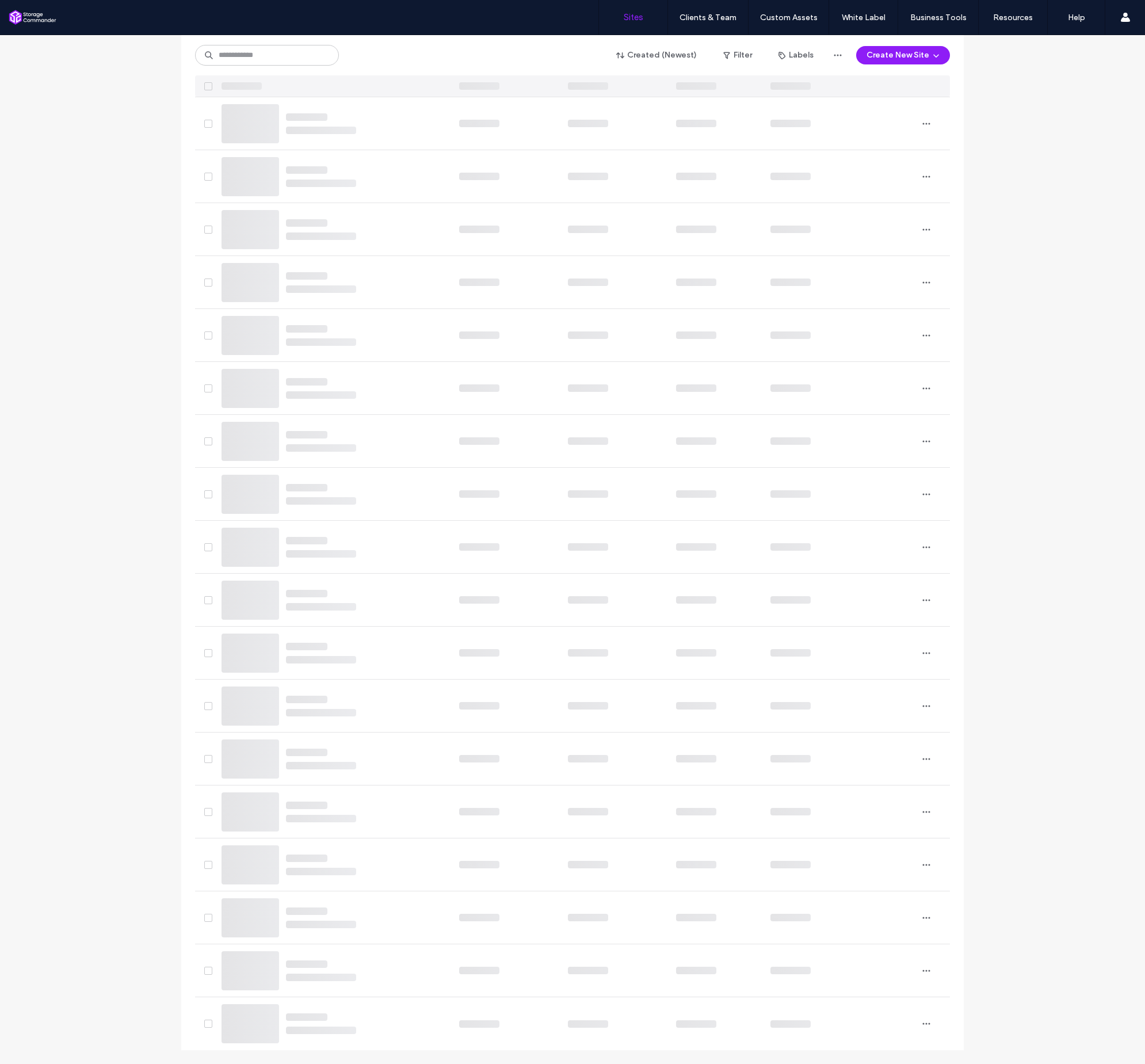
scroll to position [2565, 0]
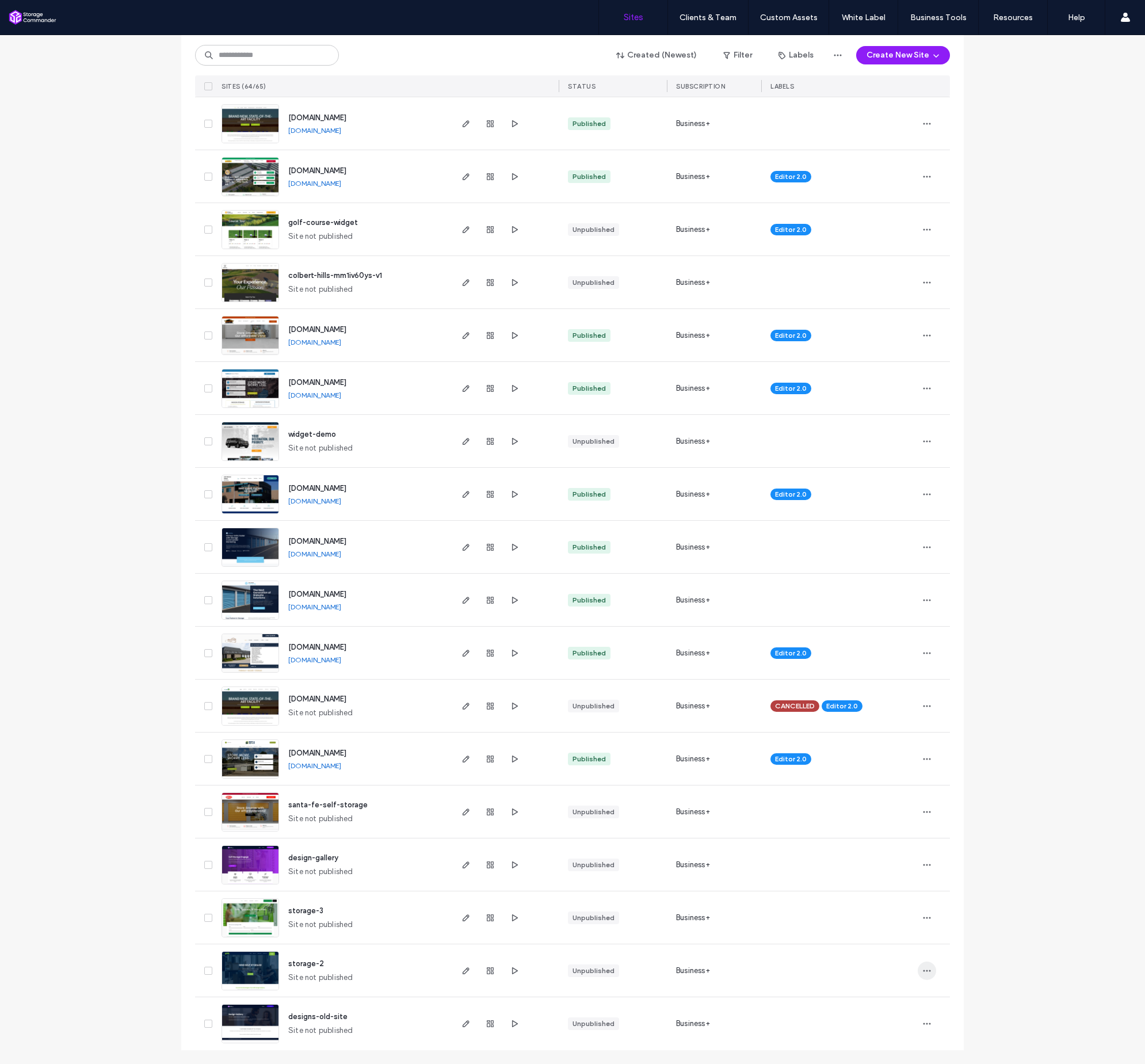
click at [924, 970] on use "button" at bounding box center [928, 970] width 7 height 2
click at [884, 937] on span "Delete Site" at bounding box center [870, 941] width 39 height 11
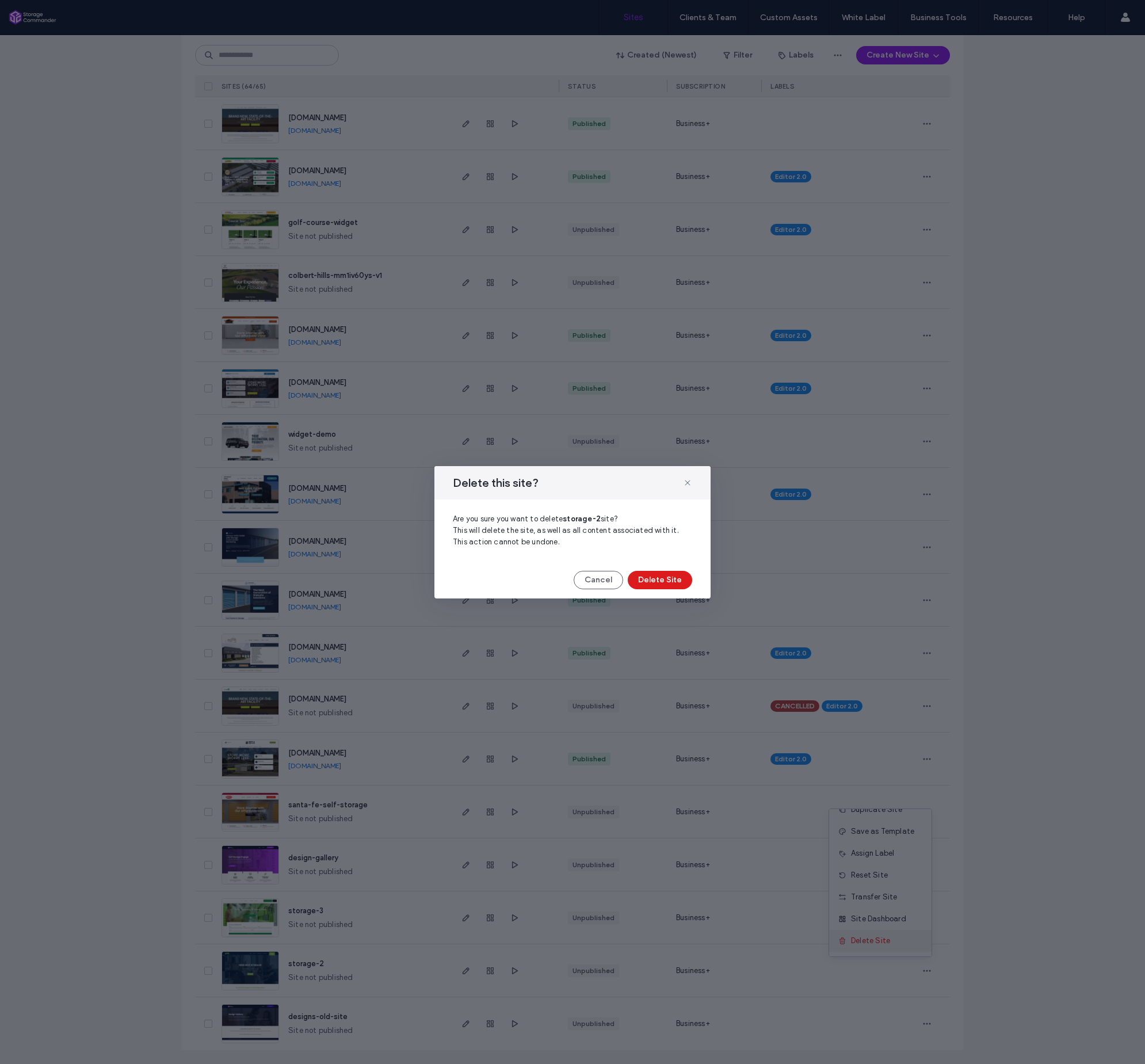
scroll to position [34, 0]
click at [671, 584] on button "Delete Site" at bounding box center [660, 580] width 64 height 19
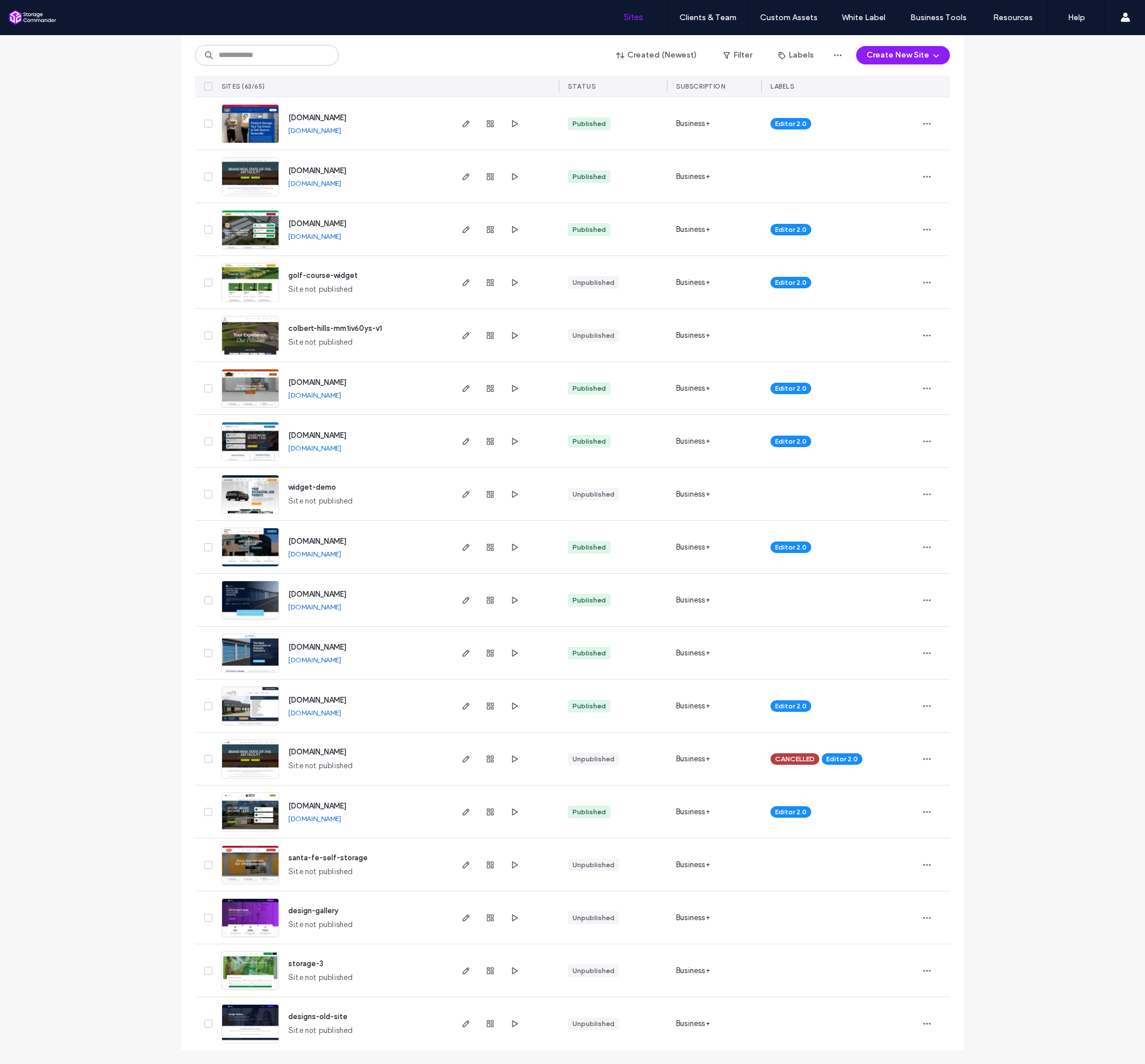
scroll to position [2513, 0]
click at [929, 970] on span "button" at bounding box center [927, 971] width 19 height 19
click at [891, 944] on div "Delete Site" at bounding box center [880, 941] width 103 height 22
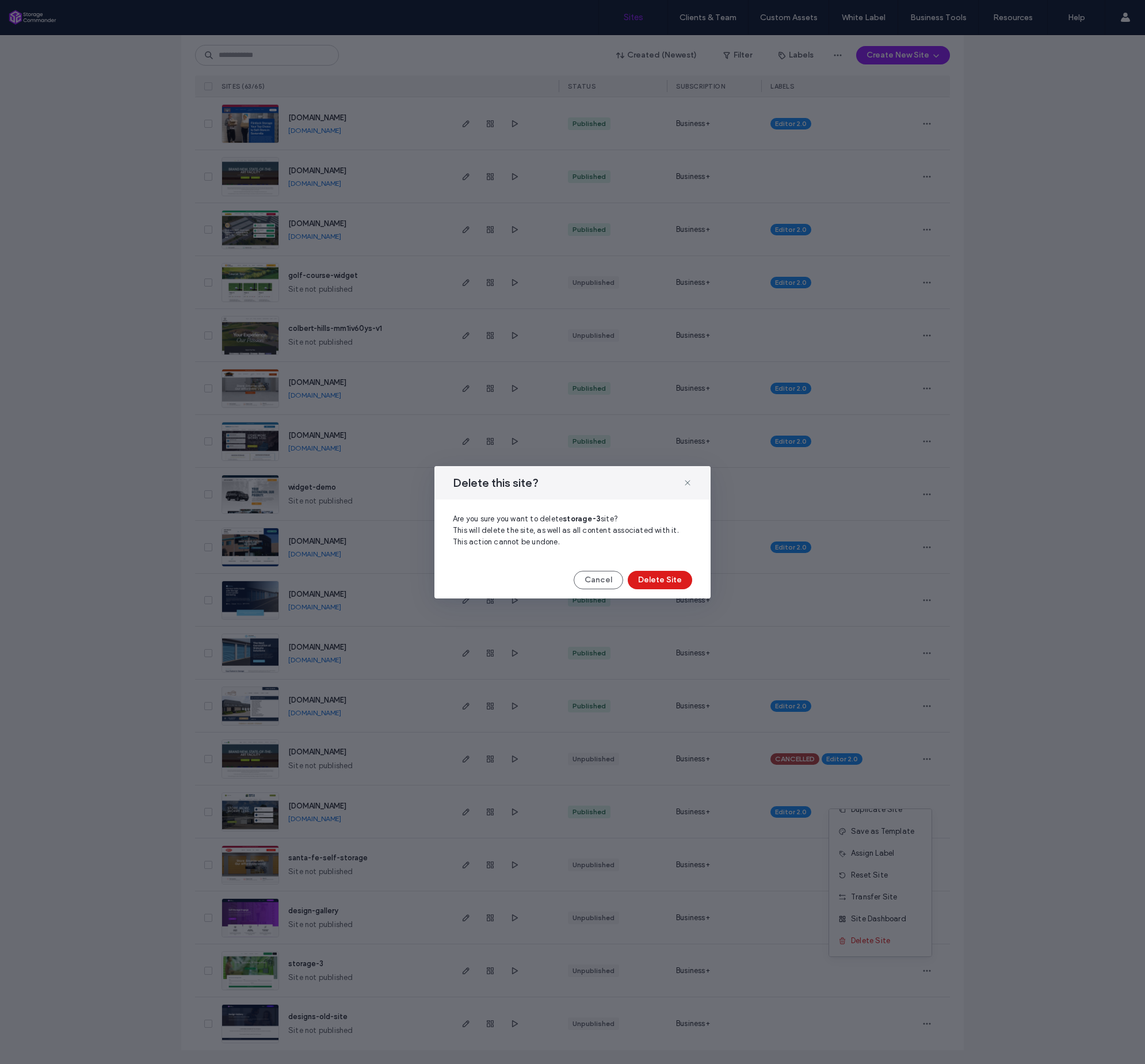
scroll to position [0, 0]
click at [673, 581] on button "Delete Site" at bounding box center [660, 580] width 64 height 19
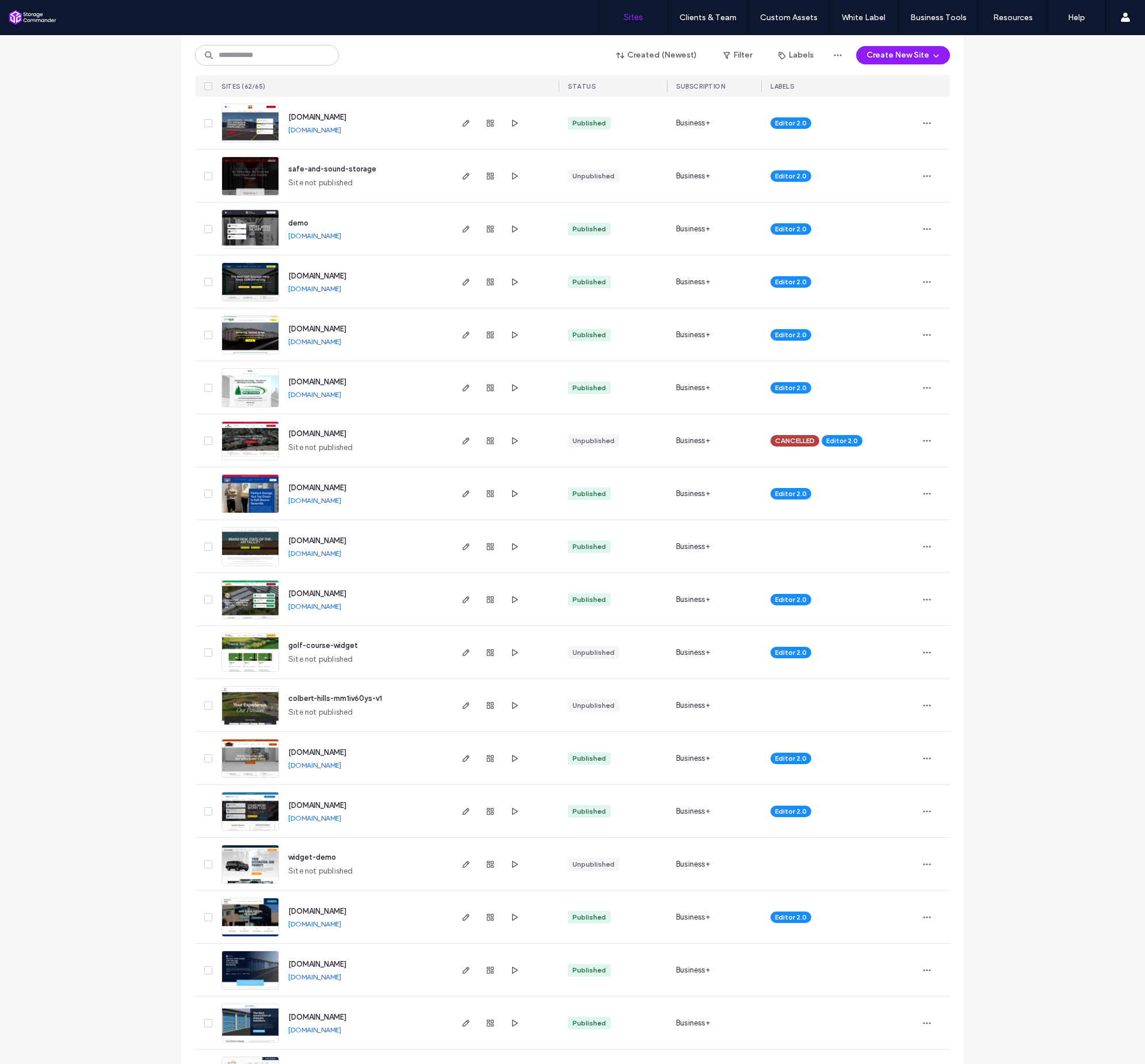
scroll to position [2141, 0]
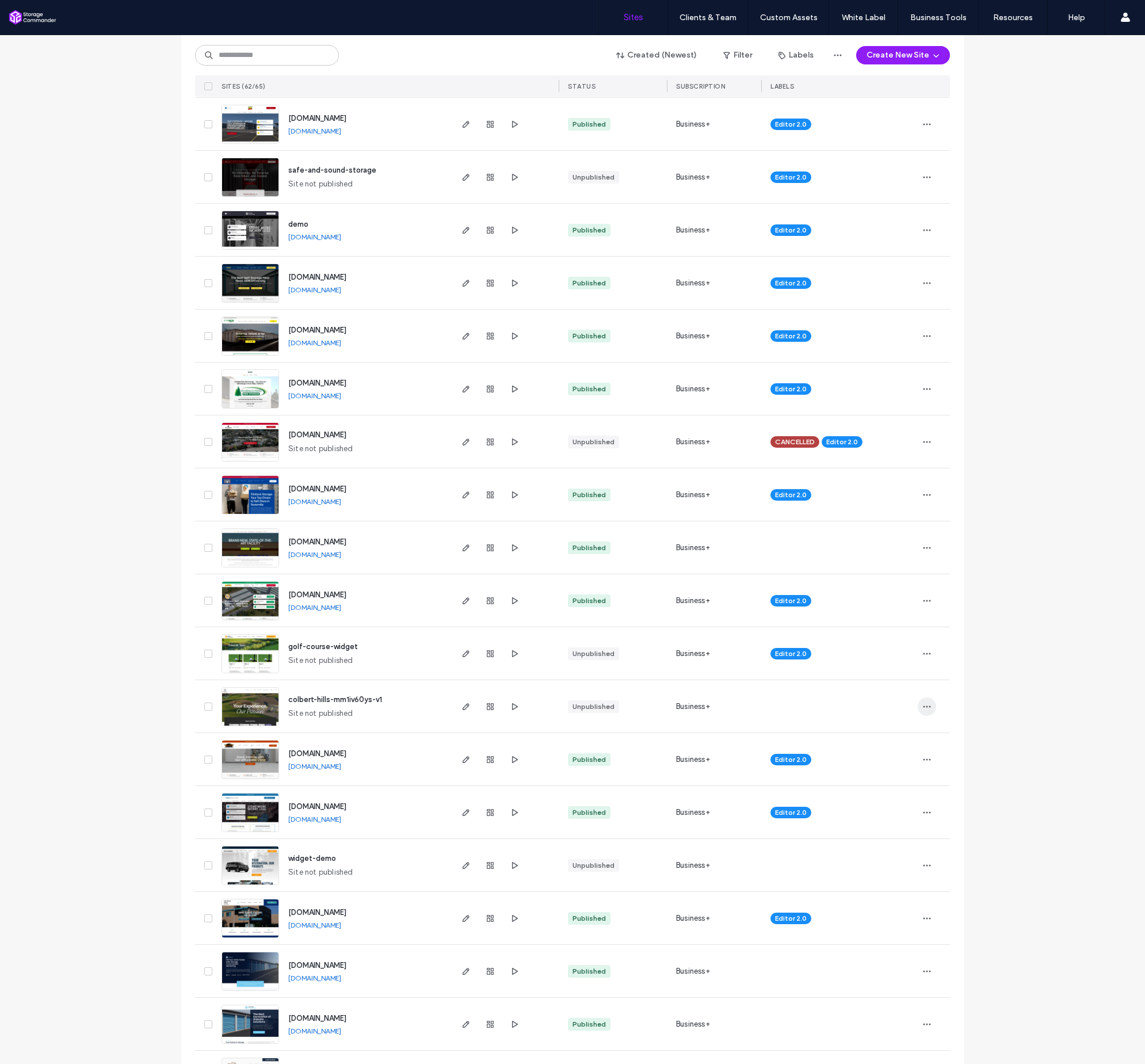
click at [923, 705] on icon "button" at bounding box center [927, 707] width 9 height 9
click at [884, 857] on span "Delete Site" at bounding box center [870, 853] width 39 height 11
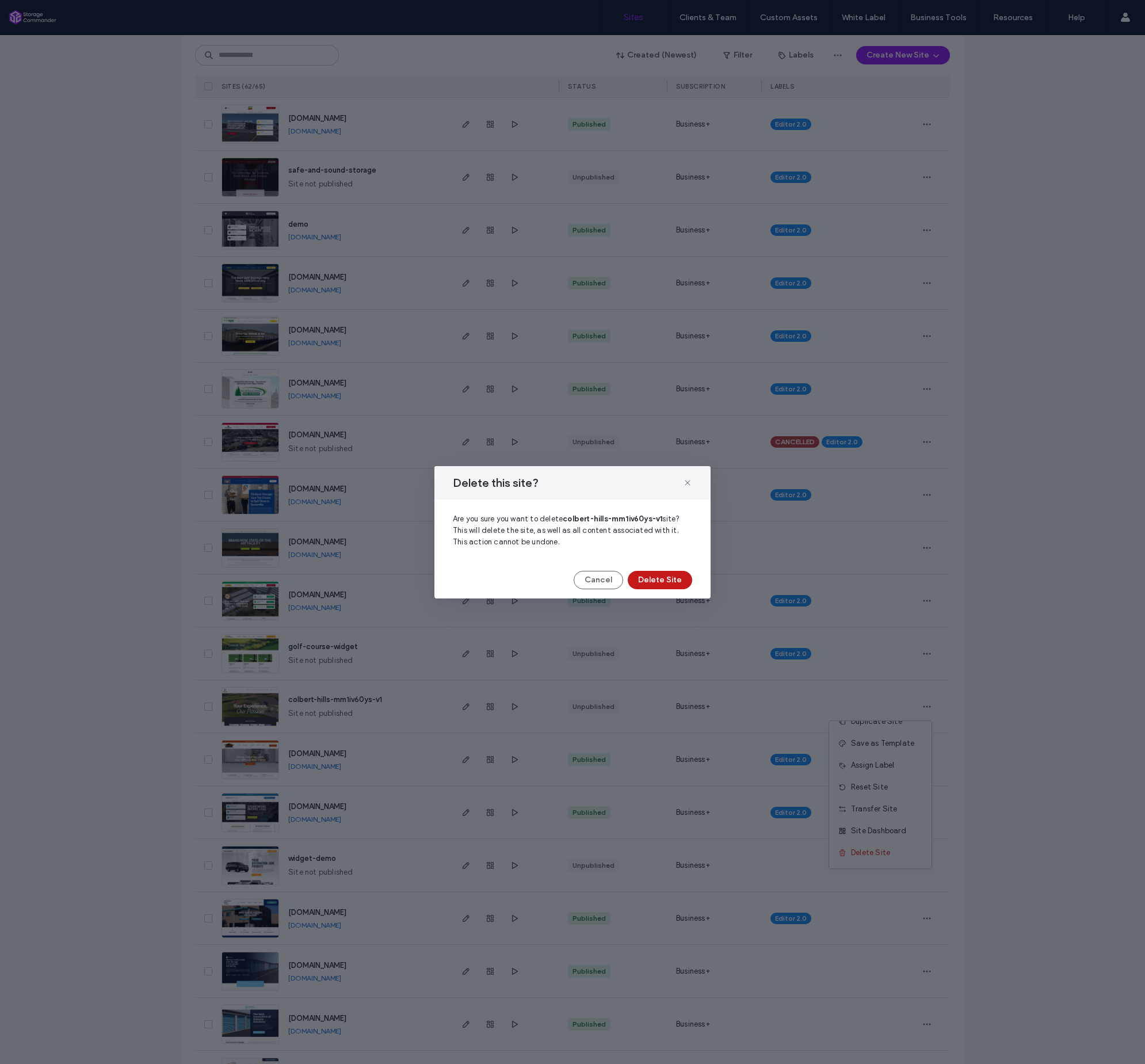
click at [670, 573] on button "Delete Site" at bounding box center [660, 580] width 64 height 19
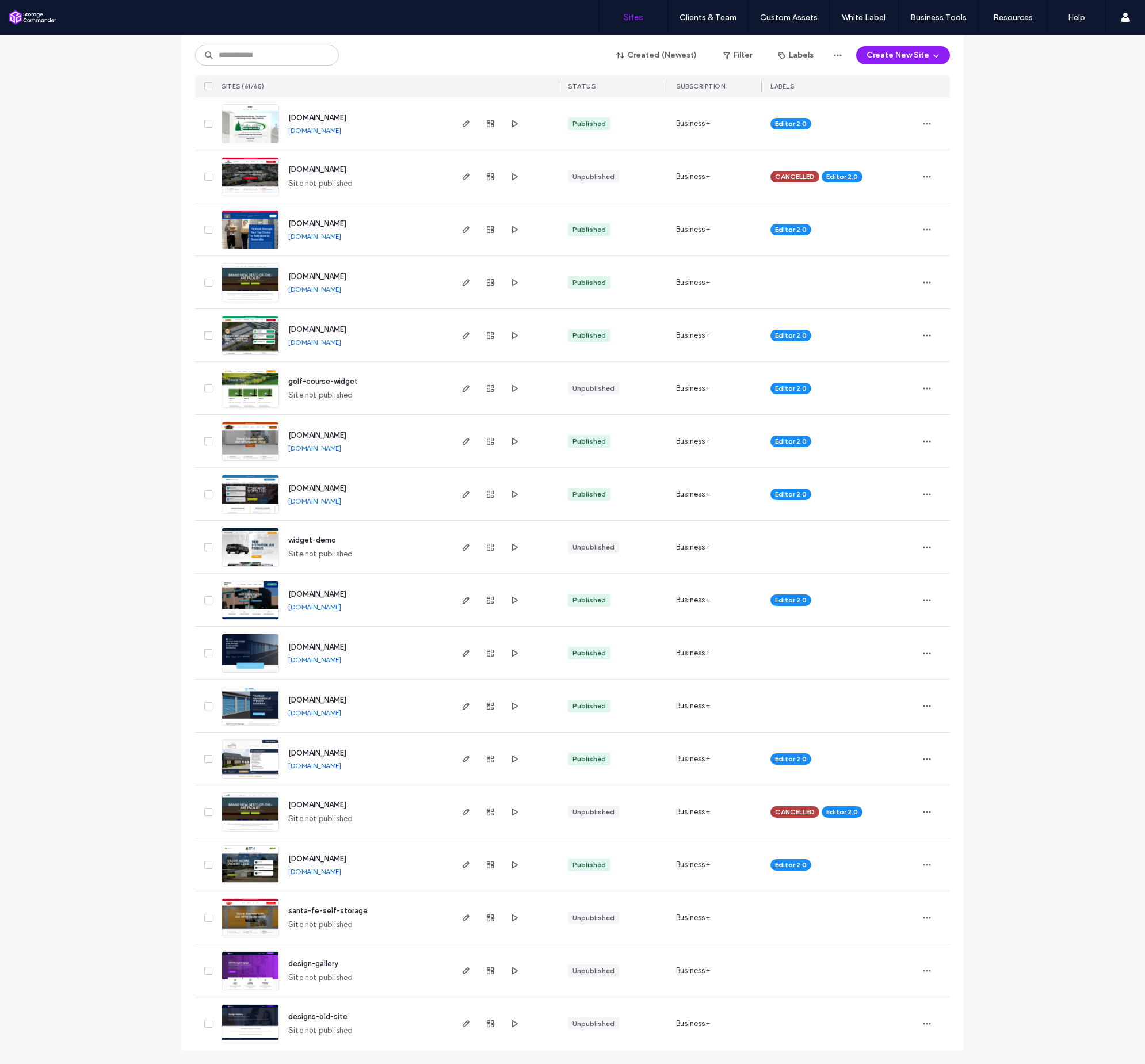
scroll to position [2406, 0]
click at [923, 548] on icon "button" at bounding box center [927, 547] width 9 height 9
click at [884, 692] on span "Delete Site" at bounding box center [870, 693] width 39 height 11
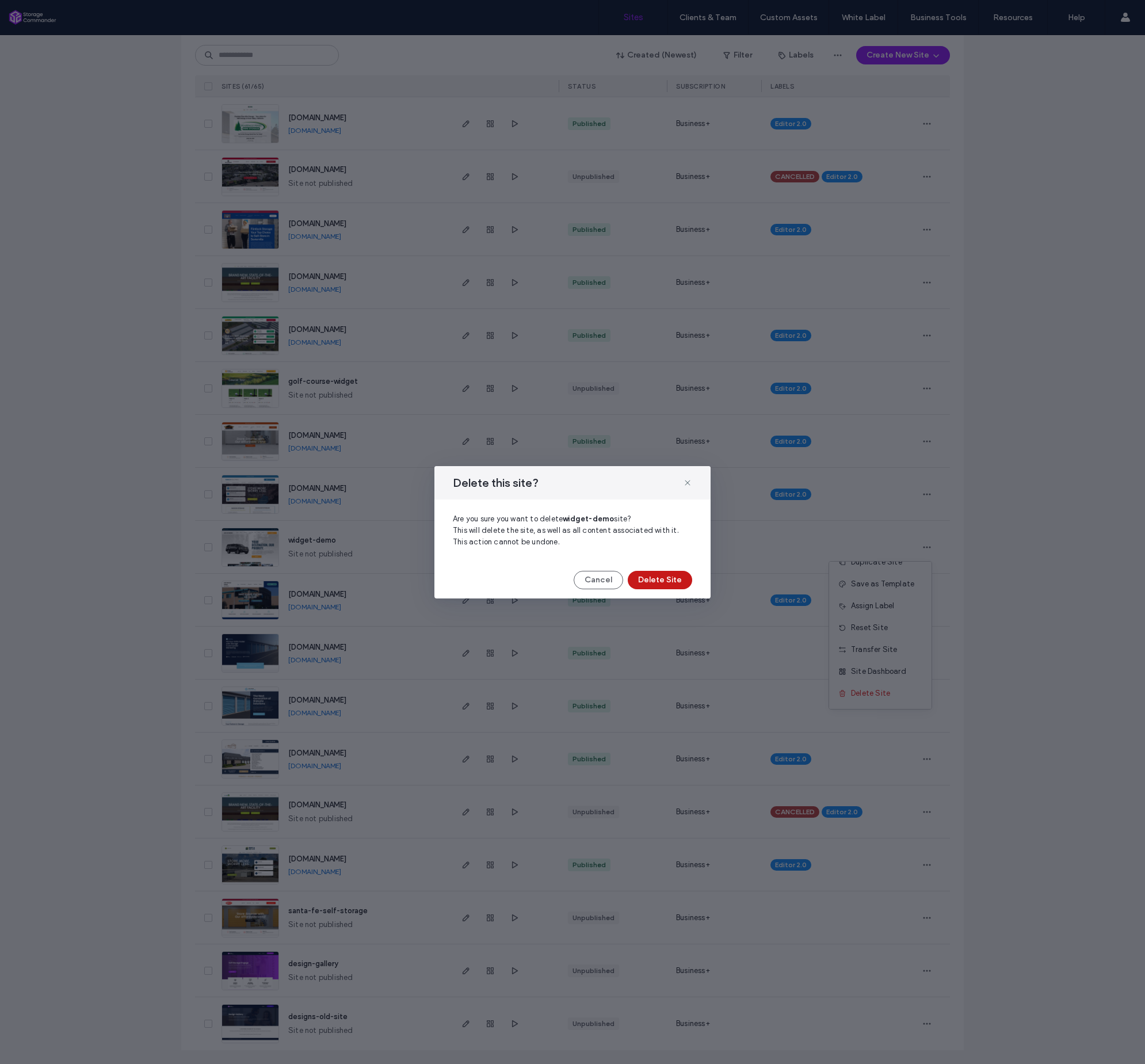
click at [675, 579] on button "Delete Site" at bounding box center [660, 580] width 64 height 19
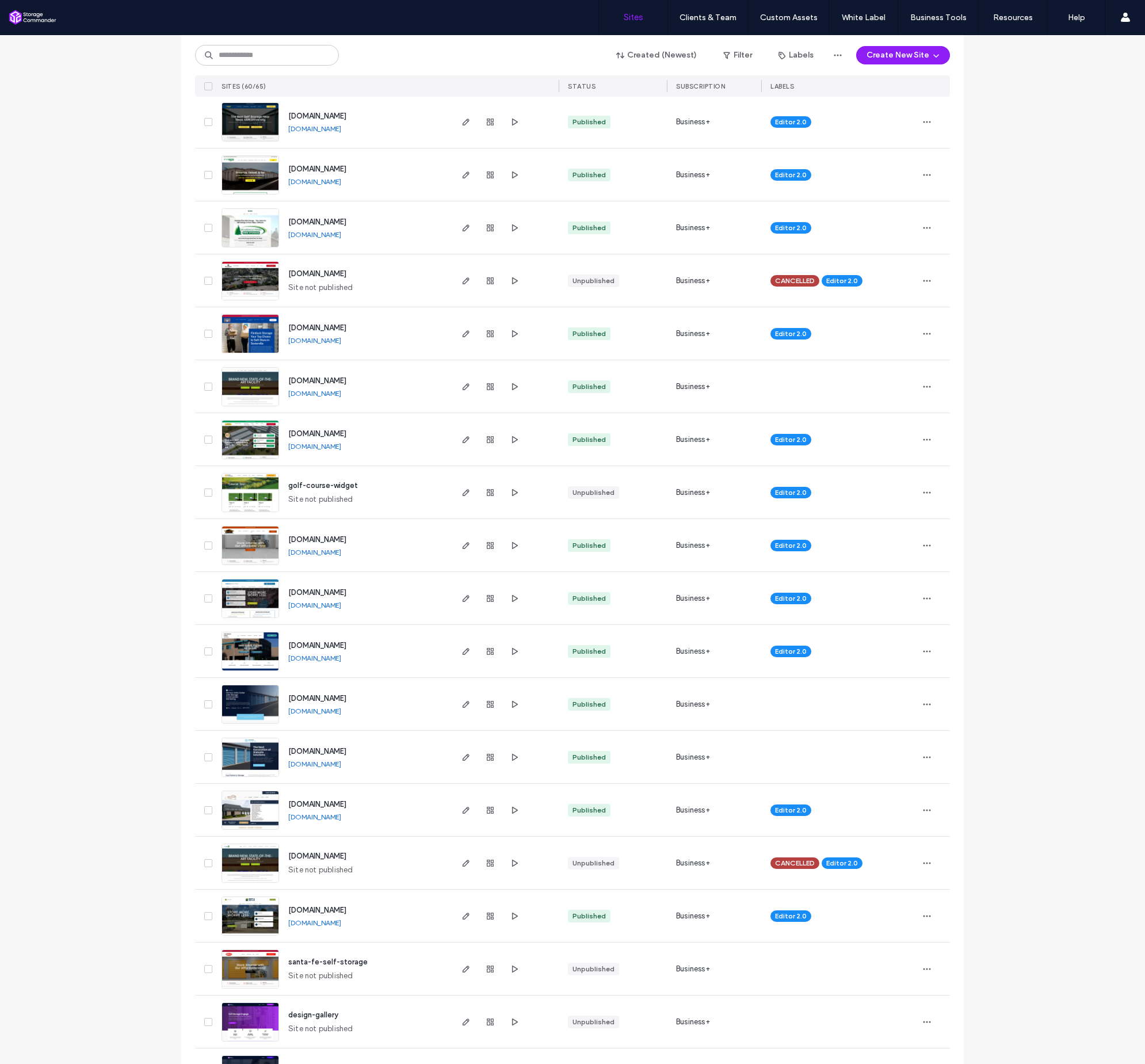
scroll to position [2293, 0]
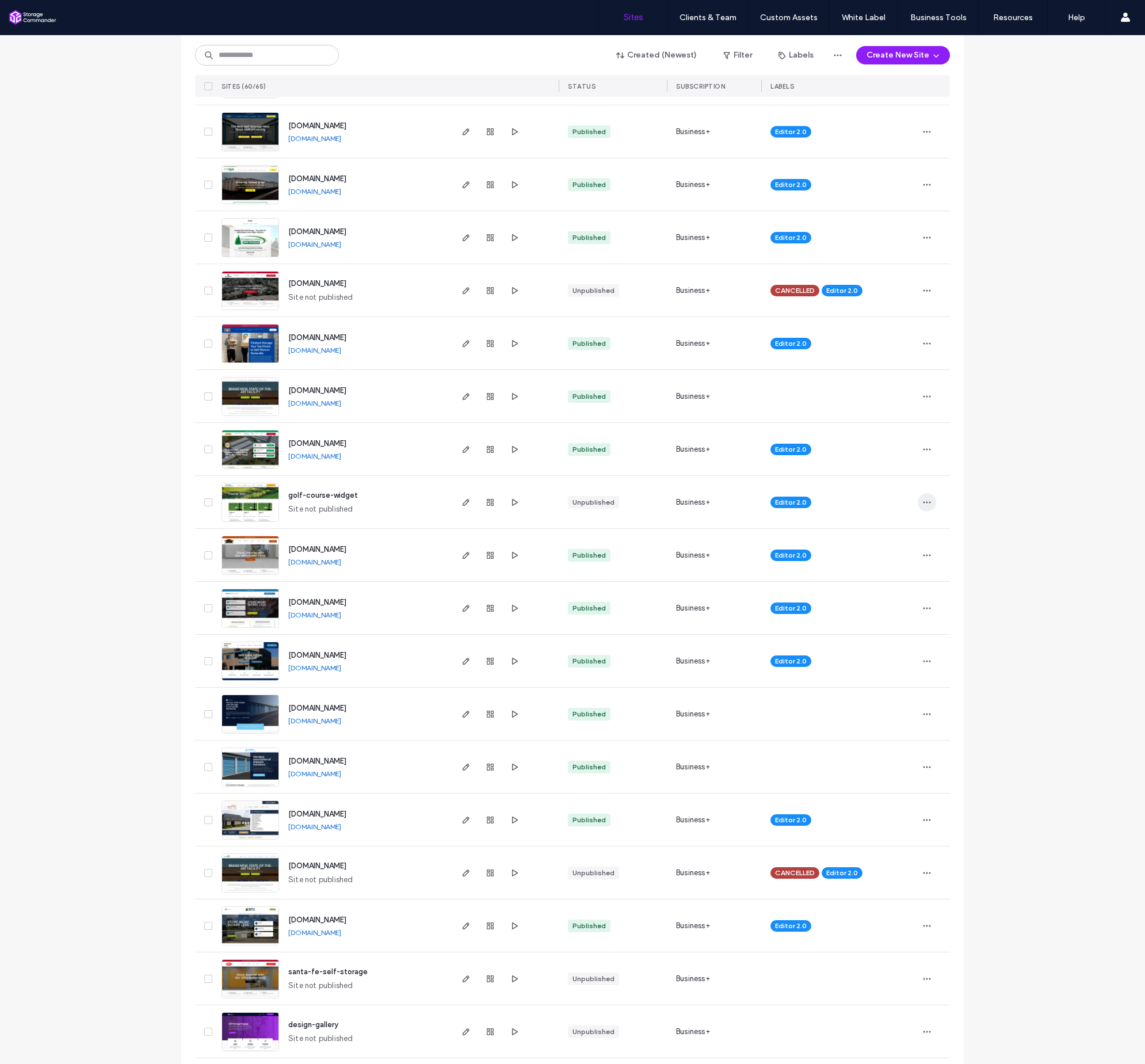
click at [923, 503] on icon "button" at bounding box center [927, 502] width 9 height 9
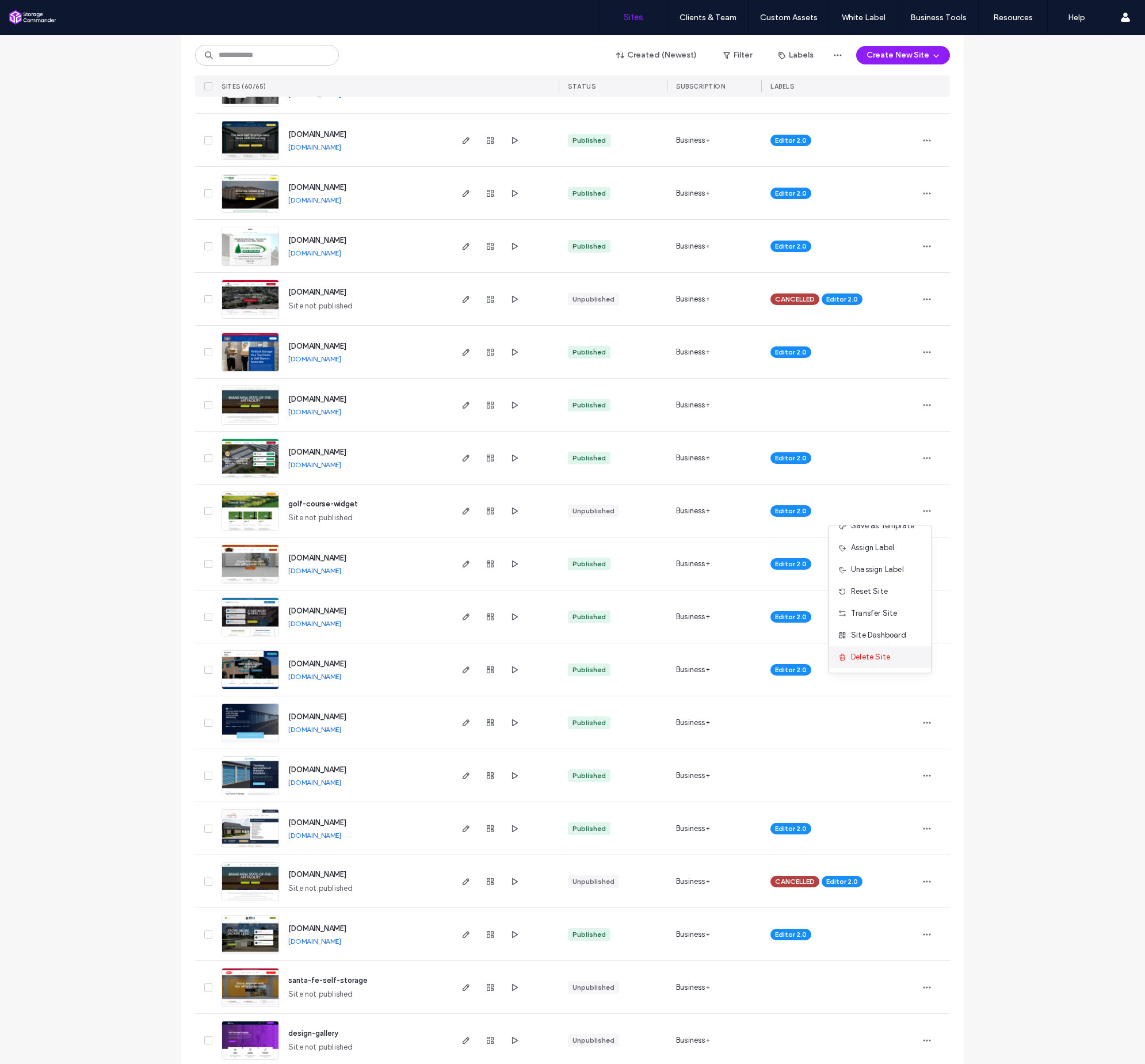
scroll to position [59, 0]
click at [884, 657] on span "Delete Site" at bounding box center [870, 657] width 39 height 11
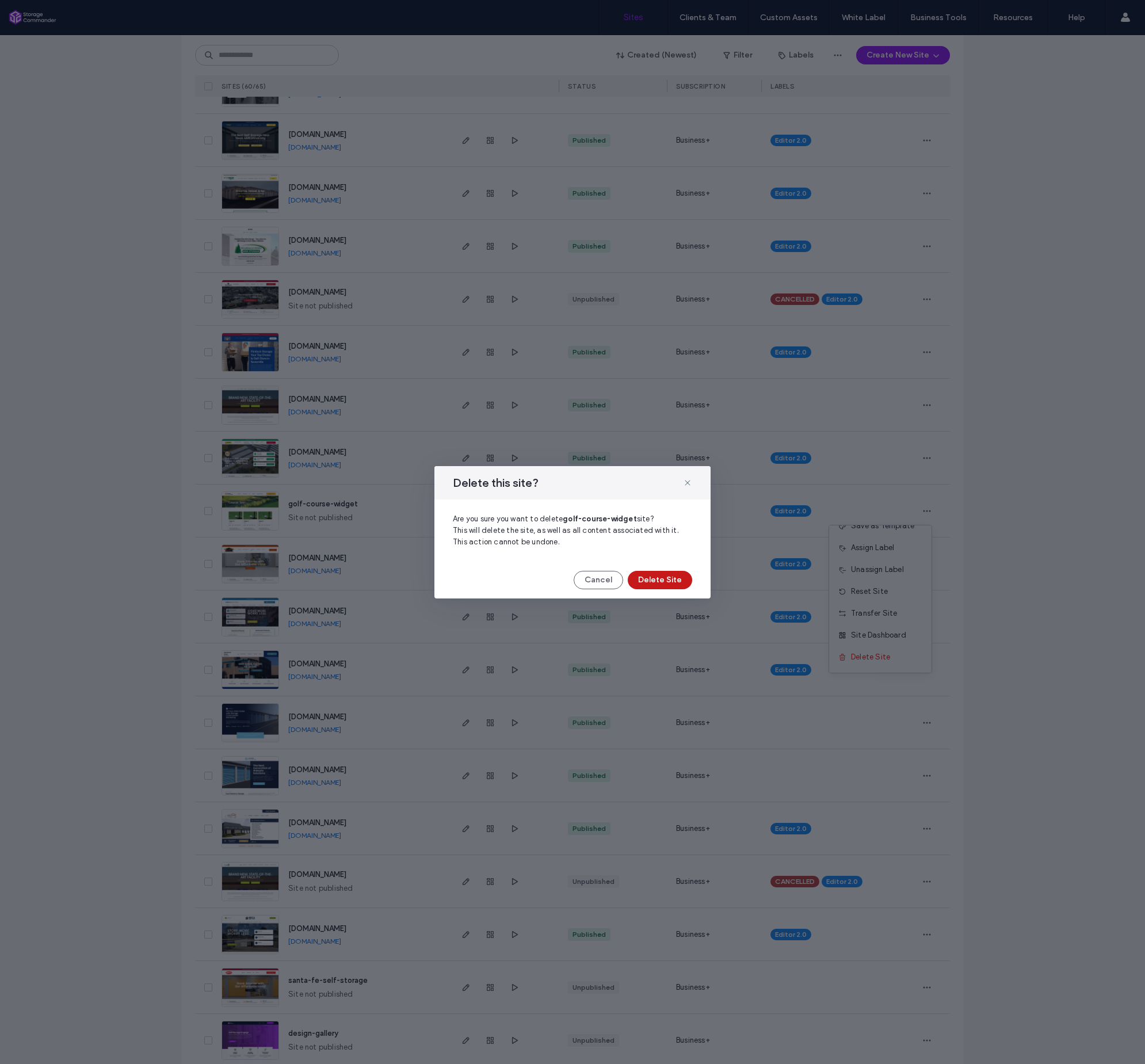
click at [663, 584] on button "Delete Site" at bounding box center [660, 580] width 64 height 19
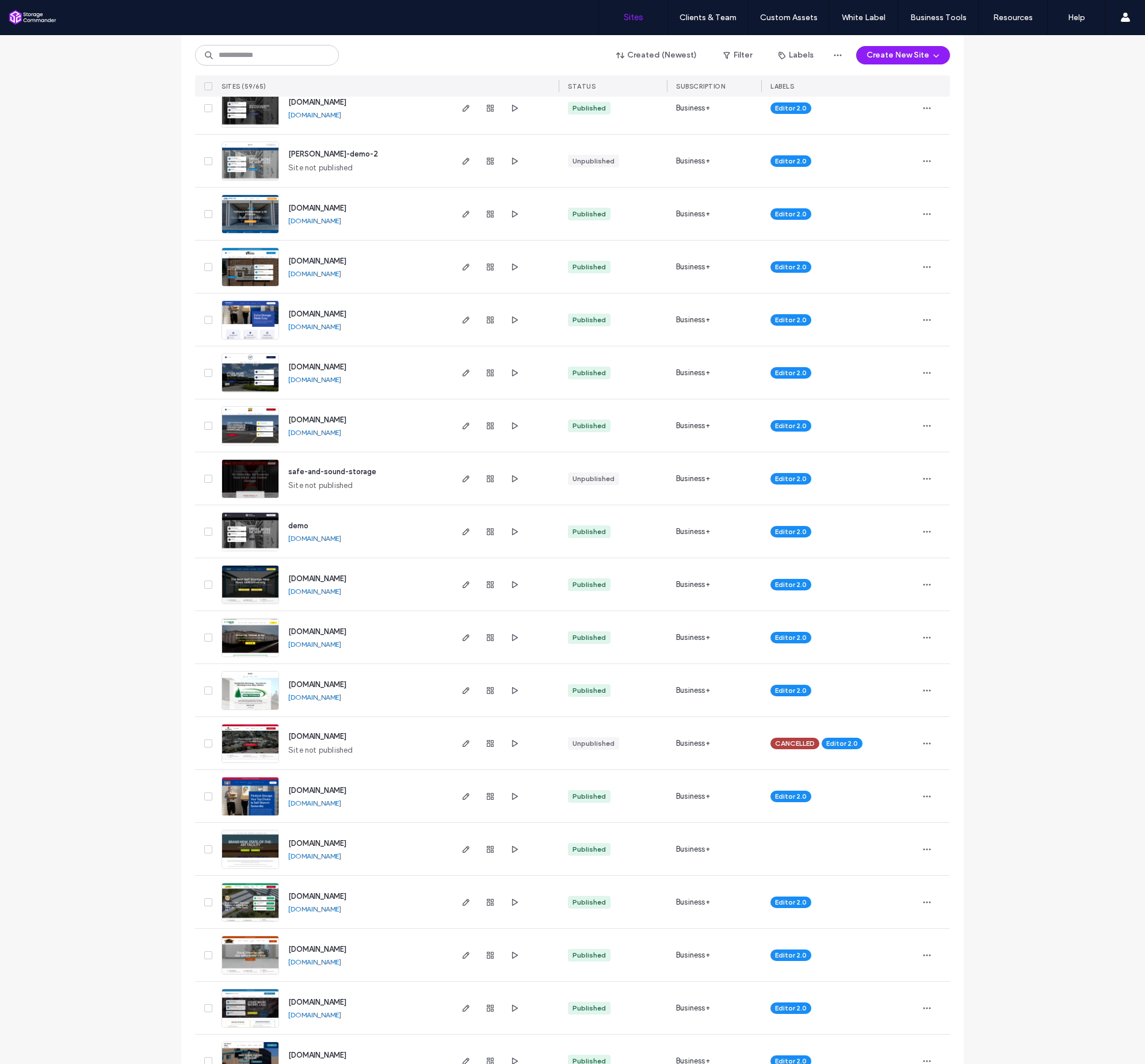
scroll to position [1843, 0]
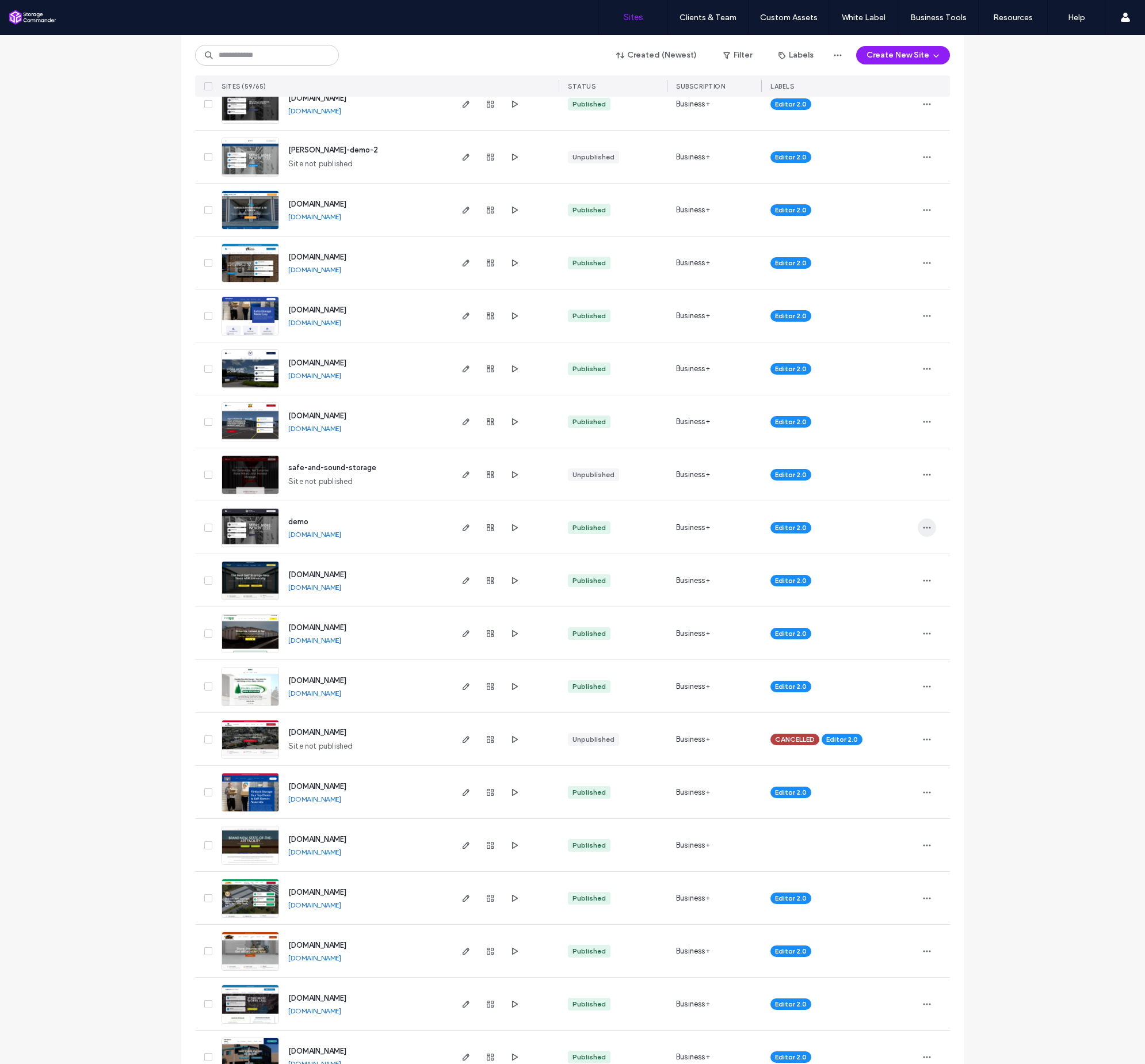
click at [926, 527] on use "button" at bounding box center [928, 527] width 7 height 2
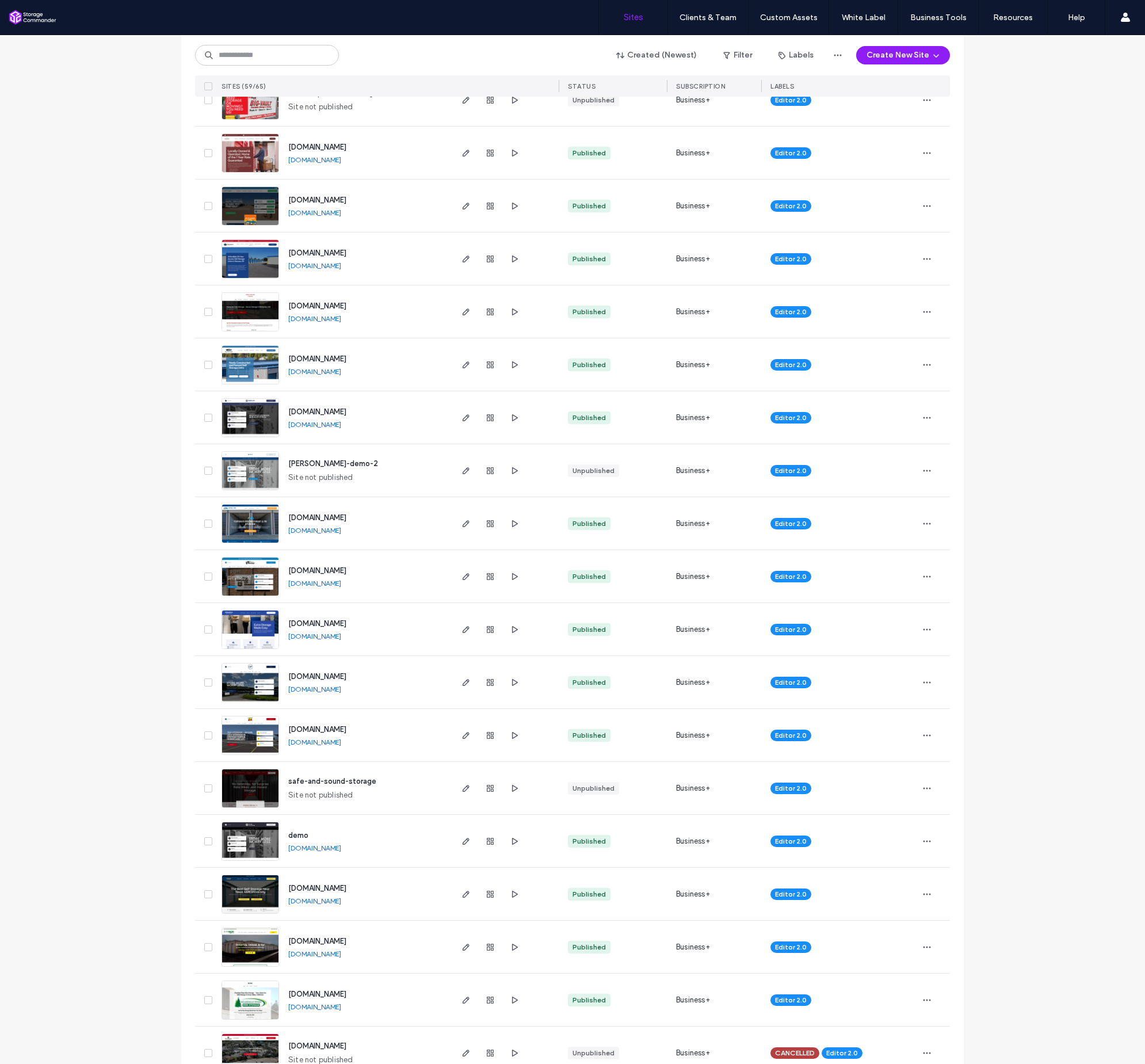
scroll to position [1531, 0]
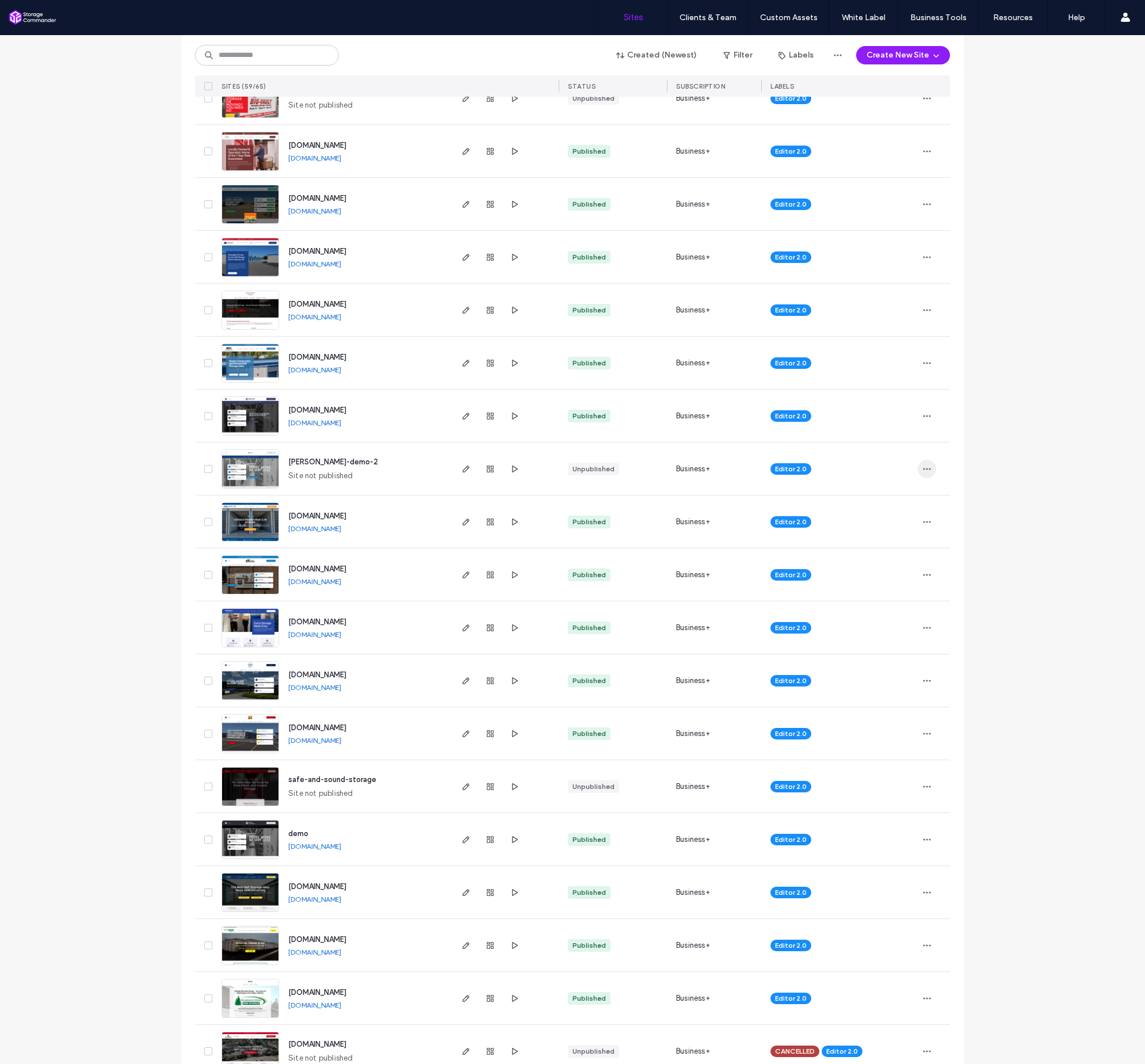
click at [925, 467] on icon "button" at bounding box center [927, 469] width 9 height 9
click at [873, 612] on span "Delete Site" at bounding box center [870, 615] width 39 height 11
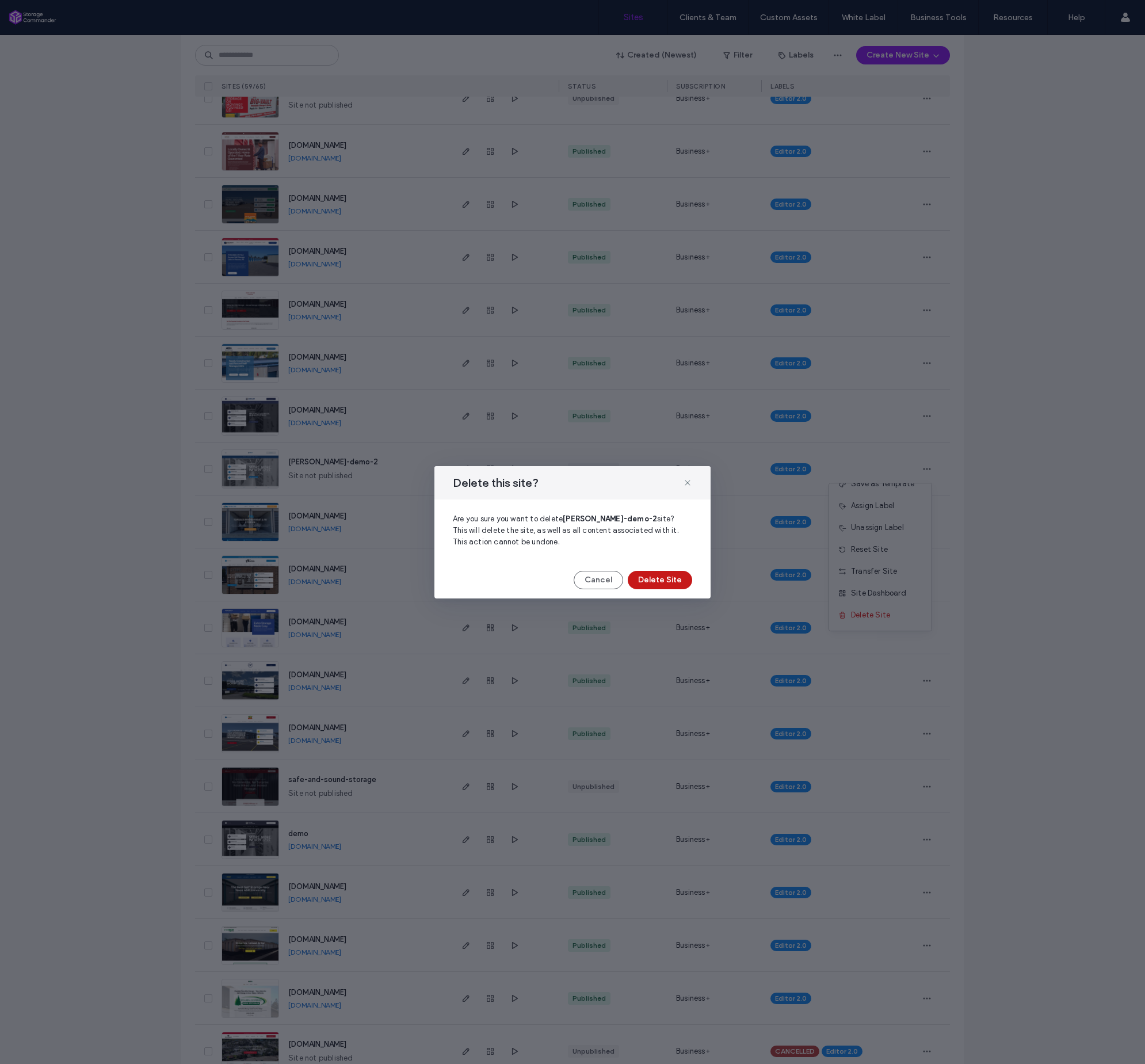
click at [666, 579] on button "Delete Site" at bounding box center [660, 580] width 64 height 19
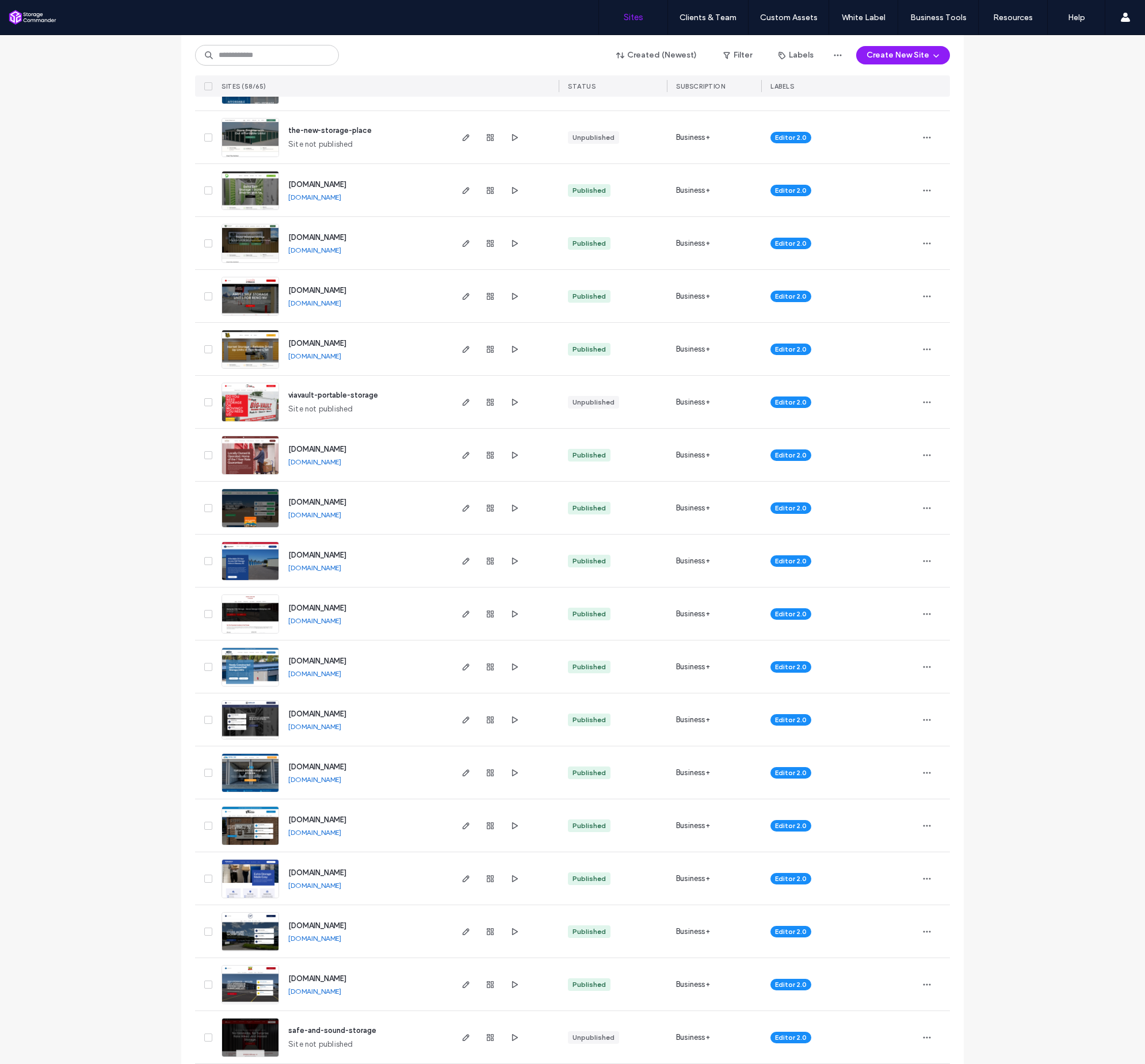
scroll to position [0, 0]
click at [794, 63] on link "Custom Sections" at bounding box center [813, 71] width 111 height 23
